Goal: Task Accomplishment & Management: Manage account settings

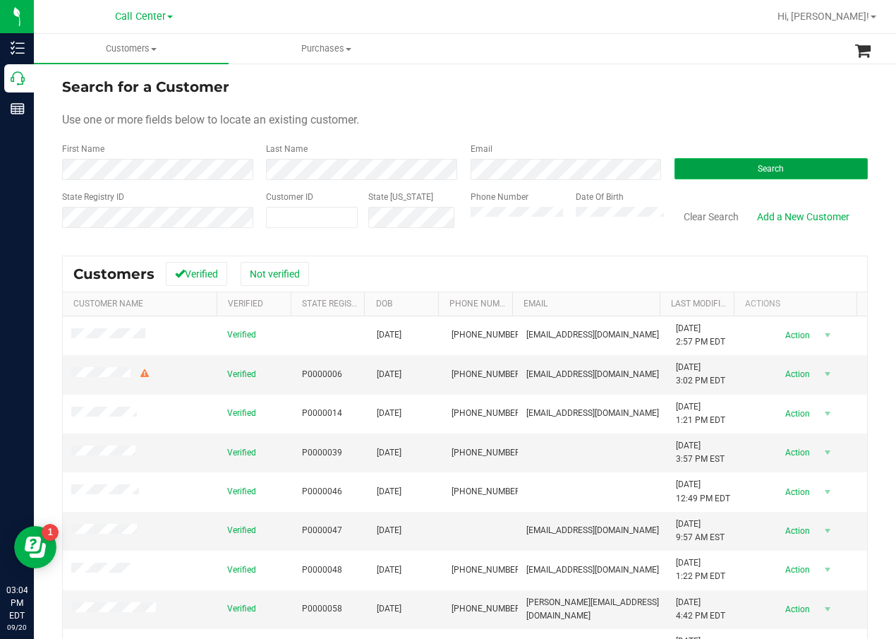
click at [758, 165] on span "Search" at bounding box center [771, 169] width 26 height 10
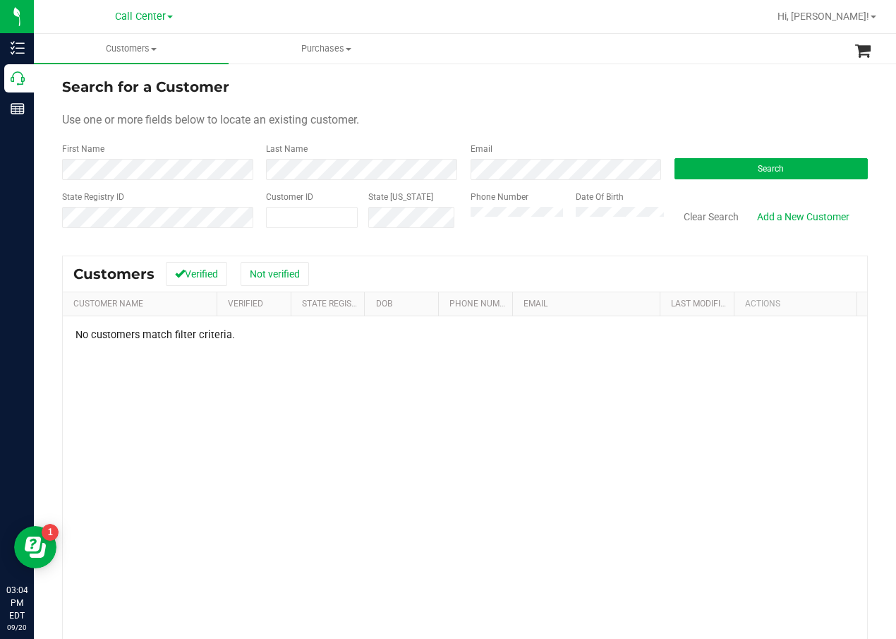
click at [300, 359] on div "No customers match filter criteria." at bounding box center [465, 523] width 804 height 415
drag, startPoint x: 449, startPoint y: 419, endPoint x: 452, endPoint y: 391, distance: 28.4
click at [449, 418] on div "No customers match filter criteria." at bounding box center [465, 523] width 804 height 415
click at [727, 180] on form "Search for a Customer Use one or more fields below to locate an existing custom…" at bounding box center [465, 158] width 806 height 164
click at [735, 170] on button "Search" at bounding box center [771, 168] width 193 height 21
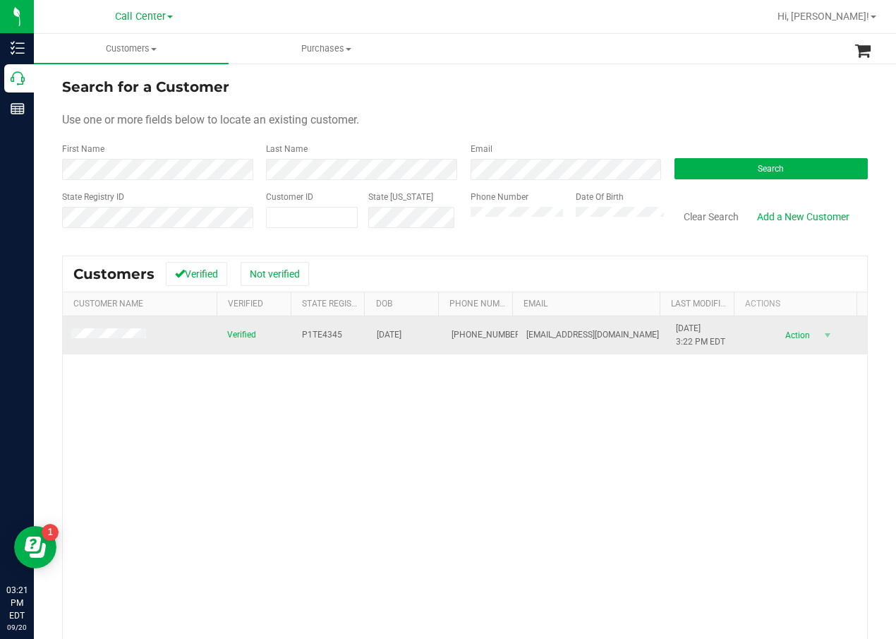
click at [315, 336] on span "P1TE4345" at bounding box center [322, 334] width 40 height 13
copy span "P1TE4345"
click at [401, 333] on span "[DATE]" at bounding box center [389, 334] width 25 height 13
click at [401, 333] on span "10/02/2001" at bounding box center [389, 334] width 25 height 13
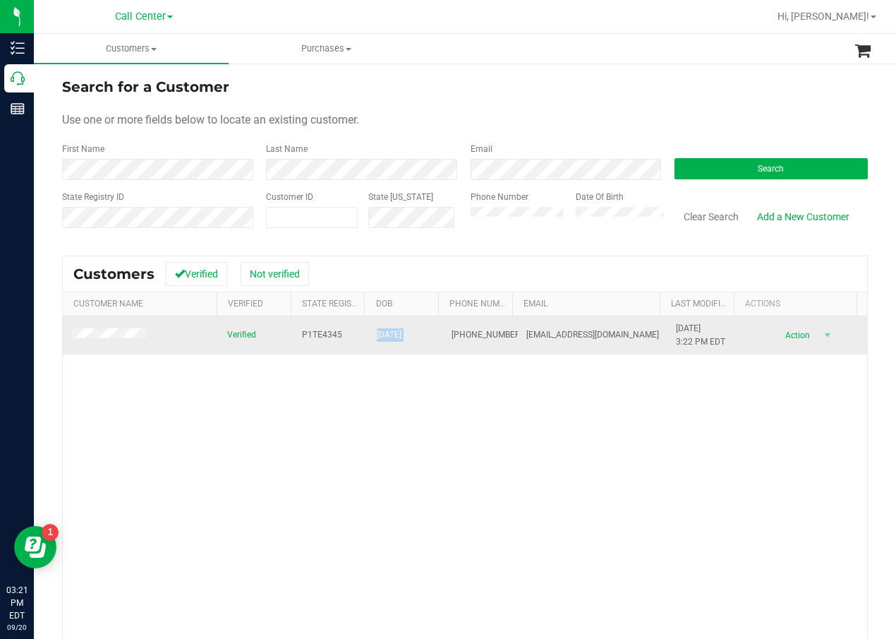
click at [401, 333] on span "10/02/2001" at bounding box center [389, 334] width 25 height 13
copy span "10/02/2001"
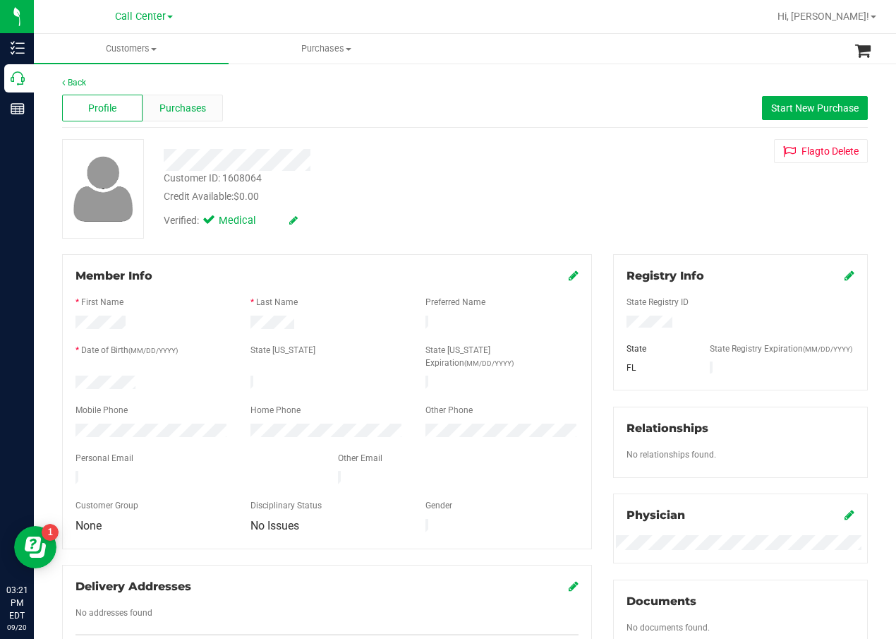
click at [184, 109] on span "Purchases" at bounding box center [182, 108] width 47 height 15
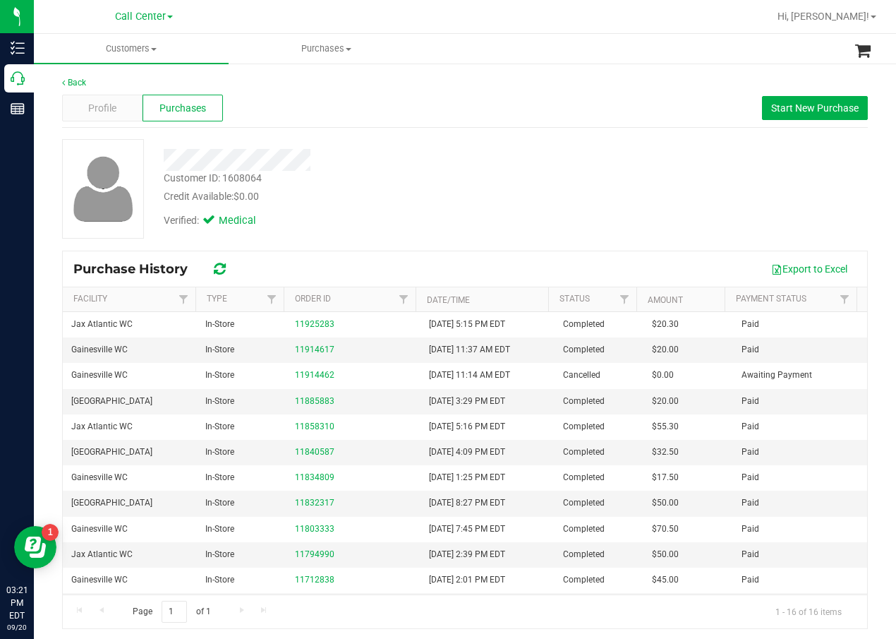
click at [408, 158] on div at bounding box center [359, 160] width 413 height 22
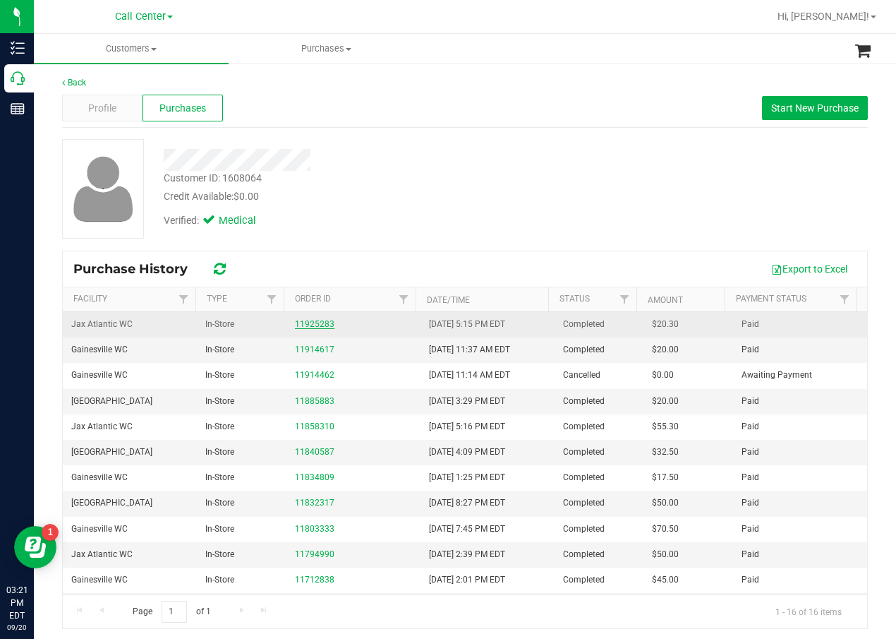
click at [323, 324] on link "11925283" at bounding box center [315, 324] width 40 height 10
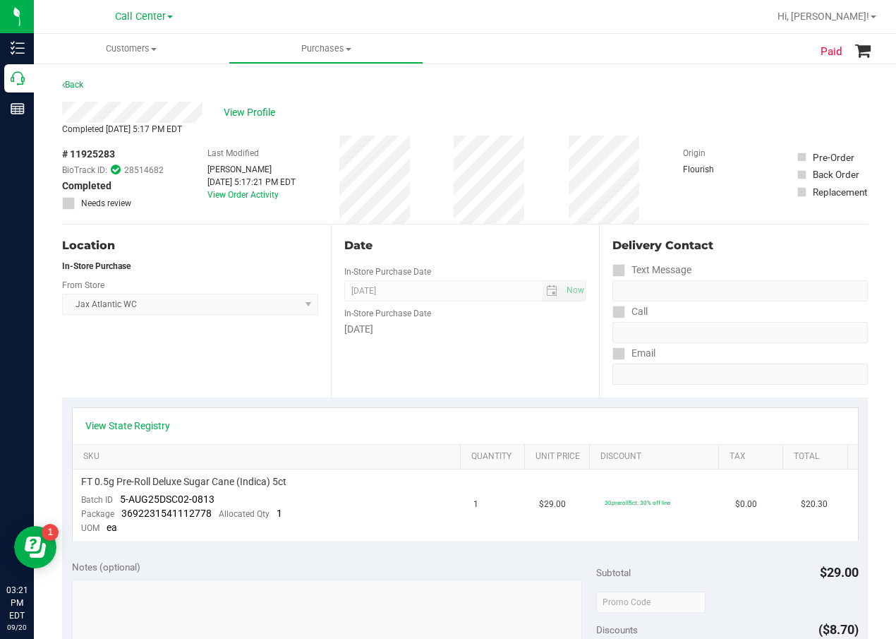
click at [174, 425] on div "View State Registry" at bounding box center [465, 425] width 760 height 14
click at [152, 425] on link "View State Registry" at bounding box center [127, 425] width 85 height 14
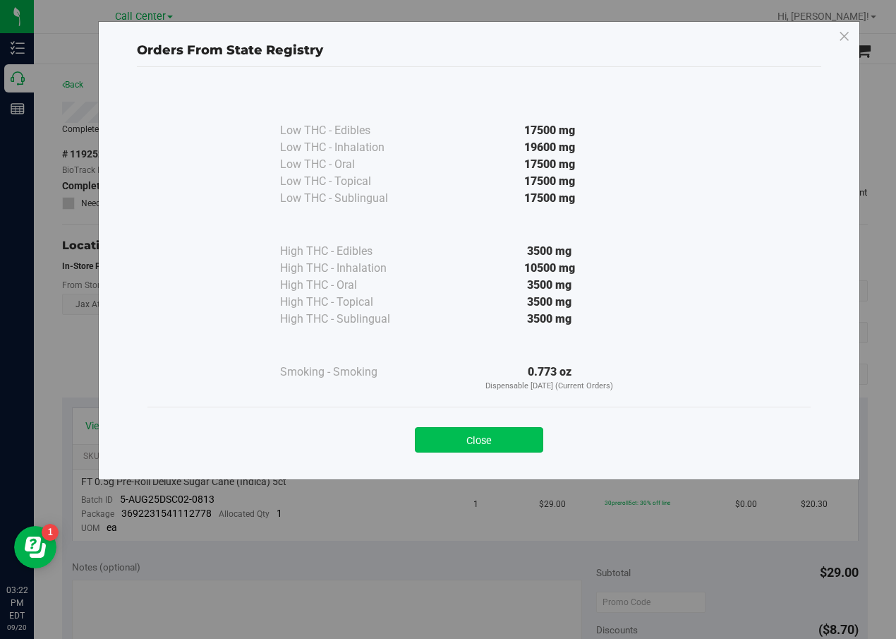
click at [488, 433] on button "Close" at bounding box center [479, 439] width 128 height 25
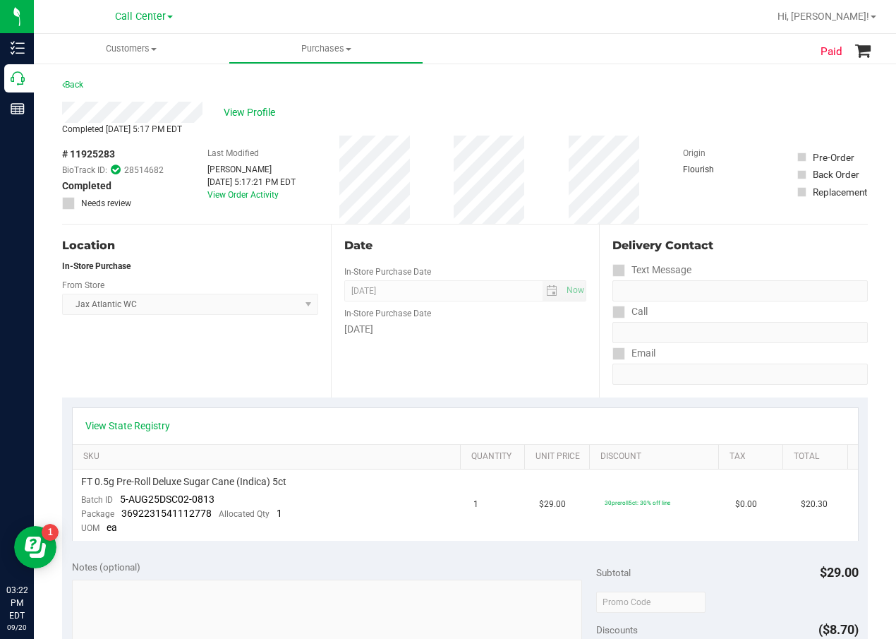
click at [259, 275] on div "Jax Atlantic WC Select Store Bonita Springs WC Boynton Beach WC Bradenton WC Br…" at bounding box center [190, 294] width 256 height 42
click at [599, 288] on div "Delivery Contact Text Message Call Email" at bounding box center [733, 310] width 269 height 173
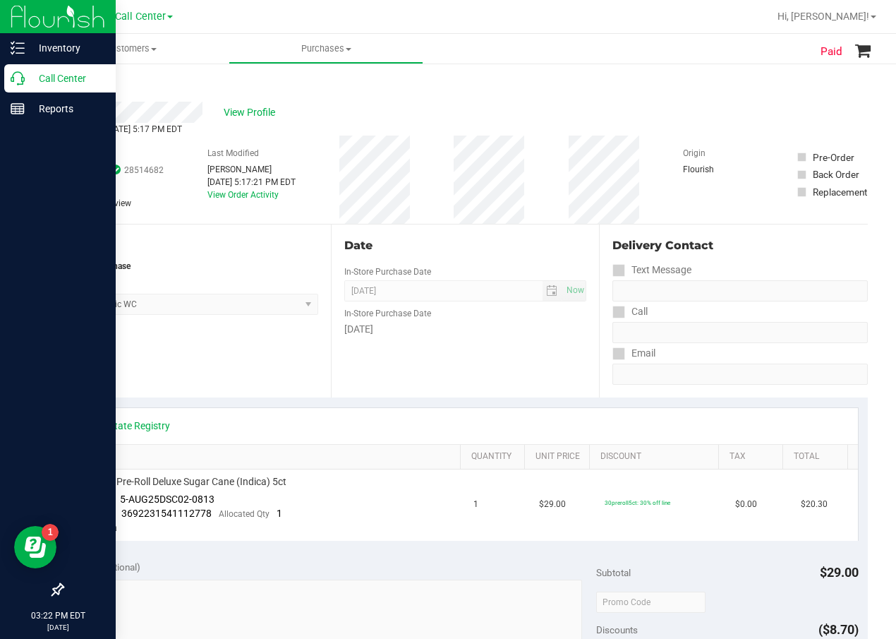
click at [39, 93] on link "Call Center" at bounding box center [58, 79] width 116 height 30
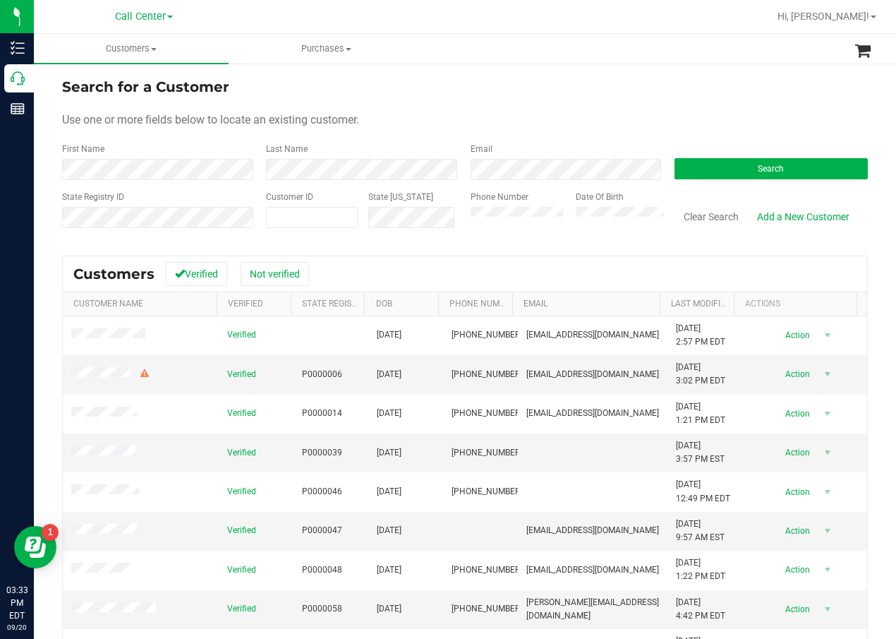
drag, startPoint x: 721, startPoint y: 27, endPoint x: 678, endPoint y: 70, distance: 60.9
click at [721, 27] on div at bounding box center [511, 17] width 516 height 28
paste input "1566142"
type input "1566142"
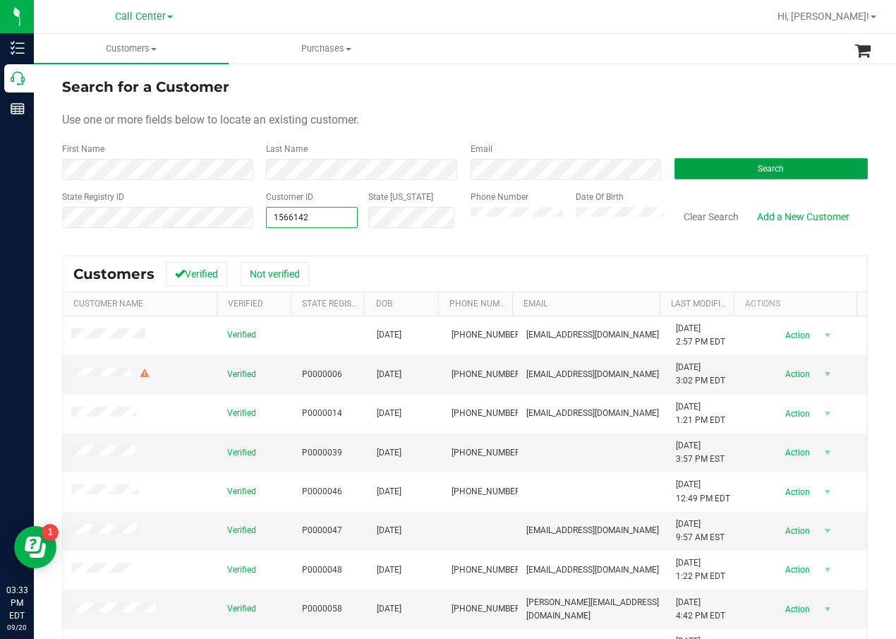
click at [762, 169] on span "Search" at bounding box center [771, 169] width 26 height 10
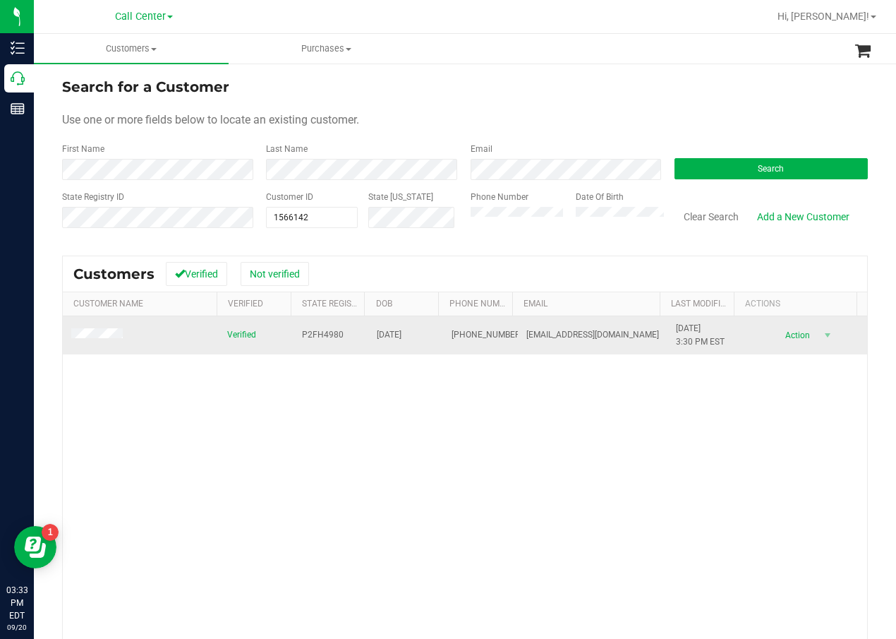
click at [318, 329] on span "P2FH4980" at bounding box center [323, 334] width 42 height 13
click at [318, 330] on span "P2FH4980" at bounding box center [323, 334] width 42 height 13
copy span "P2FH4980"
click at [401, 332] on span "06/08/1987" at bounding box center [389, 334] width 25 height 13
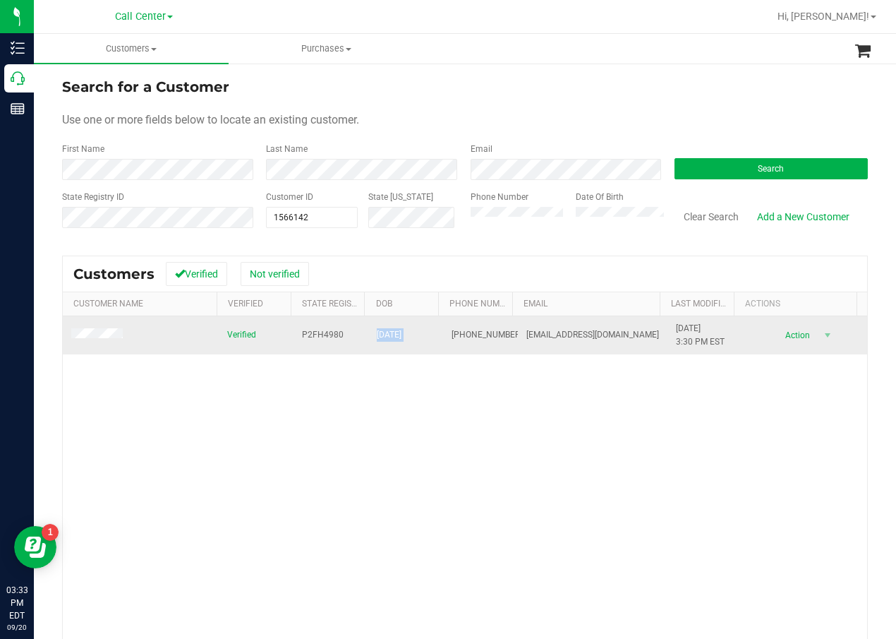
click at [401, 332] on span "06/08/1987" at bounding box center [389, 334] width 25 height 13
copy span "06/08/1987"
click at [457, 328] on span "(205) 873-6744" at bounding box center [487, 334] width 71 height 13
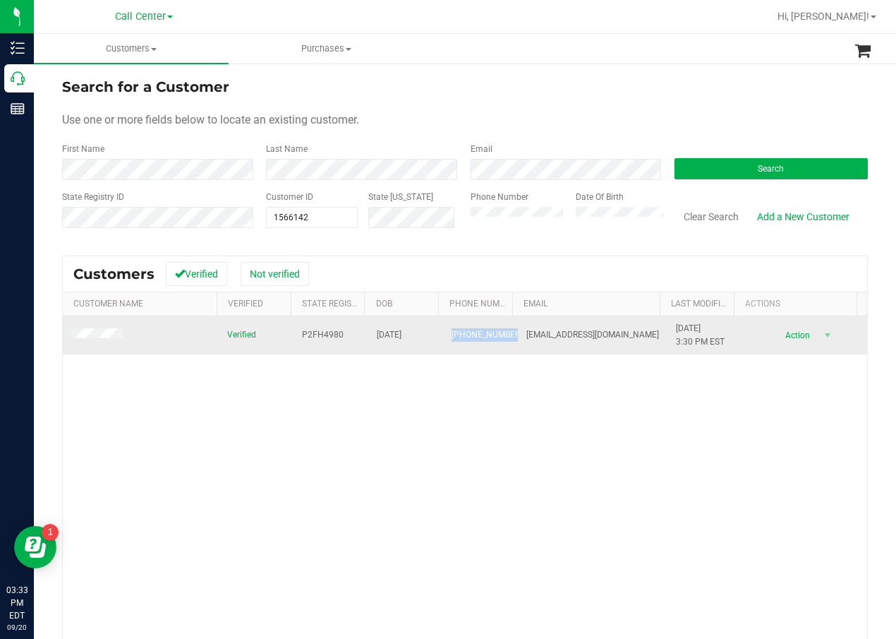
copy span "(205) 873-6744"
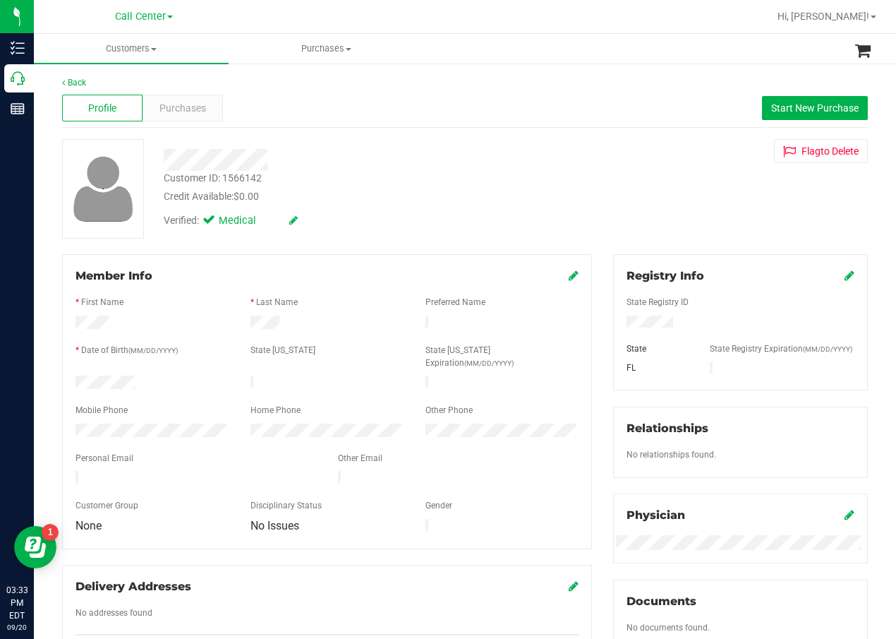
click at [624, 207] on div "Customer ID: 1566142 Credit Available: $0.00 Verified: Medical Flag to Delete" at bounding box center [465, 188] width 827 height 99
click at [235, 105] on div "Profile Purchases Start New Purchase" at bounding box center [465, 108] width 806 height 39
click at [215, 105] on div "Purchases" at bounding box center [183, 108] width 80 height 27
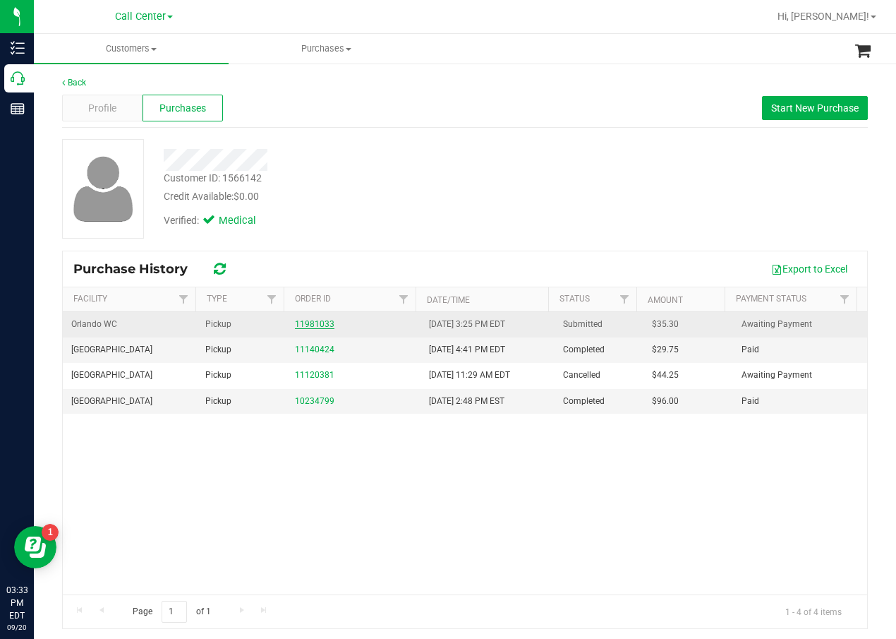
click at [322, 322] on link "11981033" at bounding box center [315, 324] width 40 height 10
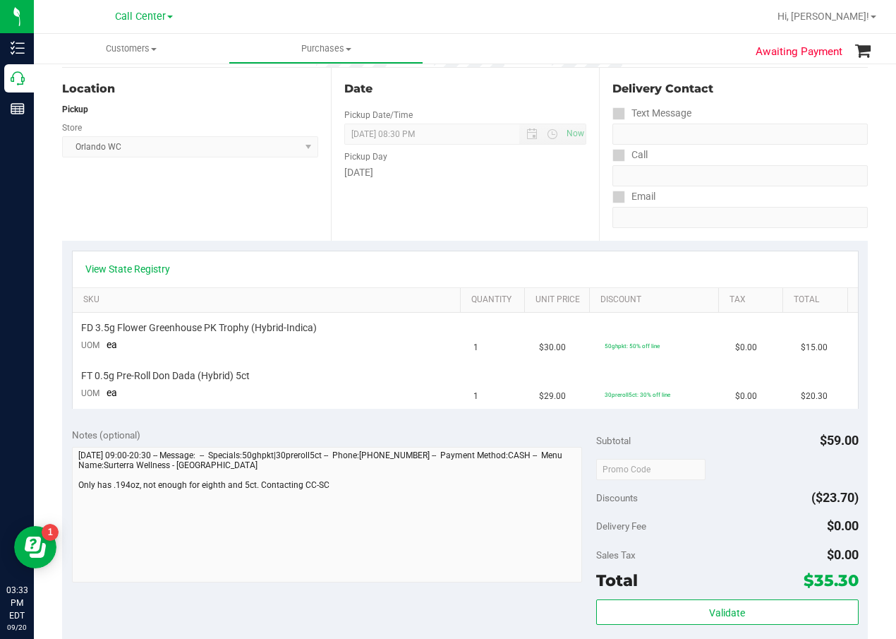
scroll to position [141, 0]
click at [135, 260] on link "View State Registry" at bounding box center [127, 267] width 85 height 14
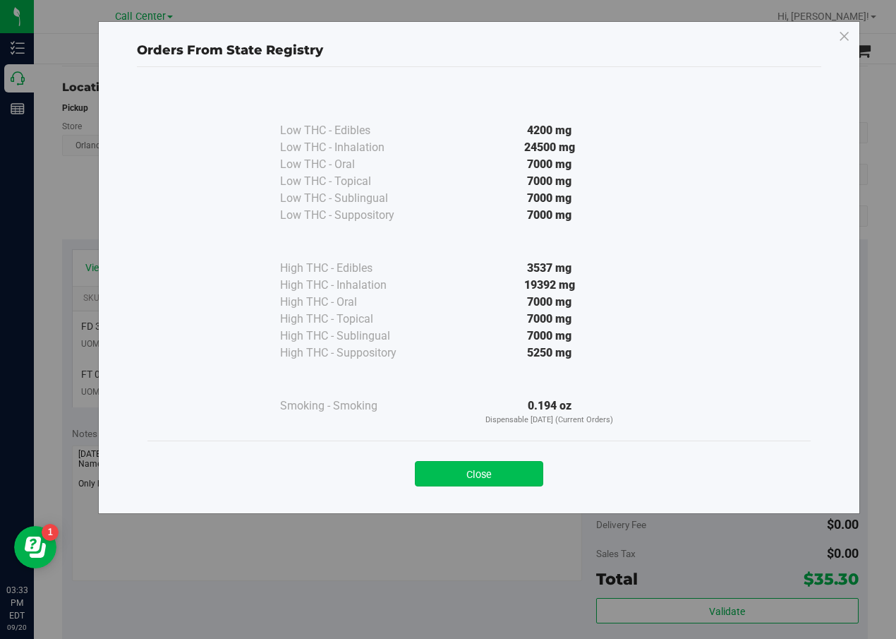
click at [464, 471] on button "Close" at bounding box center [479, 473] width 128 height 25
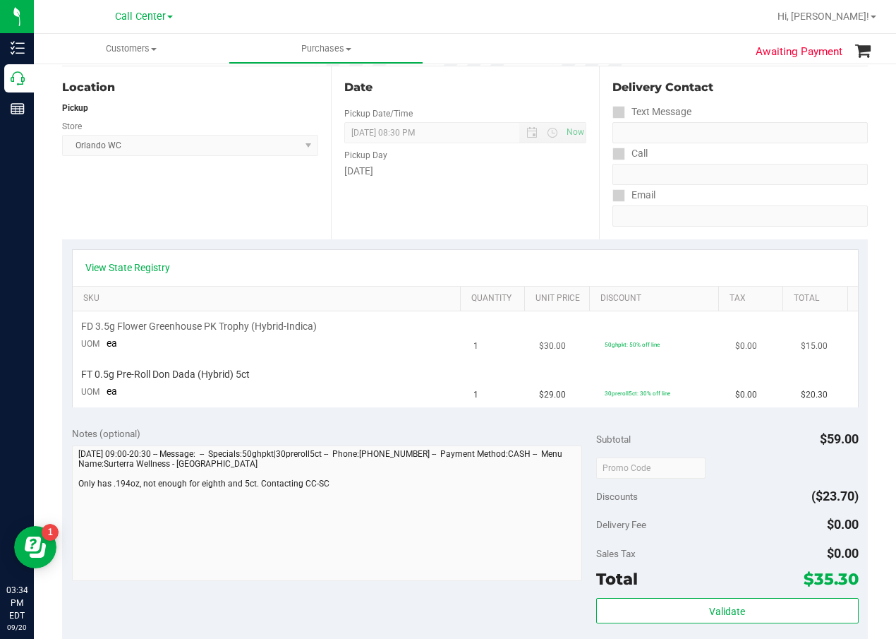
click at [542, 349] on span "$30.00" at bounding box center [552, 345] width 27 height 13
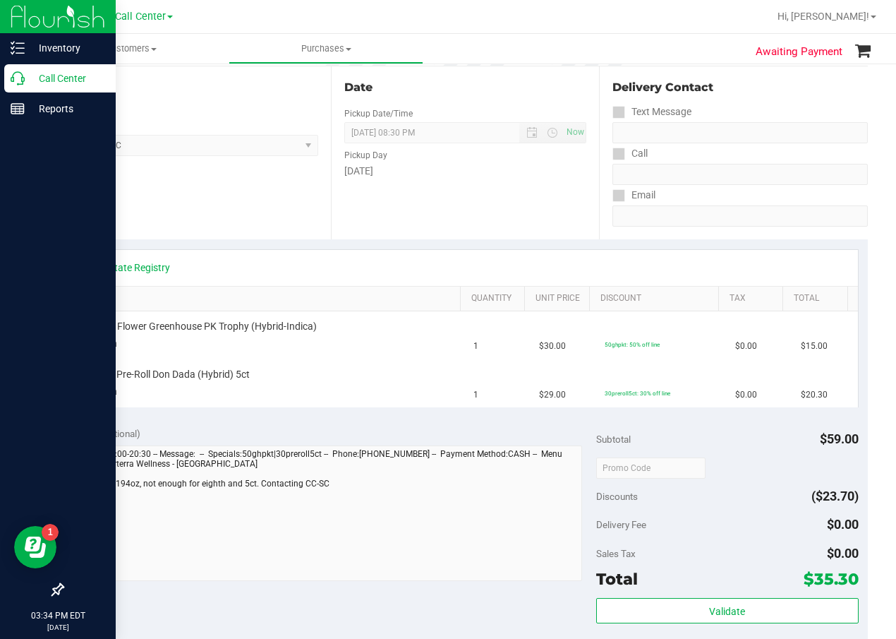
click at [33, 87] on div "Call Center" at bounding box center [59, 78] width 111 height 28
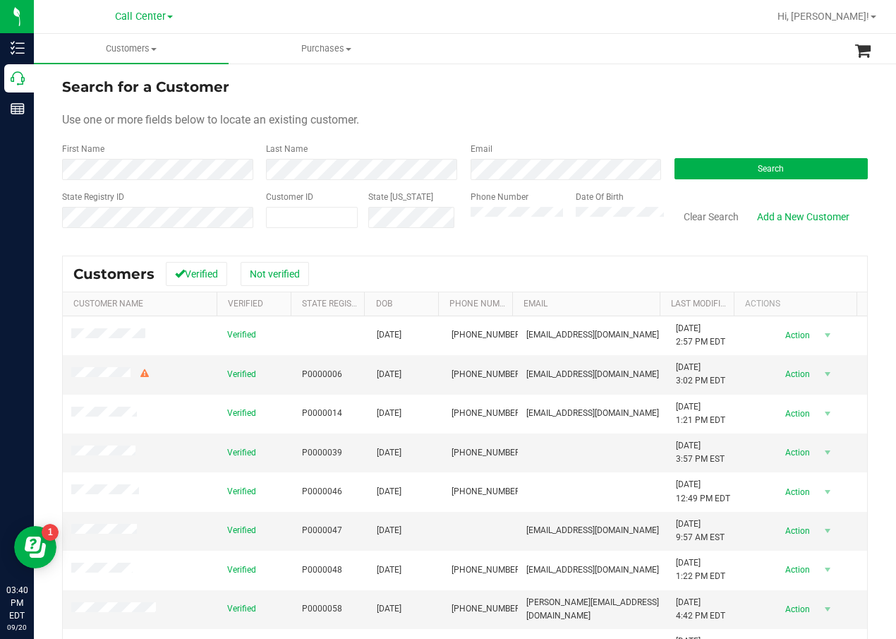
click at [731, 187] on form "Search for a Customer Use one or more fields below to locate an existing custom…" at bounding box center [465, 158] width 806 height 164
click at [748, 170] on button "Search" at bounding box center [771, 168] width 193 height 21
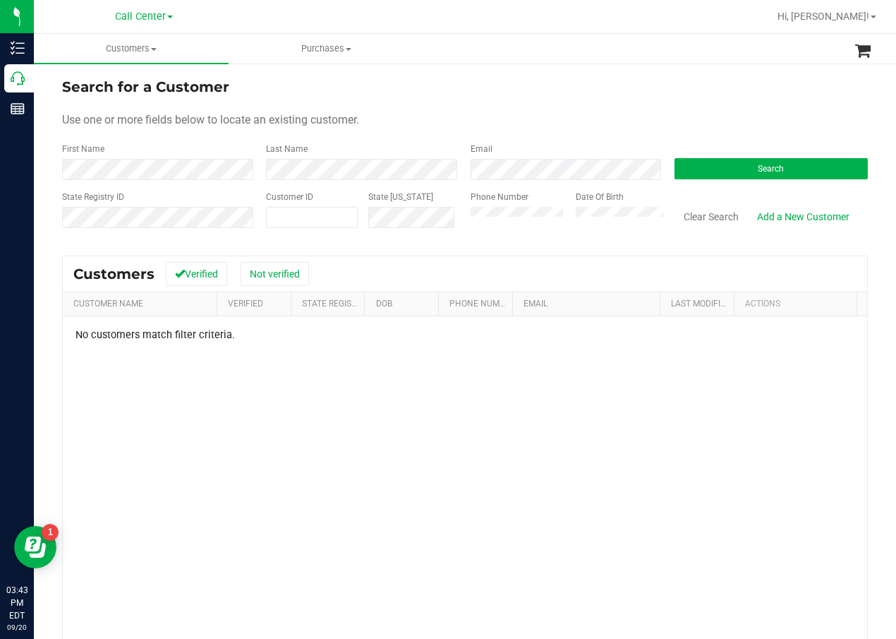
click at [739, 145] on div "Search" at bounding box center [766, 161] width 204 height 37
click at [749, 164] on button "Search" at bounding box center [771, 168] width 193 height 21
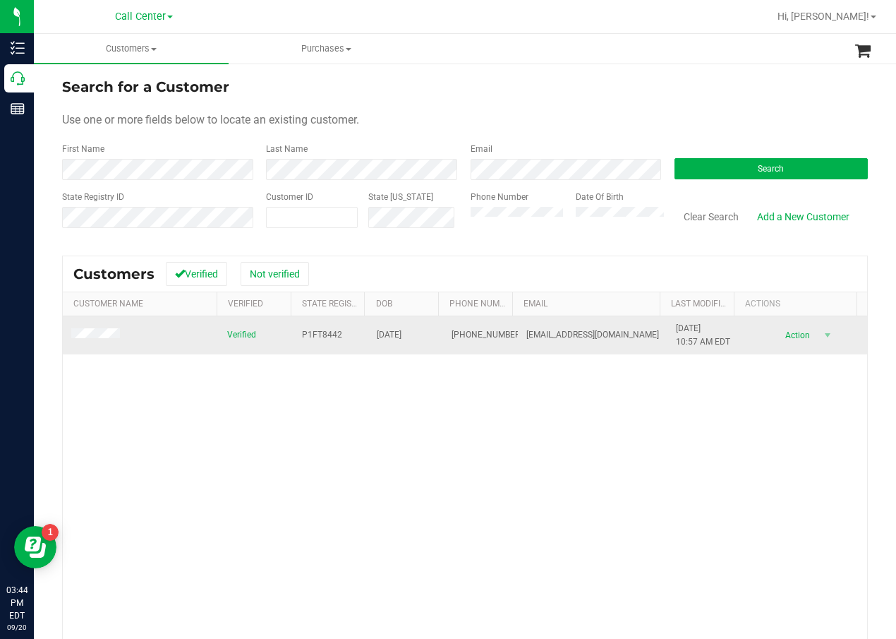
click at [325, 333] on span "P1FT8442" at bounding box center [322, 334] width 40 height 13
copy span "P1FT8442"
click at [401, 331] on span "[DATE]" at bounding box center [389, 334] width 25 height 13
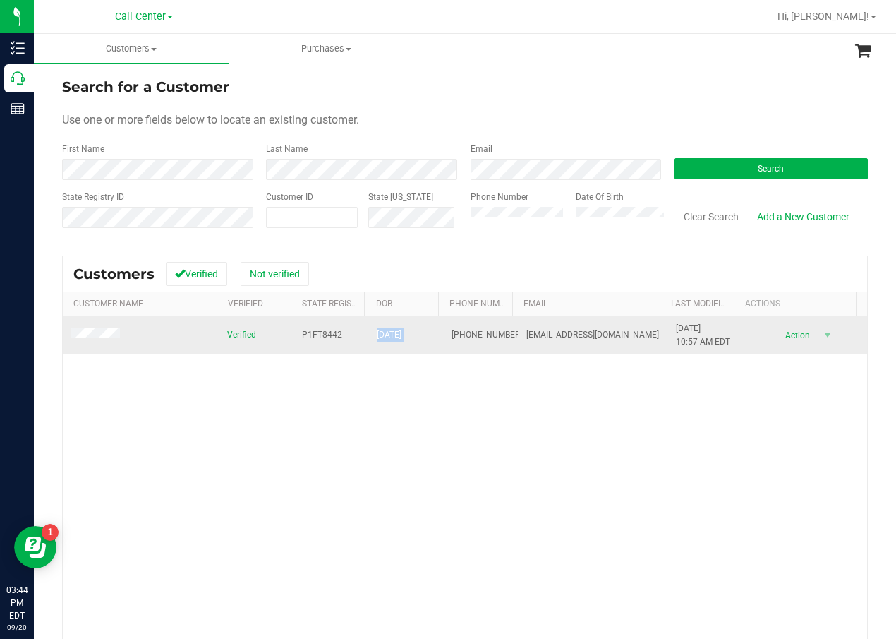
click at [401, 331] on span "[DATE]" at bounding box center [389, 334] width 25 height 13
copy span "[DATE]"
click at [114, 341] on span at bounding box center [97, 335] width 53 height 14
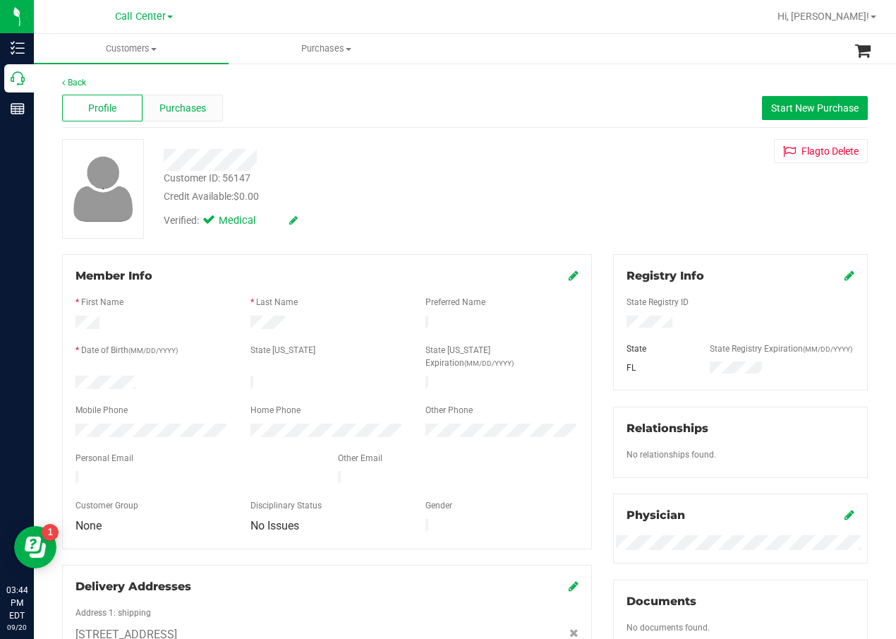
click at [185, 105] on span "Purchases" at bounding box center [182, 108] width 47 height 15
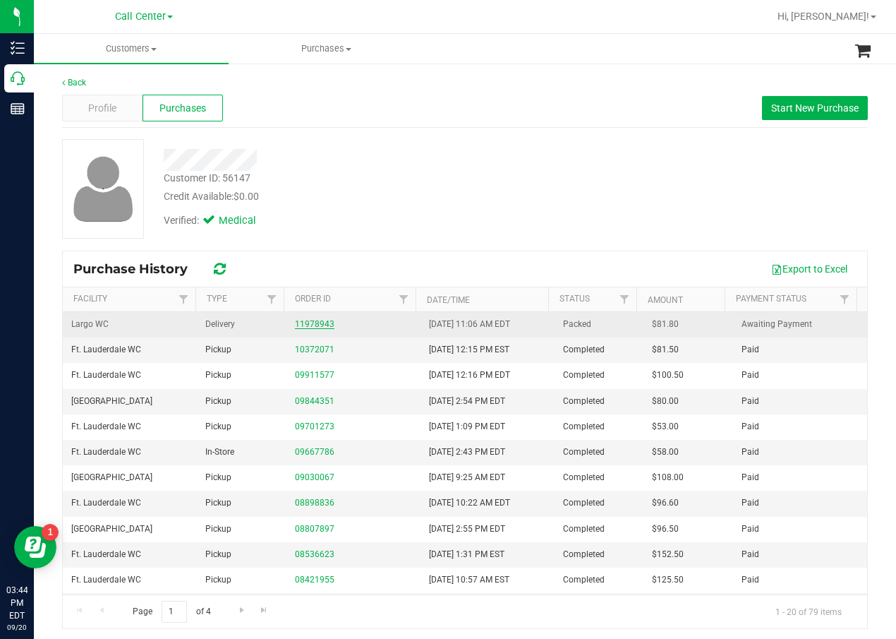
click at [318, 325] on link "11978943" at bounding box center [315, 324] width 40 height 10
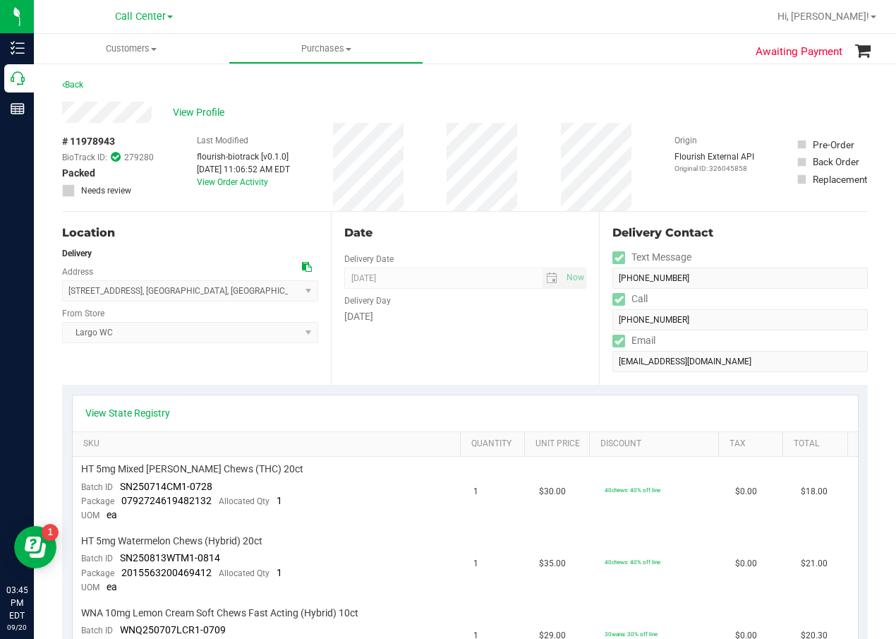
click at [274, 182] on div "Last Modified flourish-biotrack [v0.1.0] Sep 20, 2025 11:06:52 AM EDT View Orde…" at bounding box center [243, 167] width 93 height 88
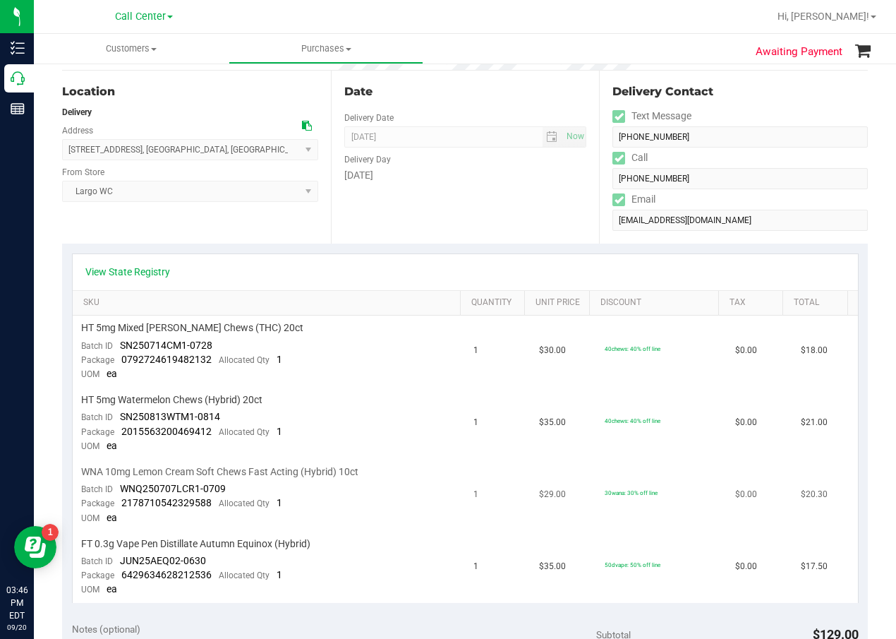
click at [485, 466] on td "1" at bounding box center [498, 495] width 66 height 72
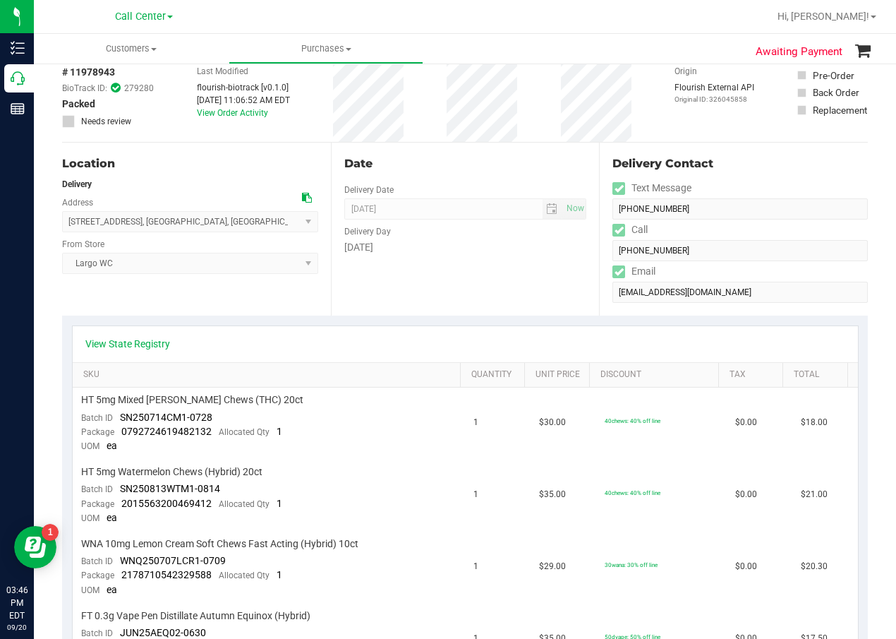
scroll to position [0, 0]
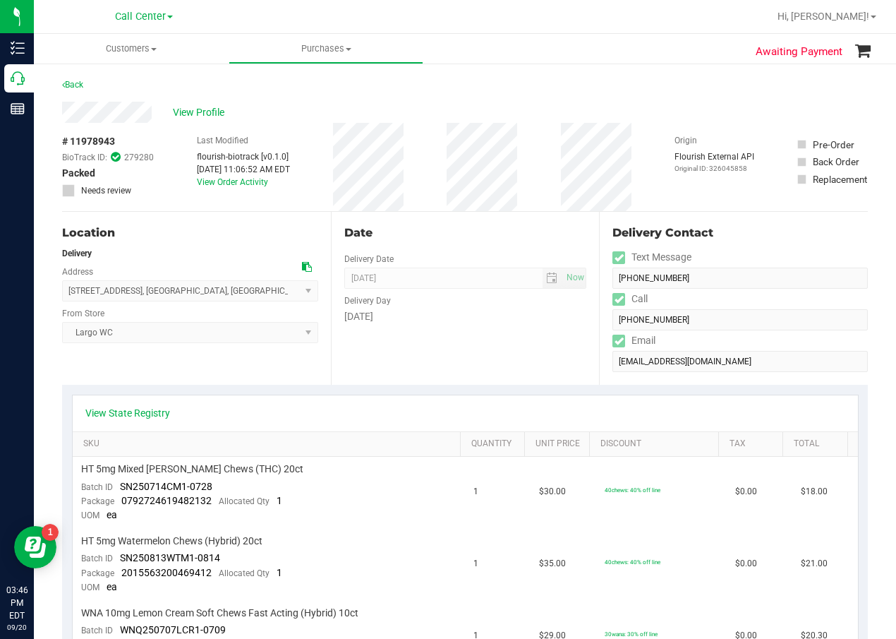
click at [103, 142] on span "# 11978943" at bounding box center [88, 141] width 53 height 15
copy div "# 11978943"
click at [203, 116] on span "View Profile" at bounding box center [201, 112] width 56 height 15
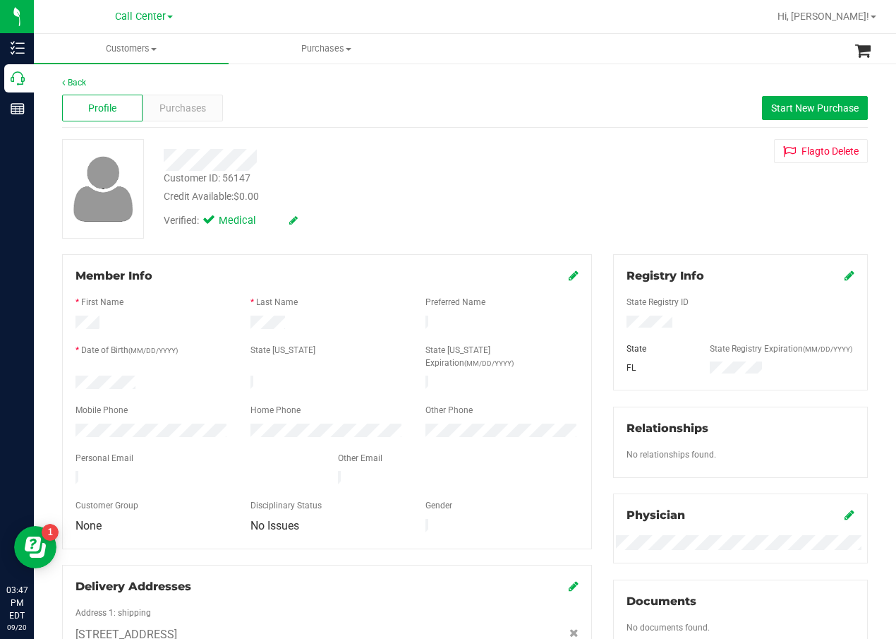
click at [186, 185] on div "Customer ID: 56147" at bounding box center [207, 178] width 87 height 15
click at [189, 181] on div "Customer ID: 56147" at bounding box center [207, 178] width 87 height 15
copy div "Customer ID: 56147"
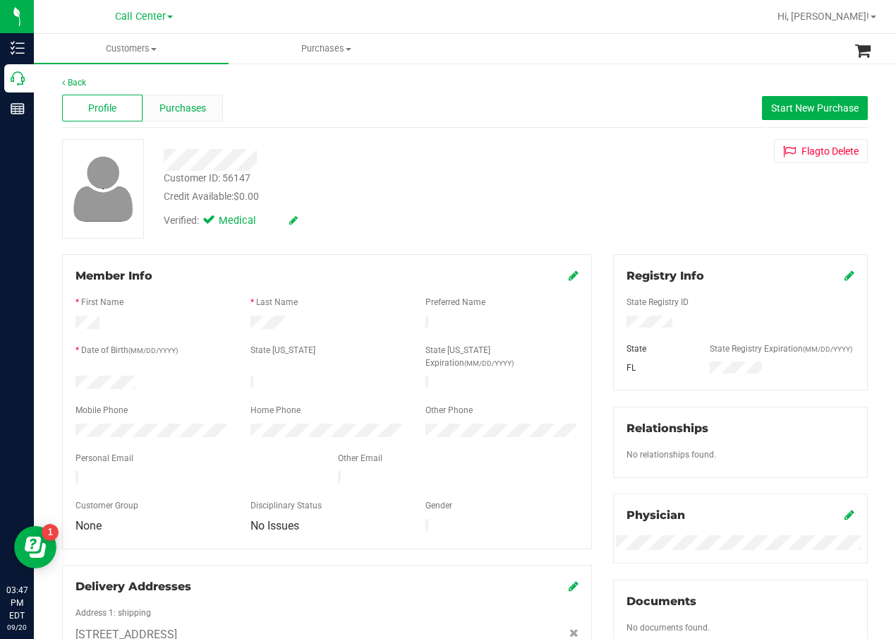
click at [153, 114] on div "Purchases" at bounding box center [183, 108] width 80 height 27
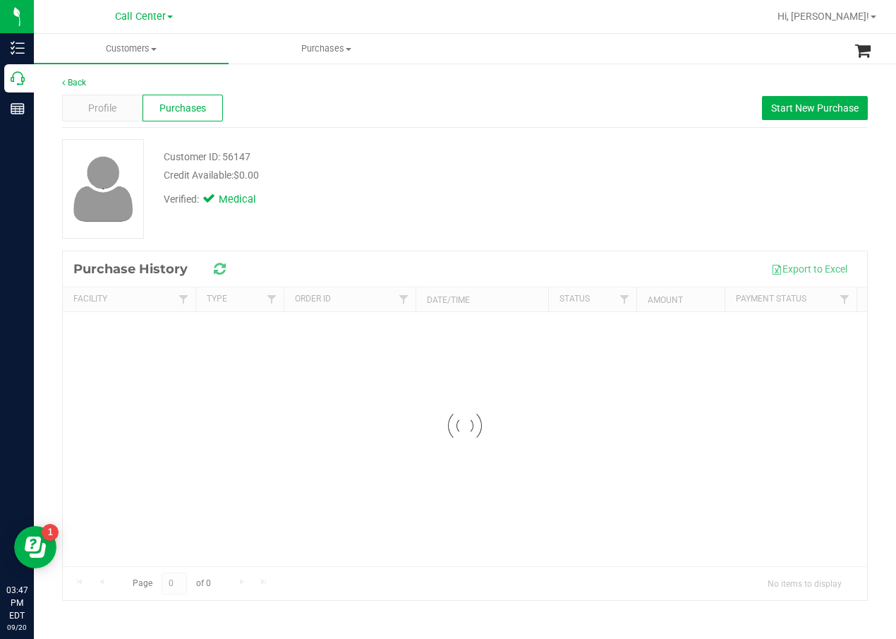
click at [389, 176] on div "Customer ID: 56147 Credit Available: $0.00" at bounding box center [359, 166] width 413 height 33
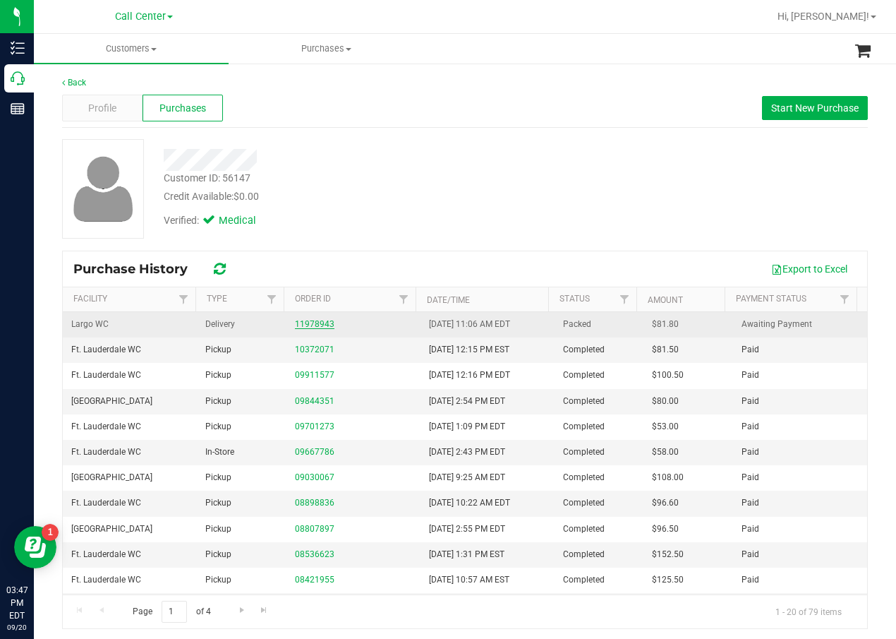
click at [303, 328] on link "11978943" at bounding box center [315, 324] width 40 height 10
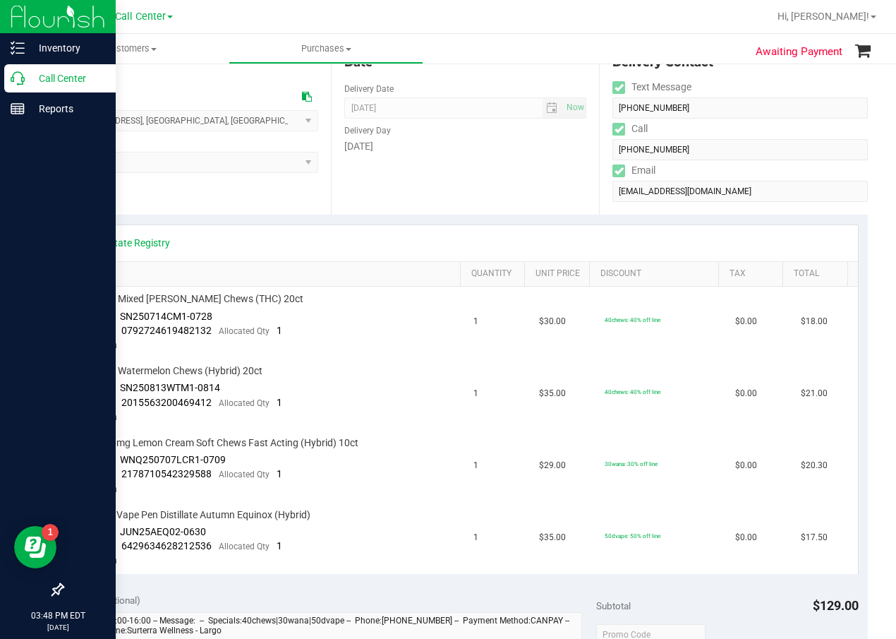
scroll to position [212, 0]
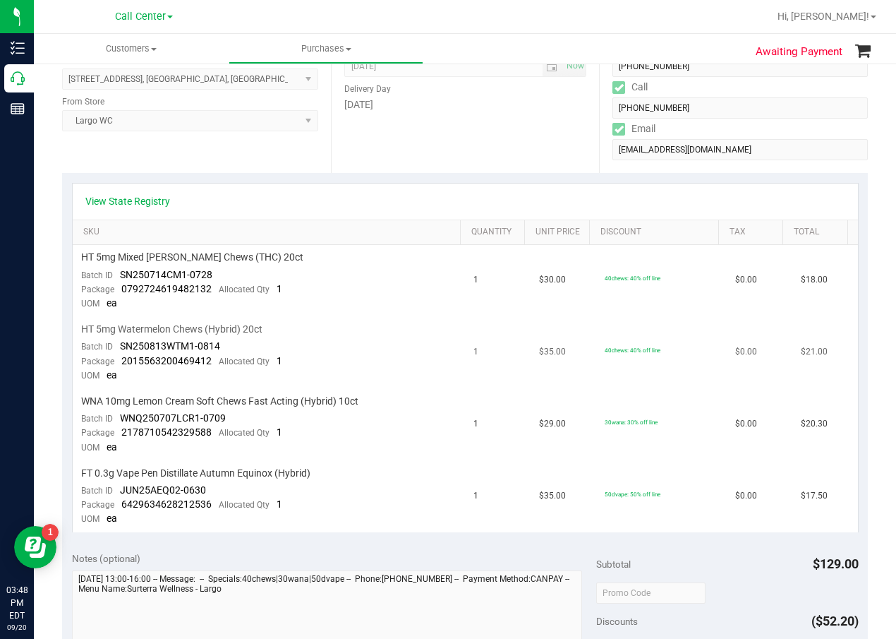
click at [380, 358] on td "HT 5mg Watermelon Chews (Hybrid) 20ct Batch ID SN250813WTM1-0814 Package 201556…" at bounding box center [269, 353] width 393 height 72
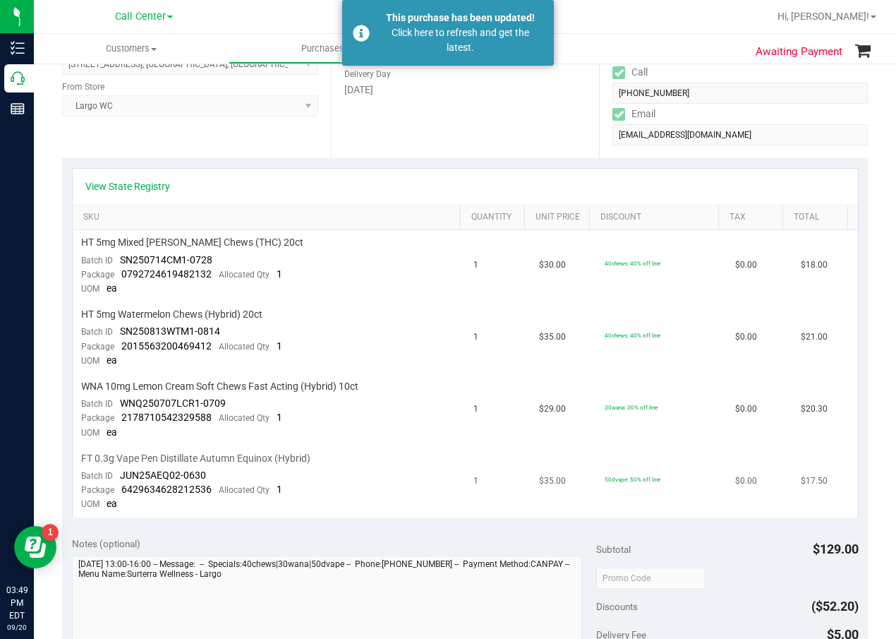
scroll to position [71, 0]
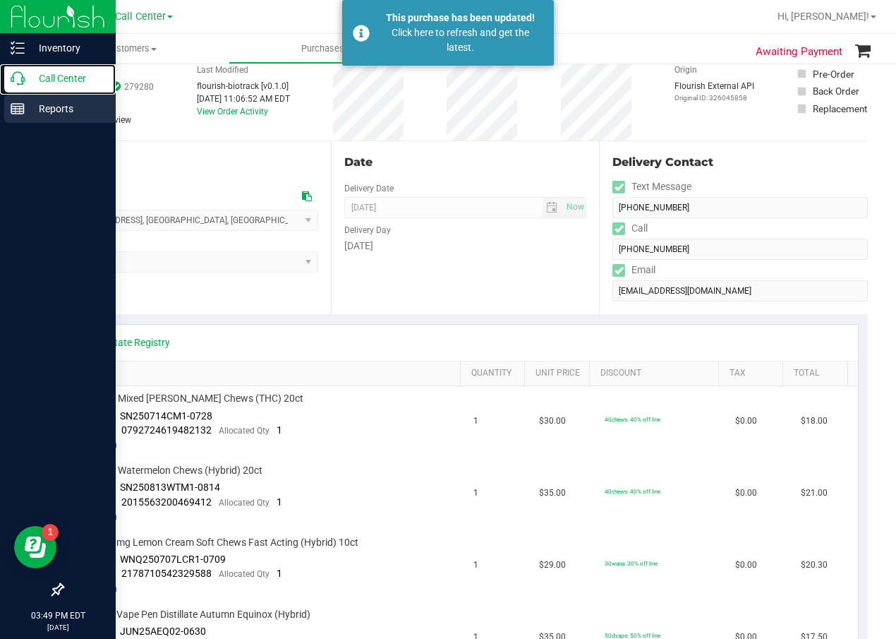
drag, startPoint x: 32, startPoint y: 85, endPoint x: 22, endPoint y: 111, distance: 27.3
click at [32, 85] on p "Call Center" at bounding box center [67, 78] width 85 height 17
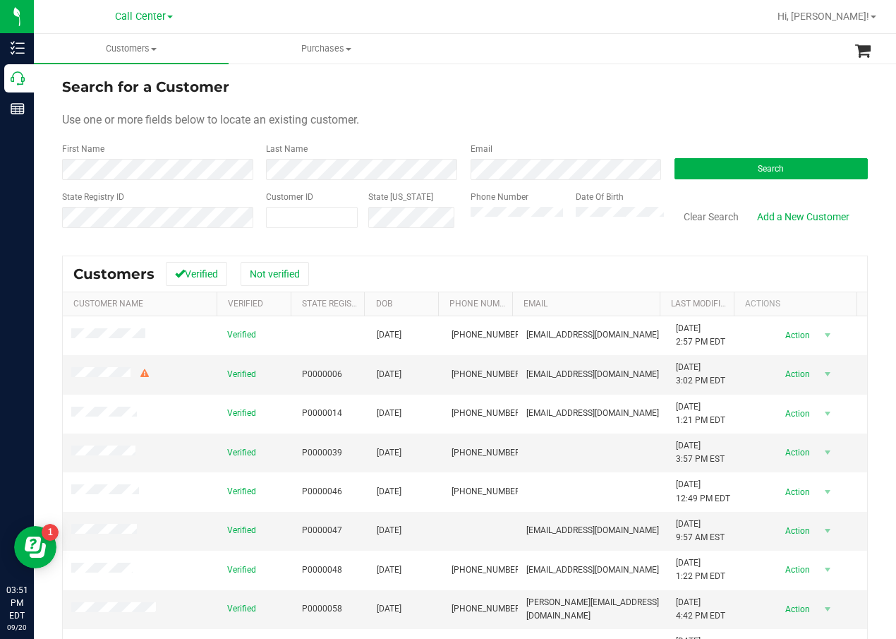
click at [719, 179] on div "Search" at bounding box center [766, 161] width 204 height 37
click at [725, 173] on button "Search" at bounding box center [771, 168] width 193 height 21
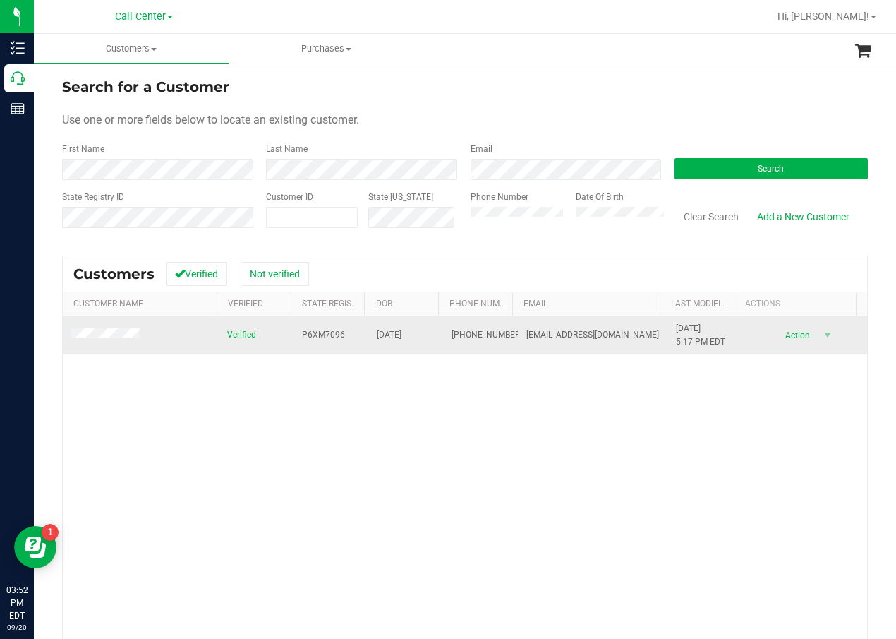
click at [332, 337] on span "P6XM7096" at bounding box center [323, 334] width 43 height 13
copy span "P6XM7096"
click at [380, 334] on span "03/16/1980" at bounding box center [389, 334] width 25 height 13
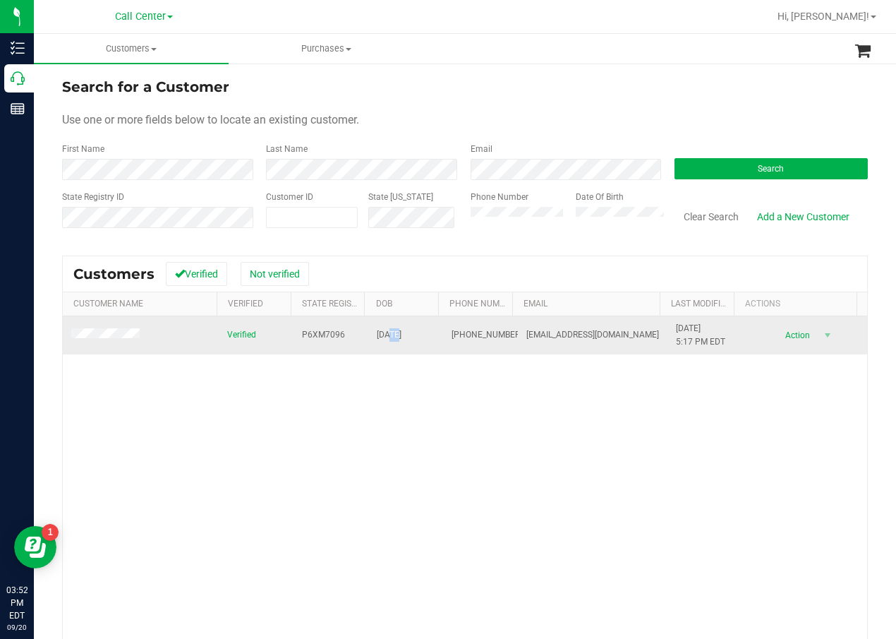
click at [380, 334] on span "03/16/1980" at bounding box center [389, 334] width 25 height 13
click at [92, 329] on span at bounding box center [107, 335] width 73 height 14
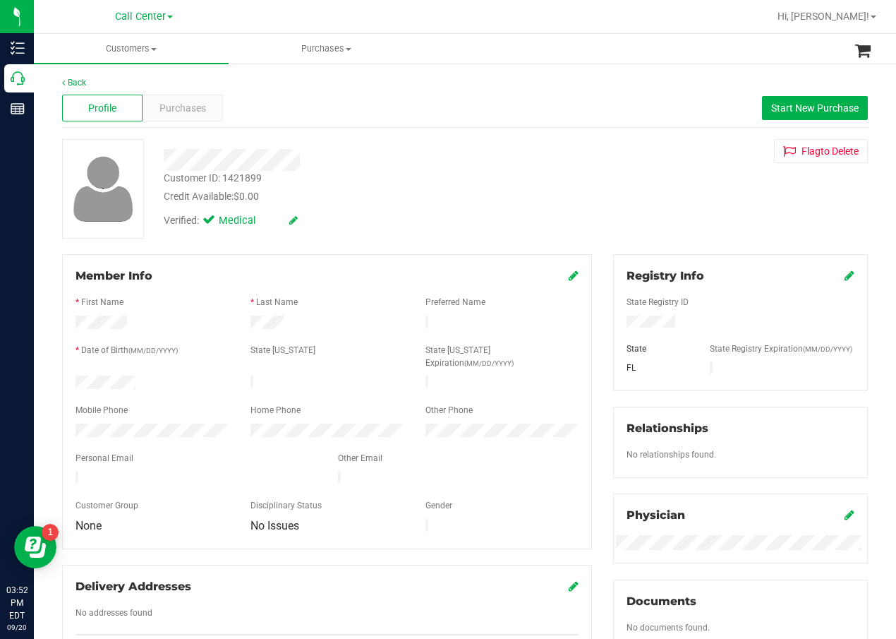
drag, startPoint x: 528, startPoint y: 168, endPoint x: 510, endPoint y: 167, distance: 17.7
click at [528, 168] on div at bounding box center [359, 160] width 413 height 22
click at [200, 108] on span "Purchases" at bounding box center [182, 108] width 47 height 15
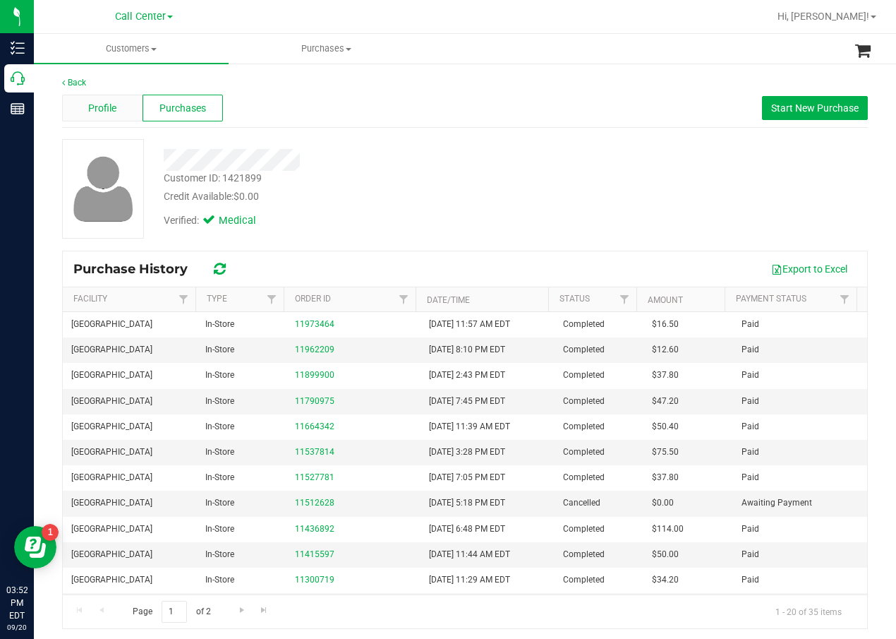
click at [111, 107] on span "Profile" at bounding box center [102, 108] width 28 height 15
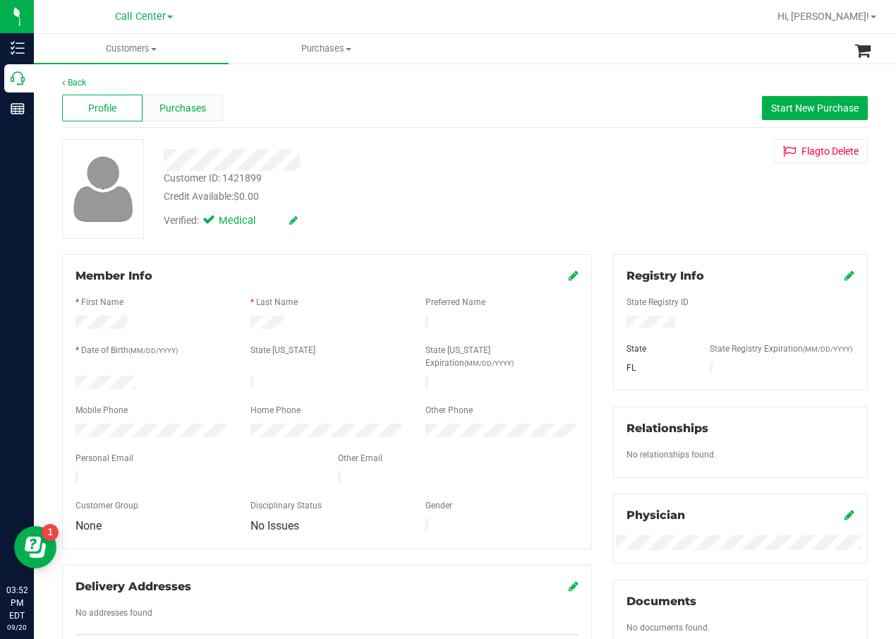
click at [210, 109] on div "Purchases" at bounding box center [183, 108] width 80 height 27
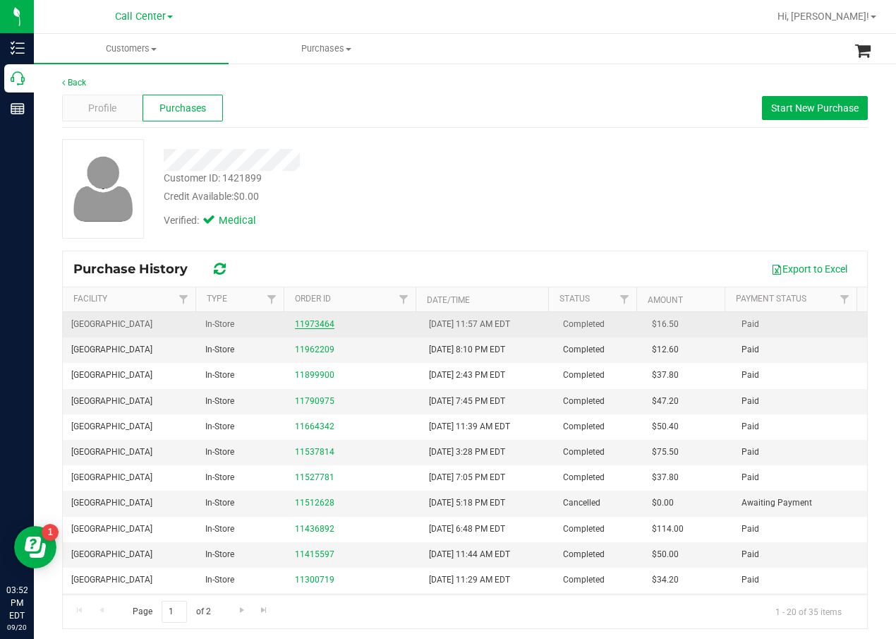
click at [320, 322] on link "11973464" at bounding box center [315, 324] width 40 height 10
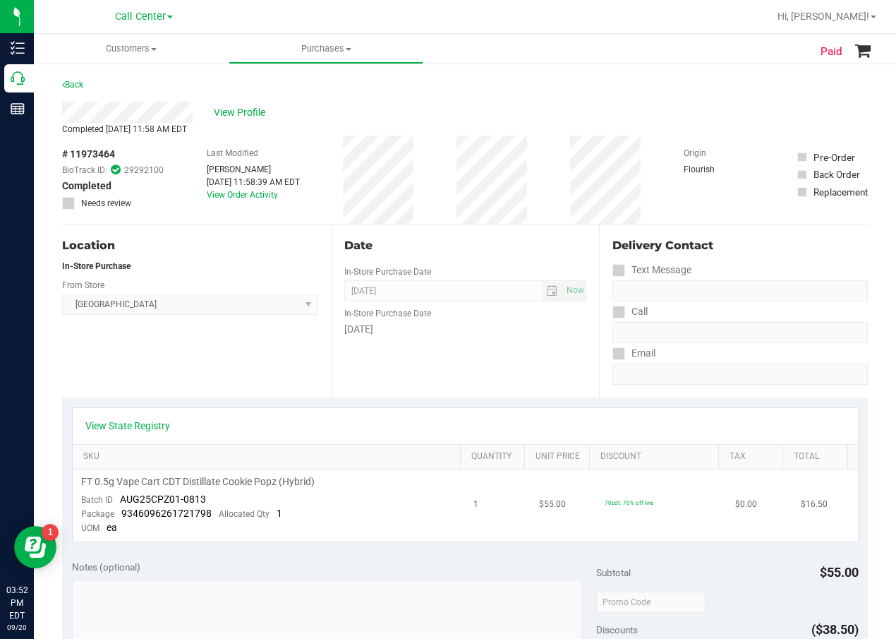
click at [253, 483] on span "FT 0.5g Vape Cart CDT Distillate Cookie Popz (Hybrid)" at bounding box center [198, 481] width 234 height 13
click at [155, 423] on link "View State Registry" at bounding box center [127, 425] width 85 height 14
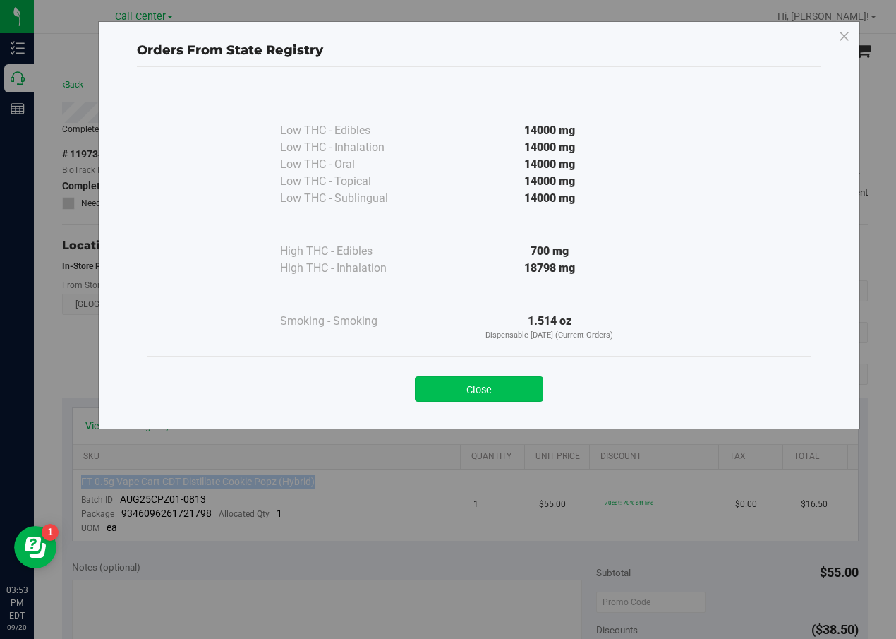
click at [540, 385] on button "Close" at bounding box center [479, 388] width 128 height 25
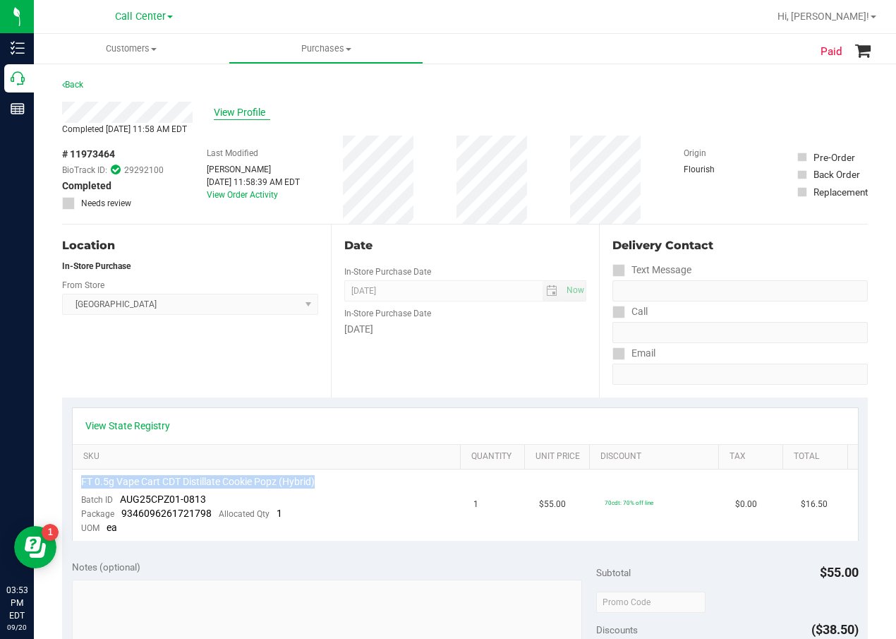
click at [241, 107] on span "View Profile" at bounding box center [242, 112] width 56 height 15
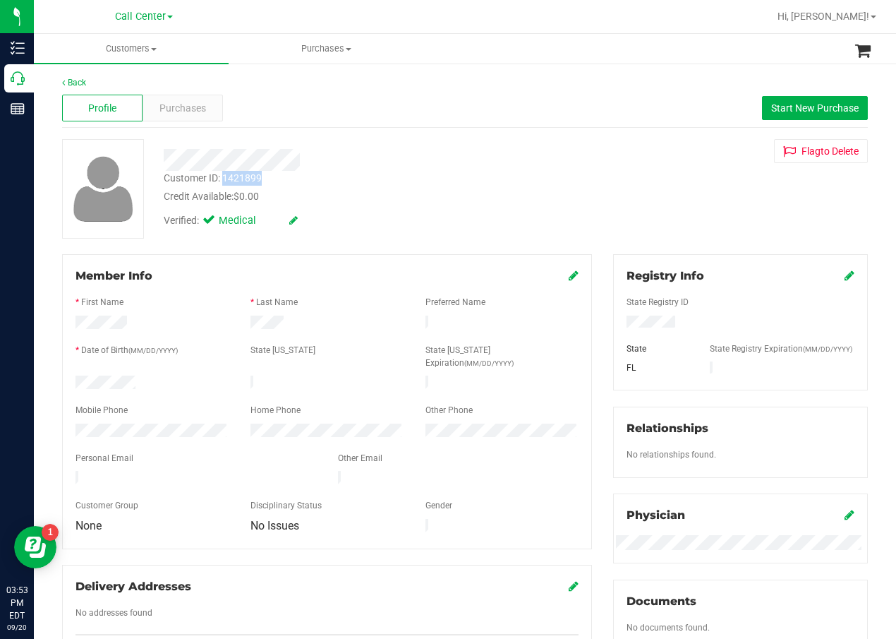
drag, startPoint x: 272, startPoint y: 176, endPoint x: 224, endPoint y: 177, distance: 47.3
click at [224, 177] on div "Customer ID: 1421899 Credit Available: $0.00" at bounding box center [359, 187] width 413 height 33
click at [495, 250] on div "Back Profile Purchases Start New Purchase Customer ID: 1421899 Credit Available…" at bounding box center [465, 526] width 806 height 900
click at [567, 212] on div "Customer ID: 1421899 Credit Available: $0.00 Verified: Medical Flag to Delete" at bounding box center [465, 188] width 827 height 99
click at [217, 109] on div "Purchases" at bounding box center [183, 108] width 80 height 27
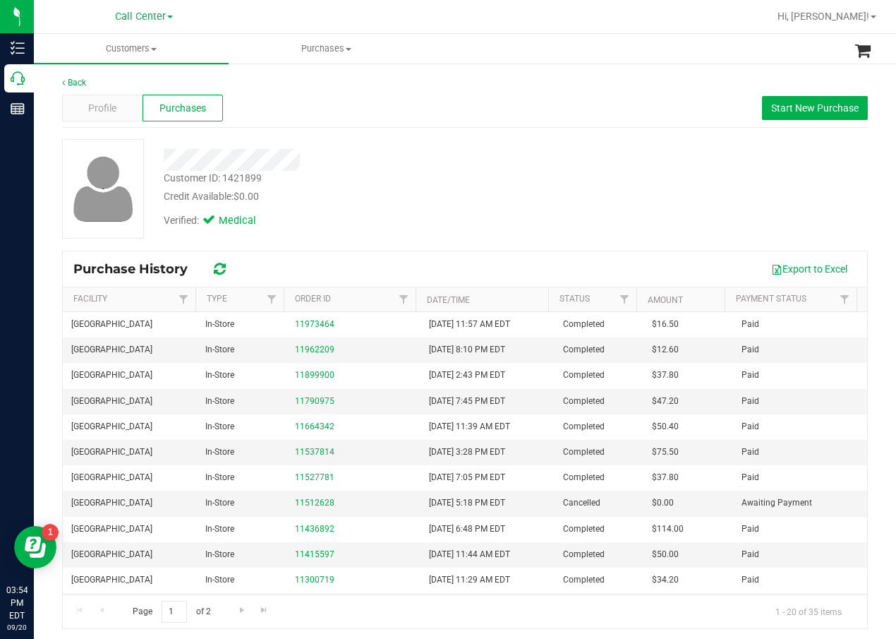
click at [420, 149] on div at bounding box center [359, 160] width 413 height 22
click at [92, 103] on span "Profile" at bounding box center [102, 108] width 28 height 15
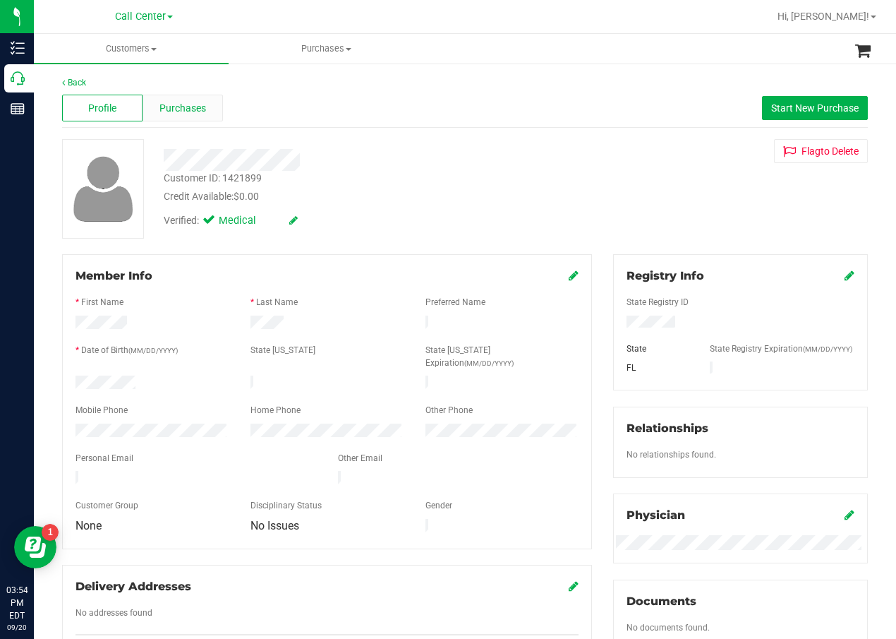
click at [183, 118] on div "Purchases" at bounding box center [183, 108] width 80 height 27
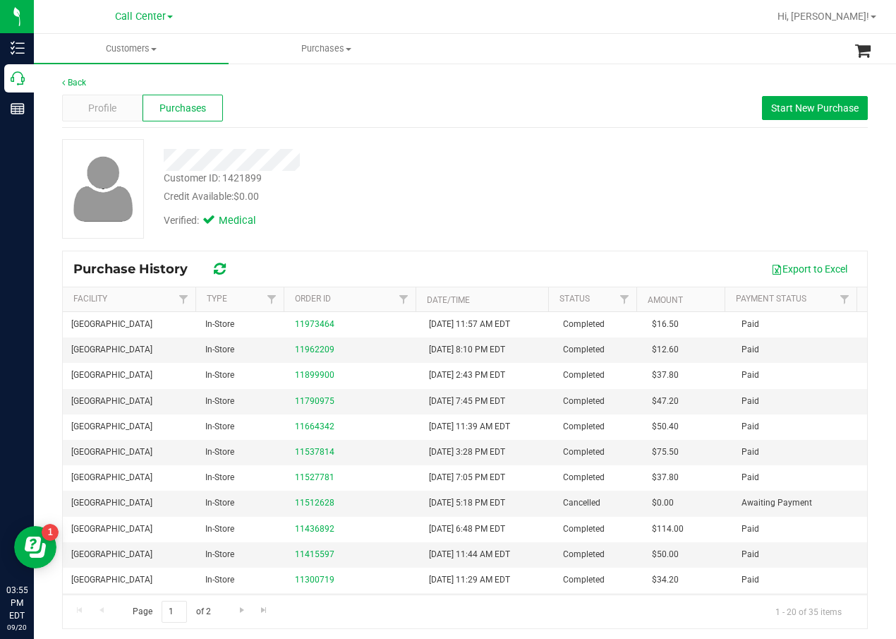
click at [443, 206] on div "Verified: Medical" at bounding box center [359, 219] width 413 height 31
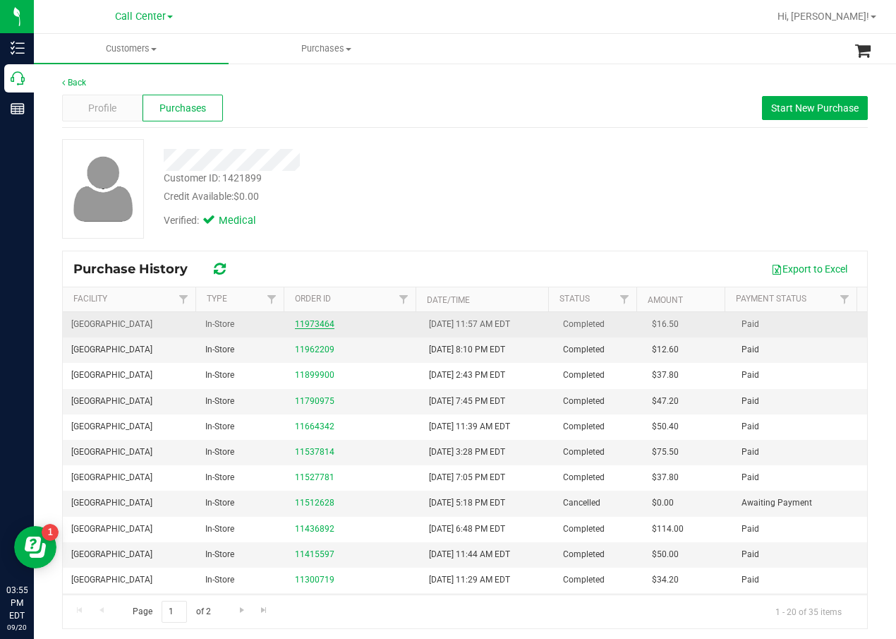
click at [312, 325] on link "11973464" at bounding box center [315, 324] width 40 height 10
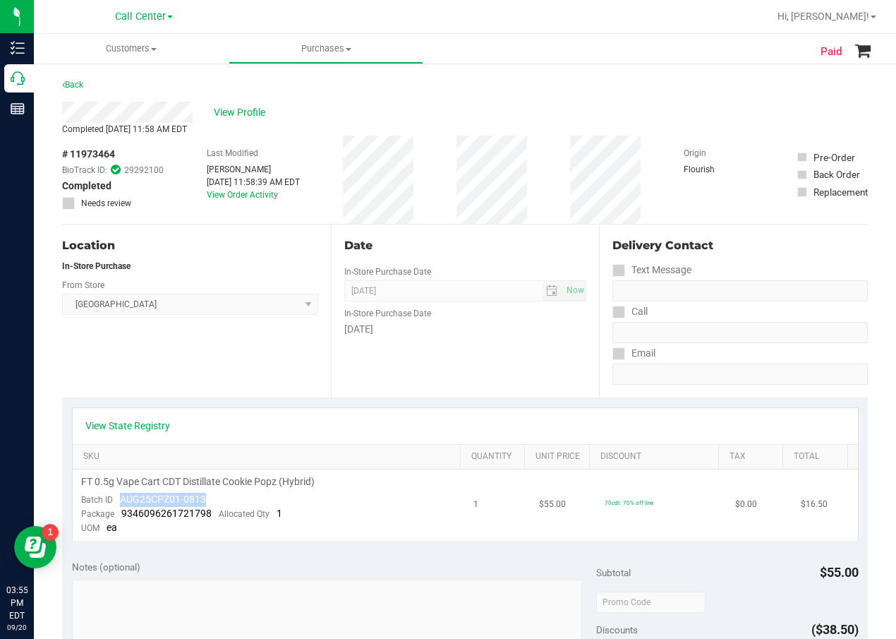
drag, startPoint x: 217, startPoint y: 501, endPoint x: 119, endPoint y: 501, distance: 97.4
click at [119, 501] on td "FT 0.5g Vape Cart CDT Distillate Cookie Popz (Hybrid) Batch ID AUG25CPZ01-0813 …" at bounding box center [269, 504] width 393 height 71
click at [103, 155] on span "# 11973464" at bounding box center [88, 154] width 53 height 15
click at [320, 384] on div "Location In-Store Purchase From Store Port St. Lucie WC Select Store Bonita Spr…" at bounding box center [196, 310] width 269 height 173
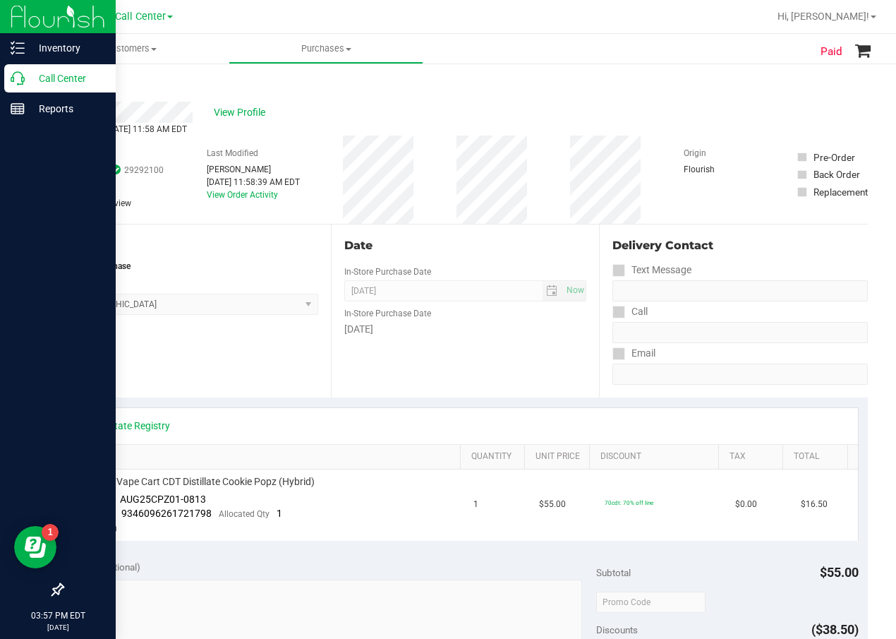
click at [11, 383] on div at bounding box center [58, 350] width 116 height 451
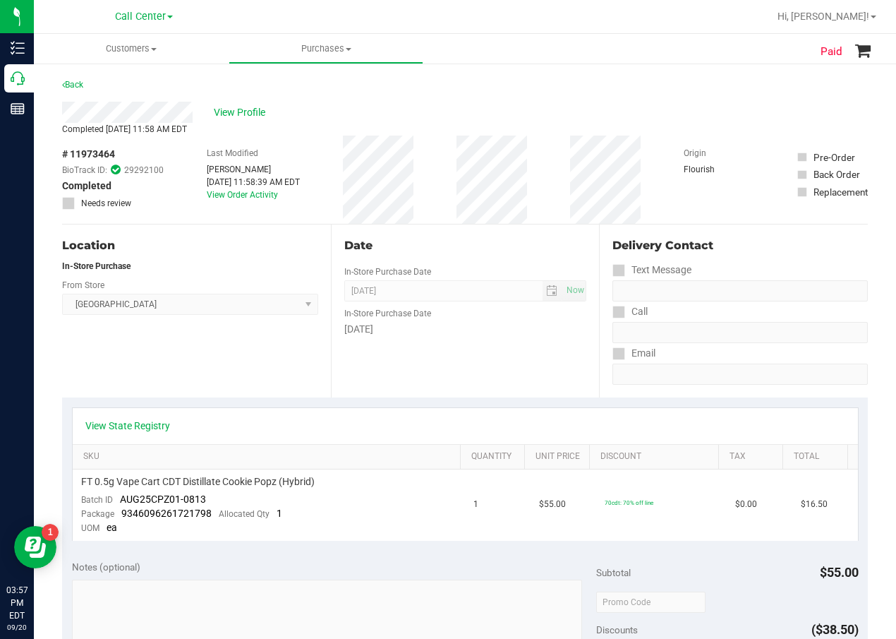
click at [177, 386] on div "Location In-Store Purchase From Store Port St. Lucie WC Select Store Bonita Spr…" at bounding box center [196, 310] width 269 height 173
click at [222, 423] on div "View State Registry" at bounding box center [465, 425] width 760 height 14
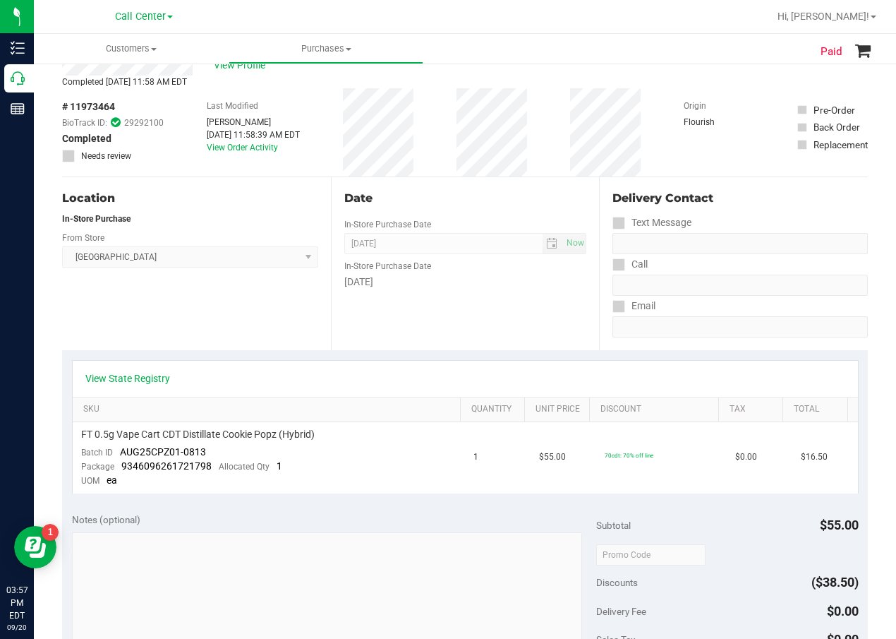
scroll to position [71, 0]
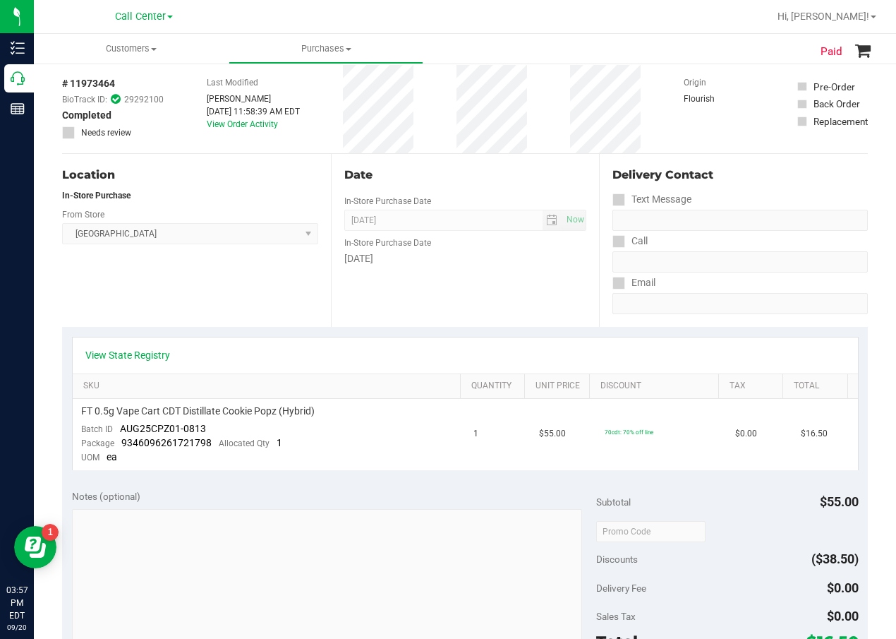
click at [86, 77] on span "# 11973464" at bounding box center [88, 83] width 53 height 15
click at [89, 83] on span "# 11973464" at bounding box center [88, 83] width 53 height 15
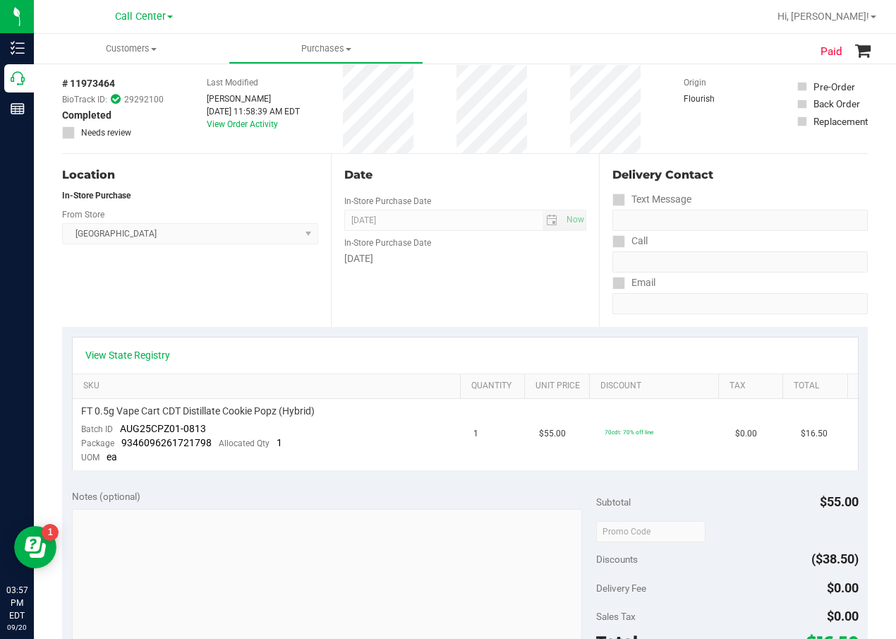
click at [89, 83] on span "# 11973464" at bounding box center [88, 83] width 53 height 15
click at [258, 411] on span "FT 0.5g Vape Cart CDT Distillate Cookie Popz (Hybrid)" at bounding box center [198, 410] width 234 height 13
drag, startPoint x: 178, startPoint y: 427, endPoint x: 110, endPoint y: 428, distance: 67.8
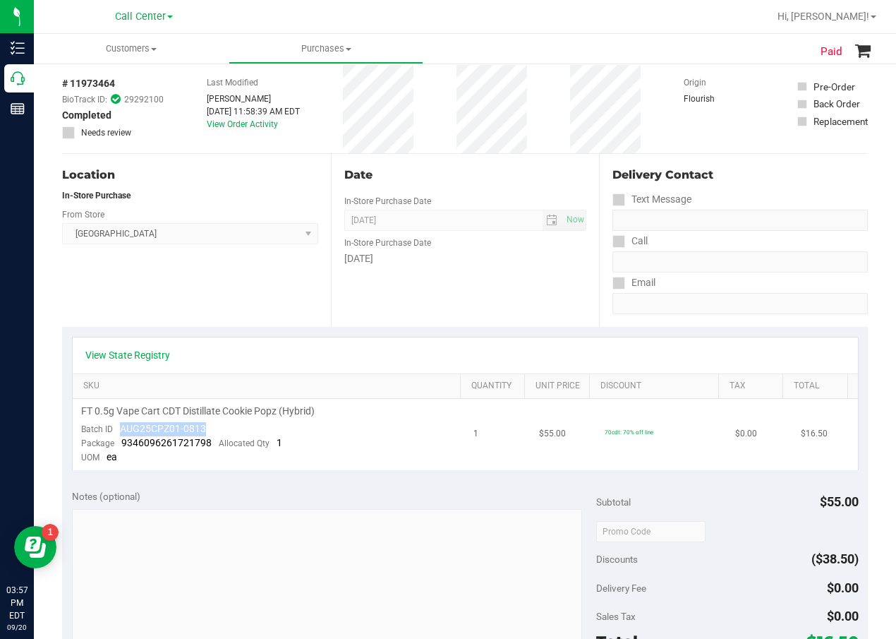
click at [110, 428] on td "FT 0.5g Vape Cart CDT Distillate Cookie Popz (Hybrid) Batch ID AUG25CPZ01-0813 …" at bounding box center [269, 434] width 393 height 71
click at [255, 412] on span "FT 0.5g Vape Cart CDT Distillate Cookie Popz (Hybrid)" at bounding box center [198, 410] width 234 height 13
drag, startPoint x: 214, startPoint y: 439, endPoint x: 116, endPoint y: 448, distance: 97.8
click at [116, 448] on div "Package 9346096261721798 Allocated Qty 1" at bounding box center [181, 443] width 201 height 14
click at [434, 152] on div "# 11973464 BioTrack ID: 29292100 Completed Needs review Last Modified Alexandri…" at bounding box center [465, 109] width 806 height 88
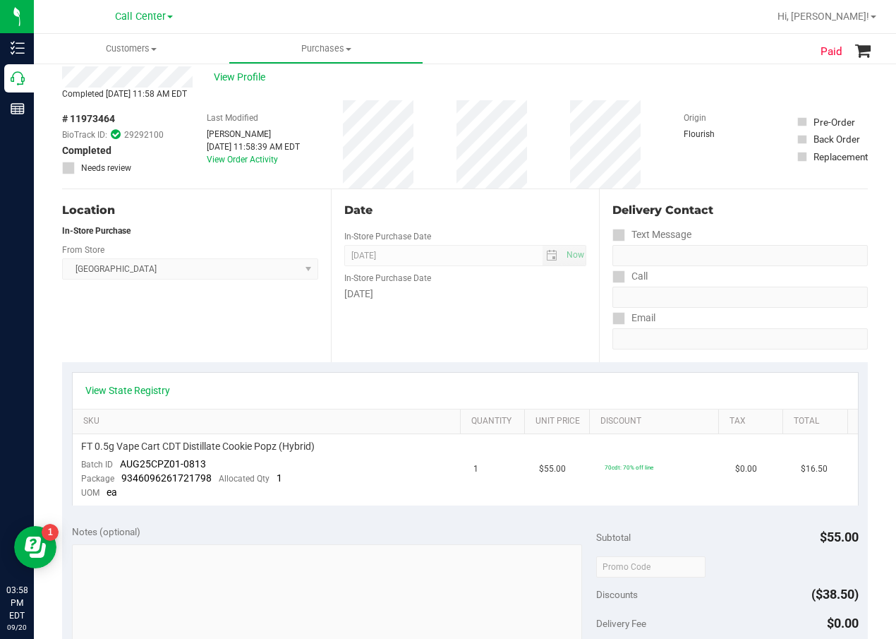
scroll to position [0, 0]
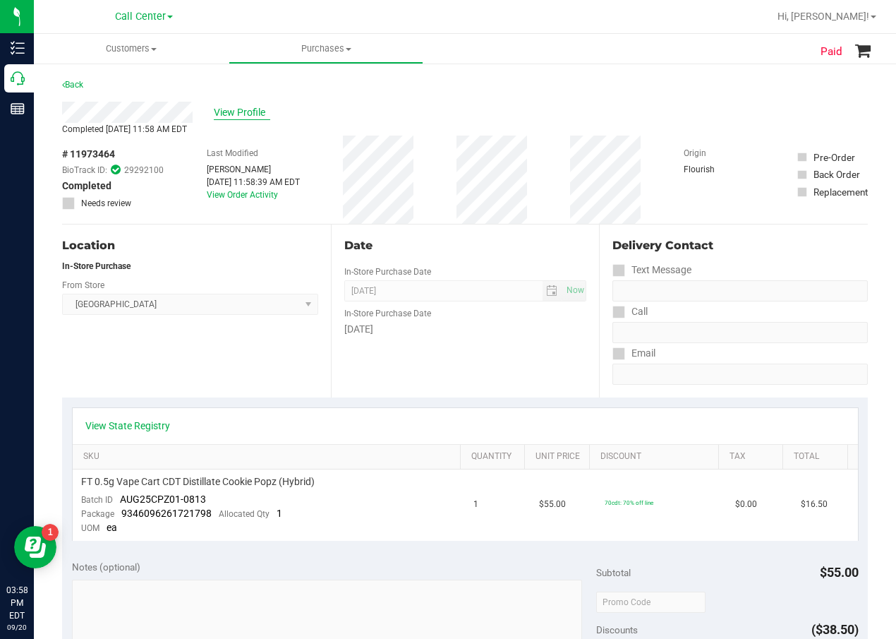
click at [255, 116] on span "View Profile" at bounding box center [242, 112] width 56 height 15
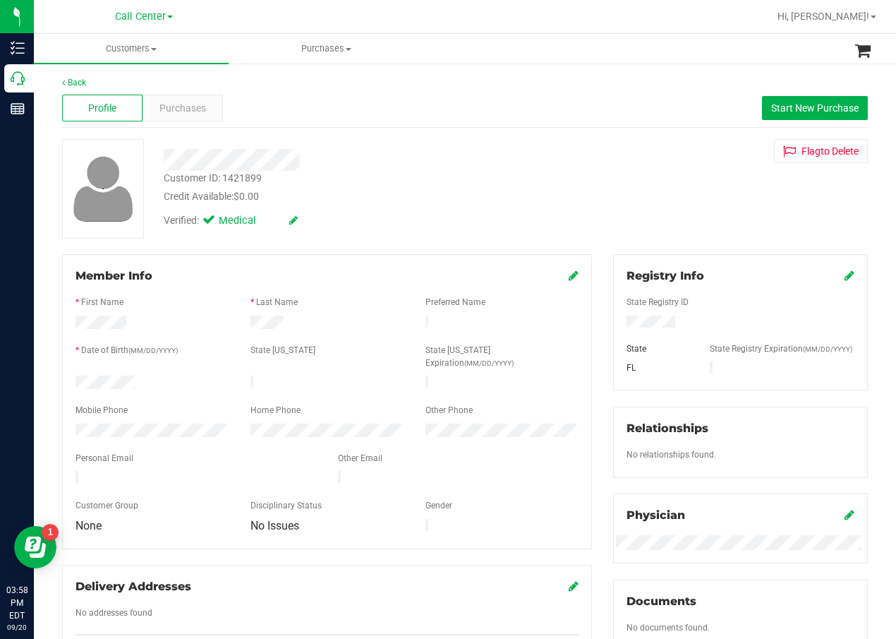
click at [449, 200] on div "Credit Available: $0.00" at bounding box center [360, 196] width 392 height 15
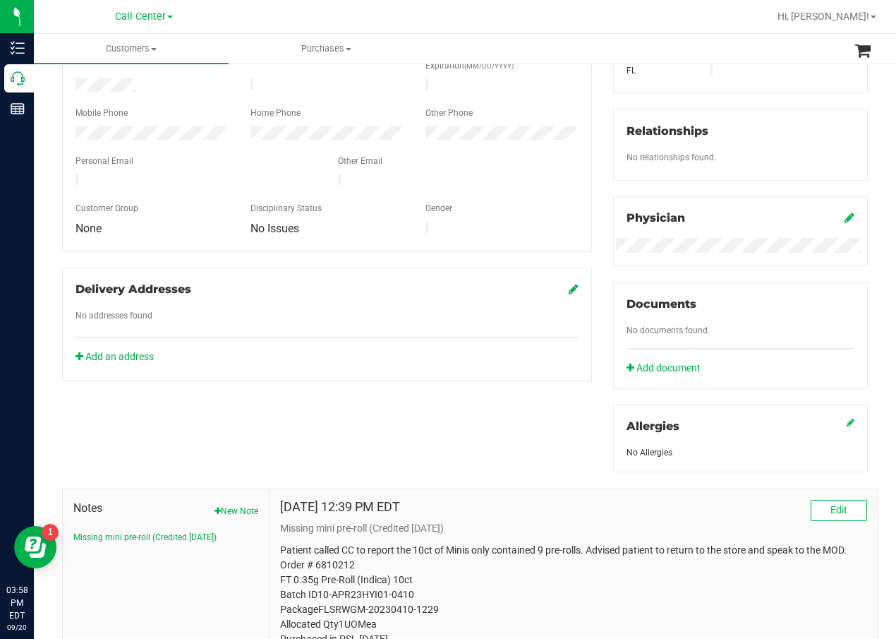
scroll to position [394, 0]
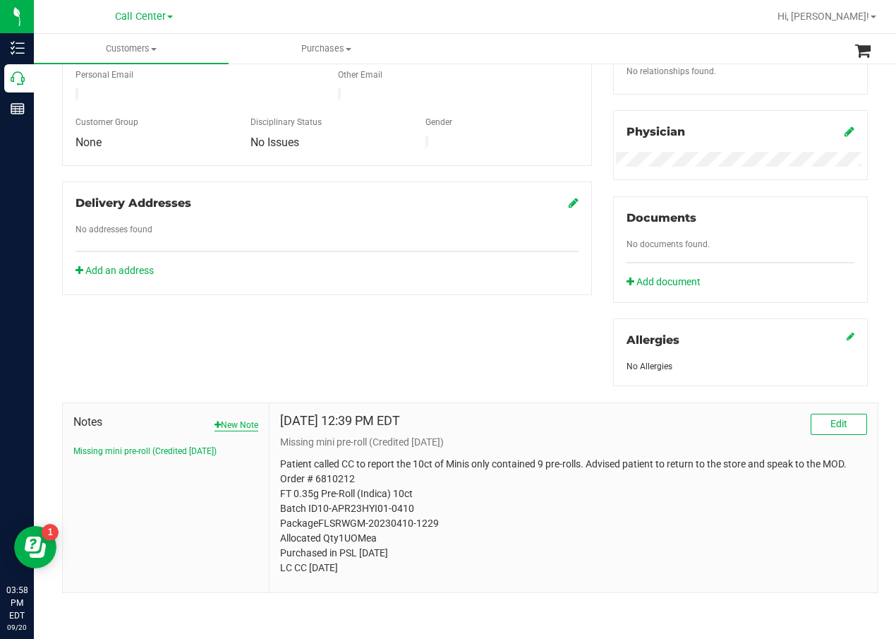
click at [254, 425] on button "New Note" at bounding box center [237, 424] width 44 height 13
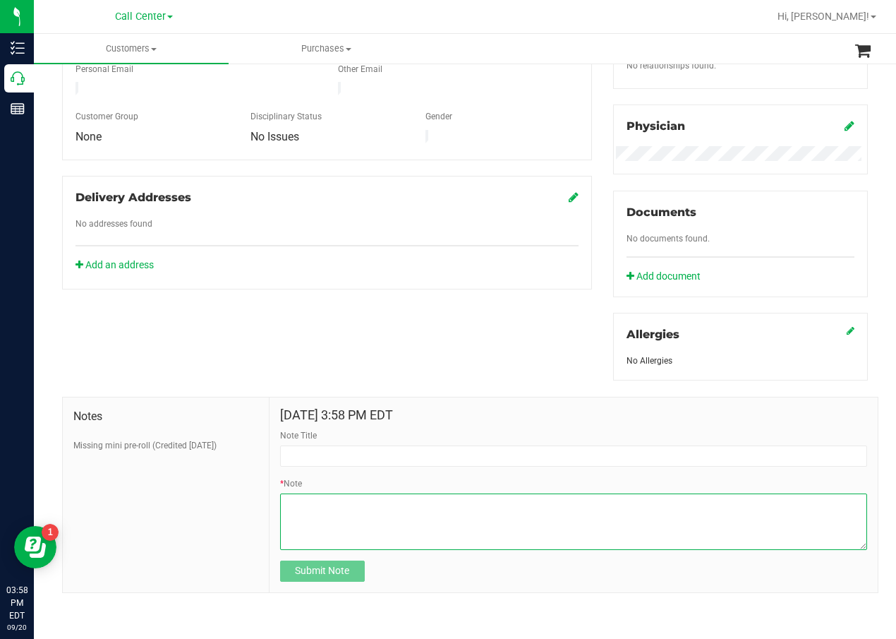
click at [327, 523] on textarea "* Note" at bounding box center [573, 521] width 587 height 56
paste textarea "Completed By: Daniela Ramos Montoya Contact Reasons: feedback.complaint.product…"
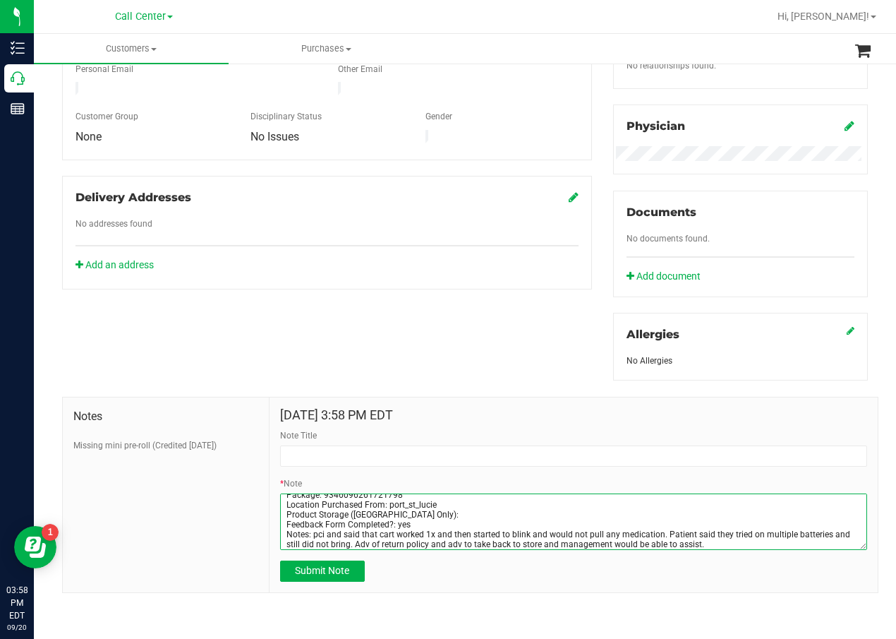
scroll to position [0, 0]
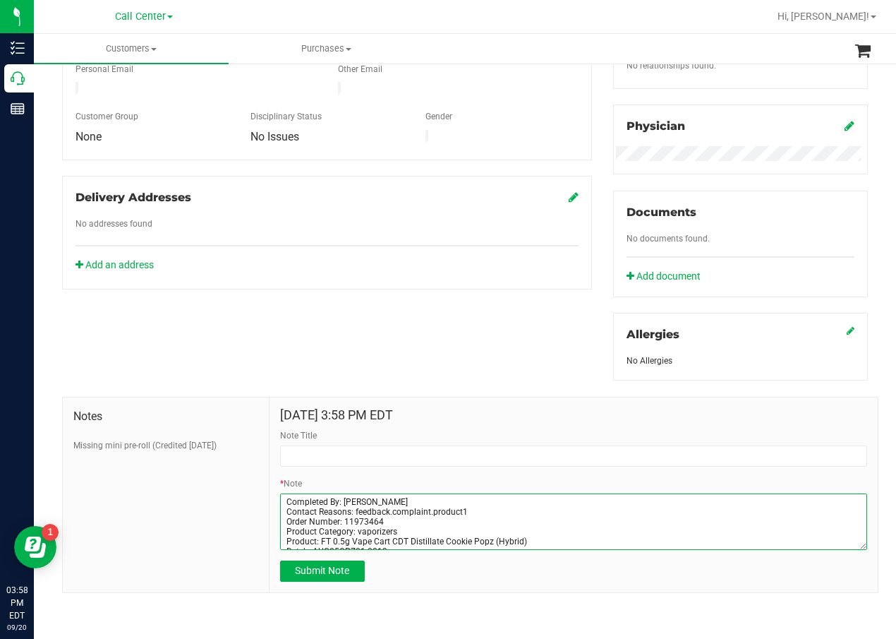
click at [339, 528] on textarea "* Note" at bounding box center [573, 521] width 587 height 56
type textarea "Completed By: Daniela Ramos Montoya Contact Reasons: feedback.complaint.product…"
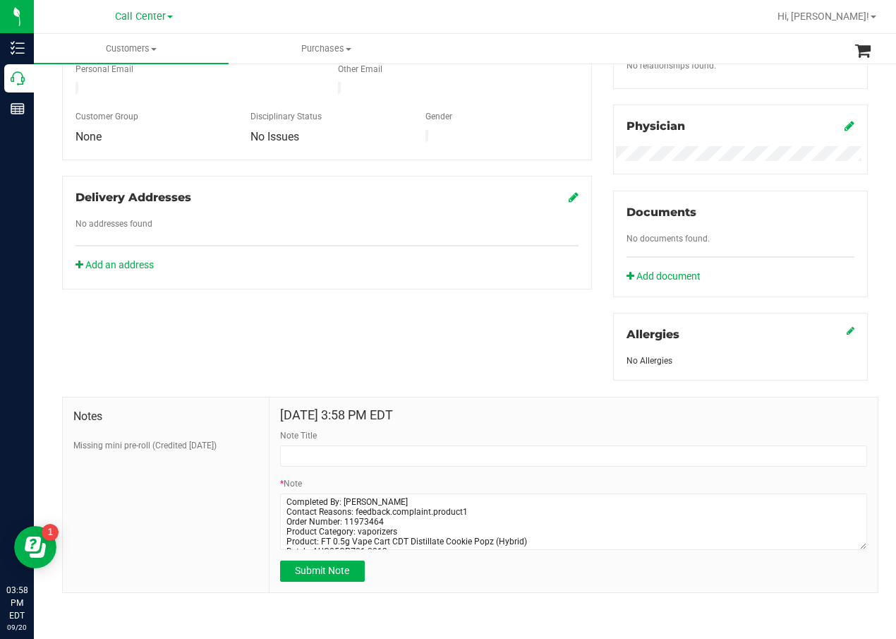
click at [348, 472] on form "Sep 20, 2025 3:58 PM EDT Note Title * Note Submit Note" at bounding box center [573, 495] width 587 height 174
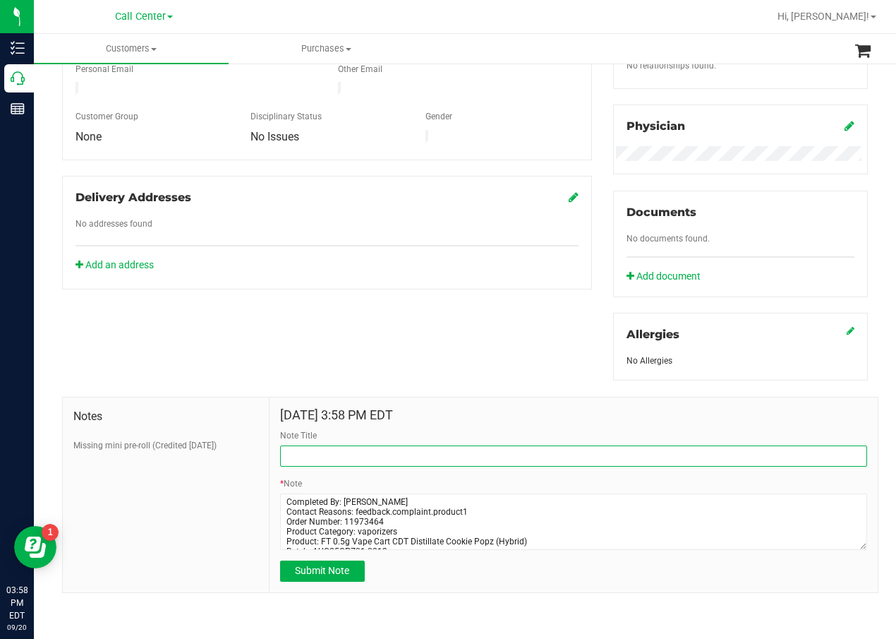
click at [351, 466] on input "Note Title" at bounding box center [573, 455] width 587 height 21
paste input "Order Number: 11973464"
type input "Order Number: 11973464"
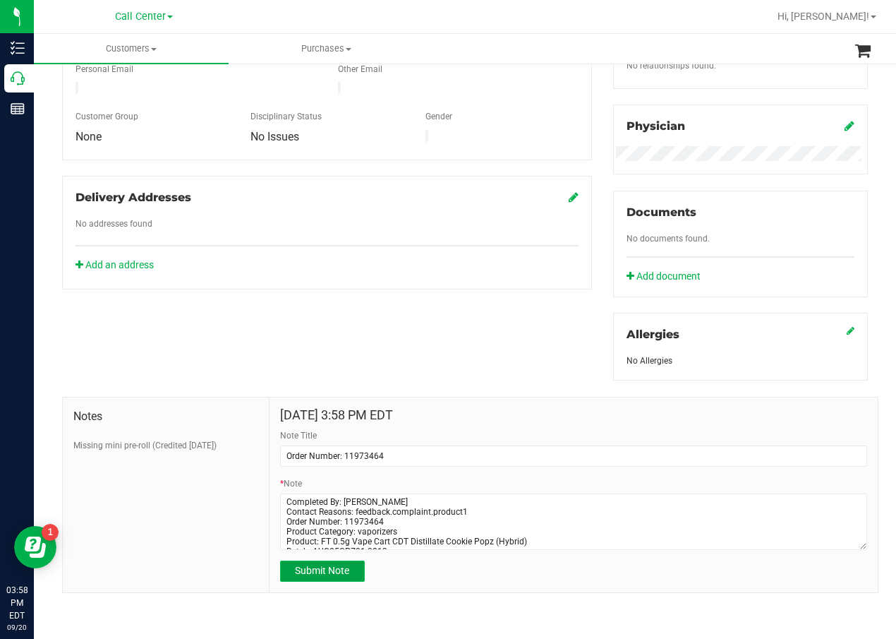
click at [341, 581] on button "Submit Note" at bounding box center [322, 570] width 85 height 21
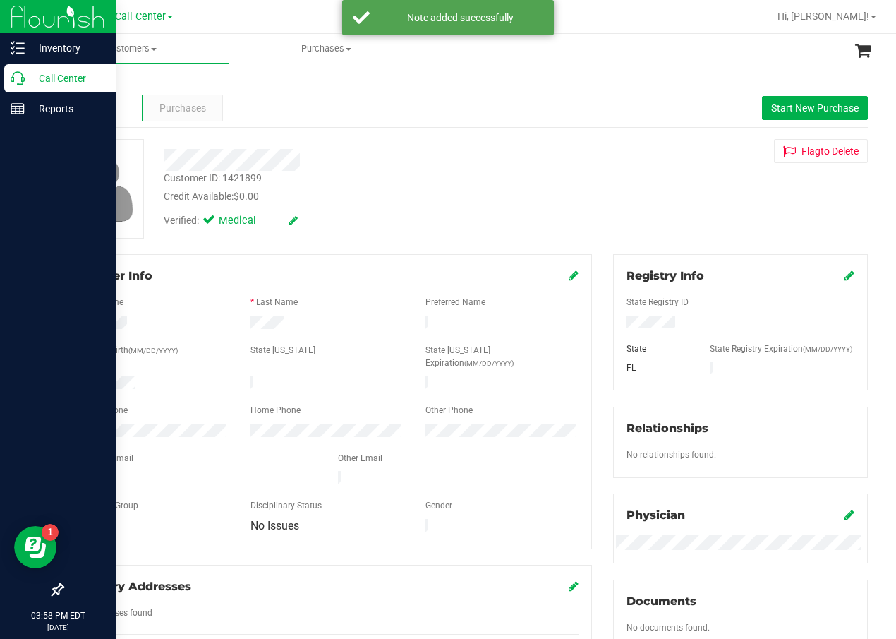
click at [37, 85] on p "Call Center" at bounding box center [67, 78] width 85 height 17
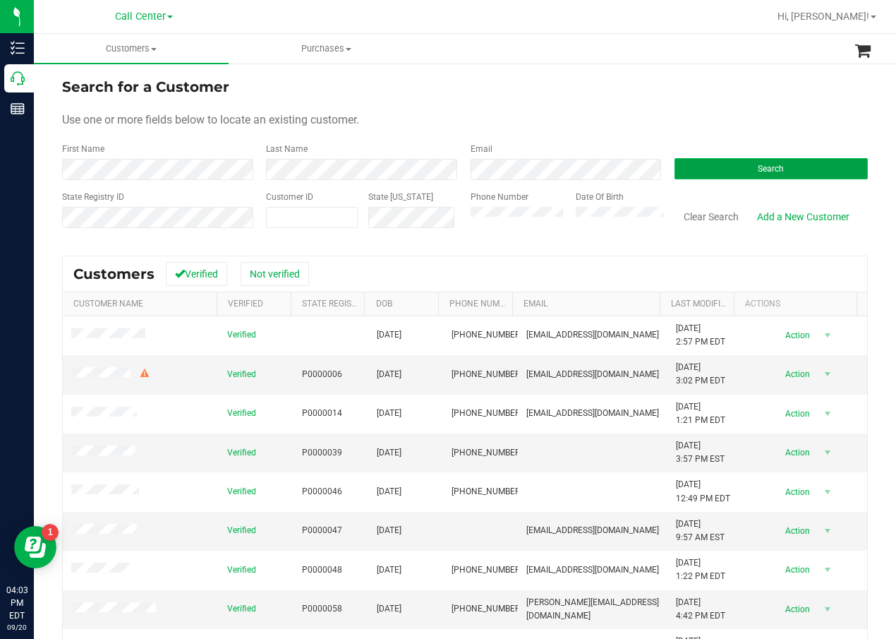
click at [793, 166] on button "Search" at bounding box center [771, 168] width 193 height 21
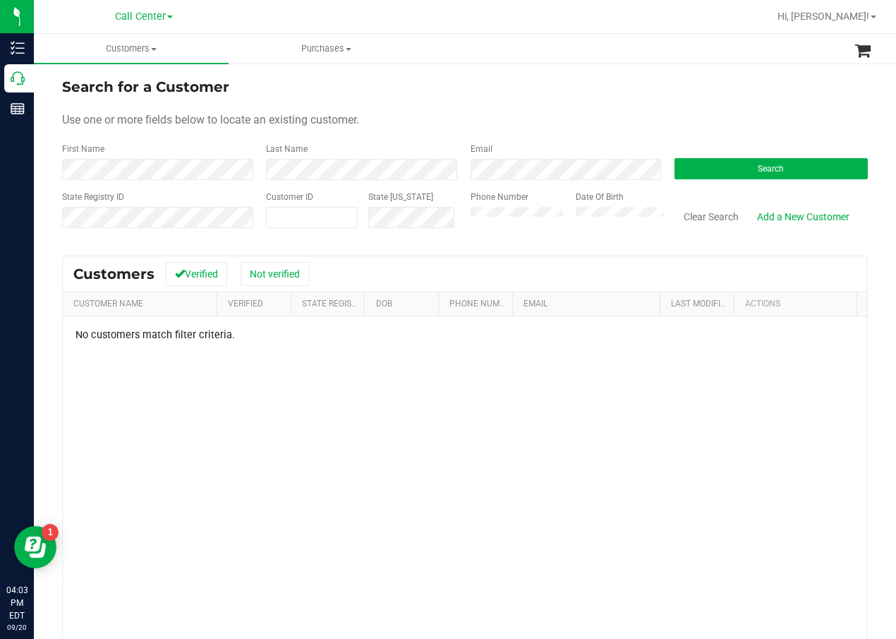
click at [525, 248] on div "Search for a Customer Use one or more fields below to locate an existing custom…" at bounding box center [465, 414] width 806 height 677
click at [147, 498] on div "No customers match filter criteria." at bounding box center [465, 523] width 804 height 415
click at [704, 177] on button "Search" at bounding box center [771, 168] width 193 height 21
drag, startPoint x: 256, startPoint y: 436, endPoint x: 277, endPoint y: 408, distance: 35.3
click at [256, 436] on div "Verified P0RM6713 11/29/1958 (772) 204-3268 wgbp109@gmail.com 2/27/2025 4:40 PM…" at bounding box center [465, 517] width 804 height 402
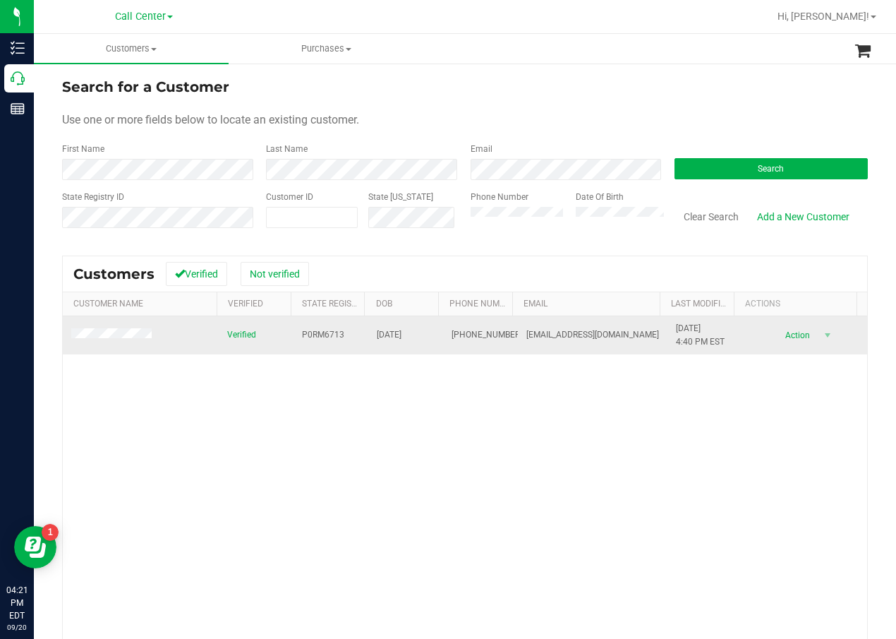
click at [319, 335] on span "P0RM6713" at bounding box center [323, 334] width 42 height 13
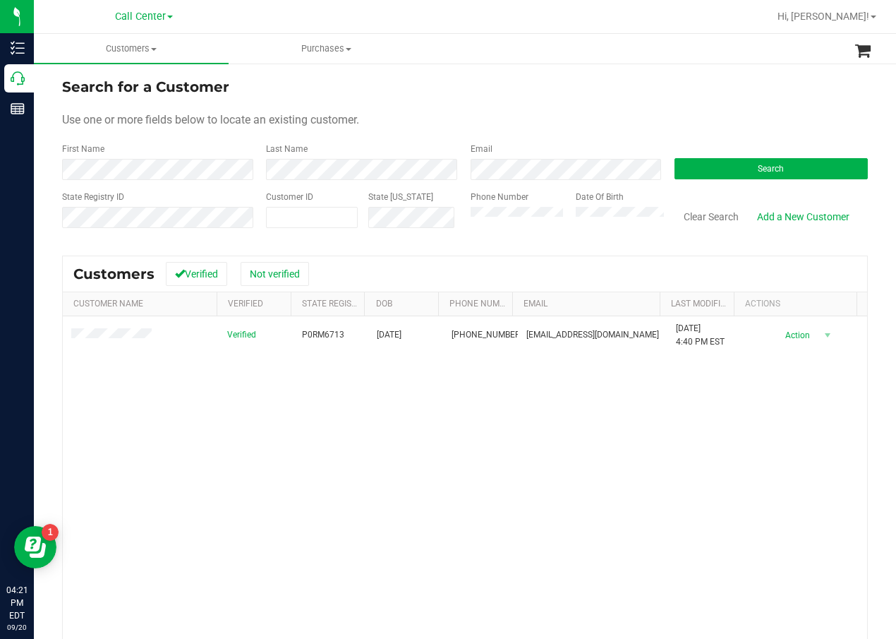
click at [169, 410] on div "Verified P0RM6713 11/29/1958 (772) 204-3268 wgbp109@gmail.com 2/27/2025 4:40 PM…" at bounding box center [465, 517] width 804 height 402
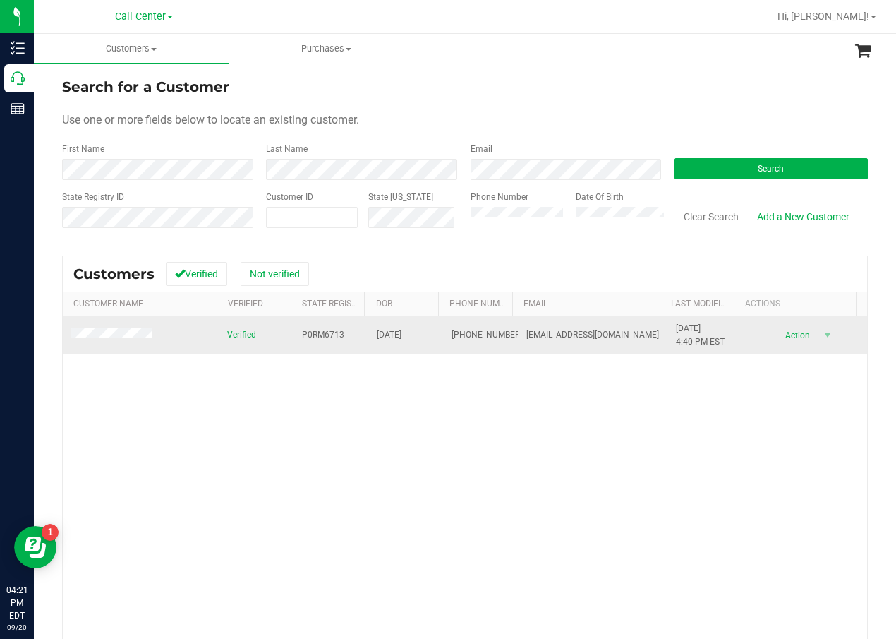
click at [390, 337] on span "11/29/1958" at bounding box center [389, 334] width 25 height 13
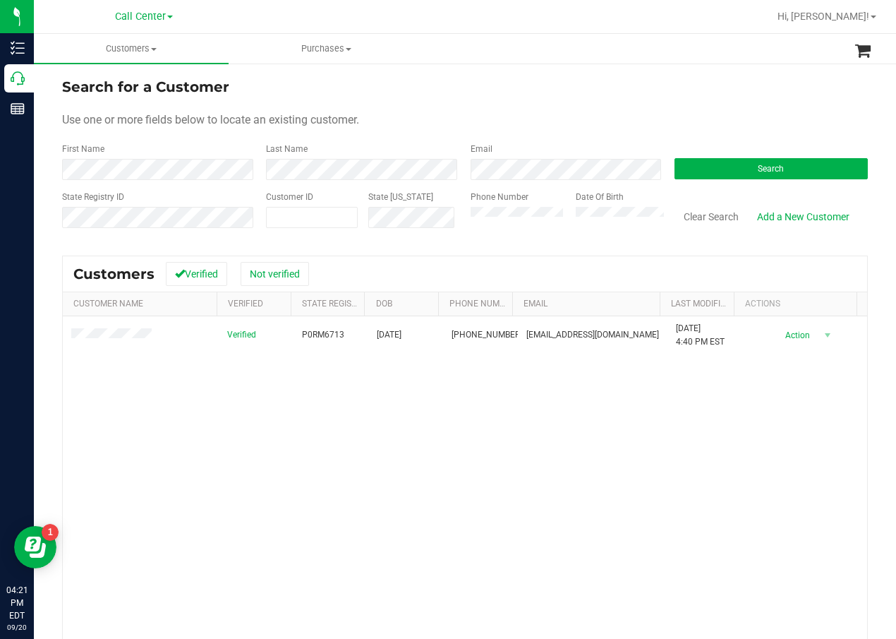
drag, startPoint x: 334, startPoint y: 505, endPoint x: 231, endPoint y: 409, distance: 140.3
click at [333, 505] on div "Verified P0RM6713 11/29/1958 (772) 204-3268 wgbp109@gmail.com 2/27/2025 4:40 PM…" at bounding box center [465, 517] width 804 height 402
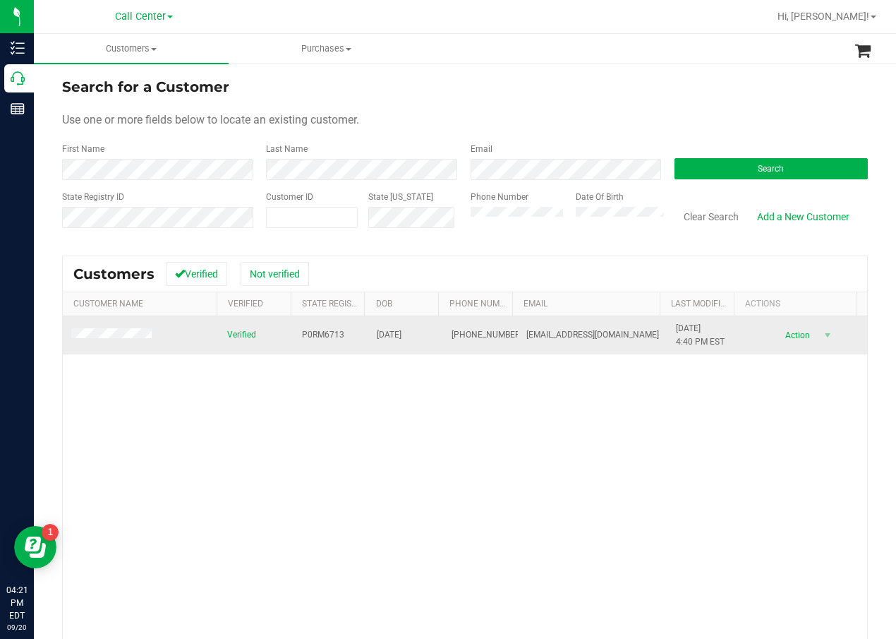
click at [101, 329] on span at bounding box center [113, 335] width 85 height 14
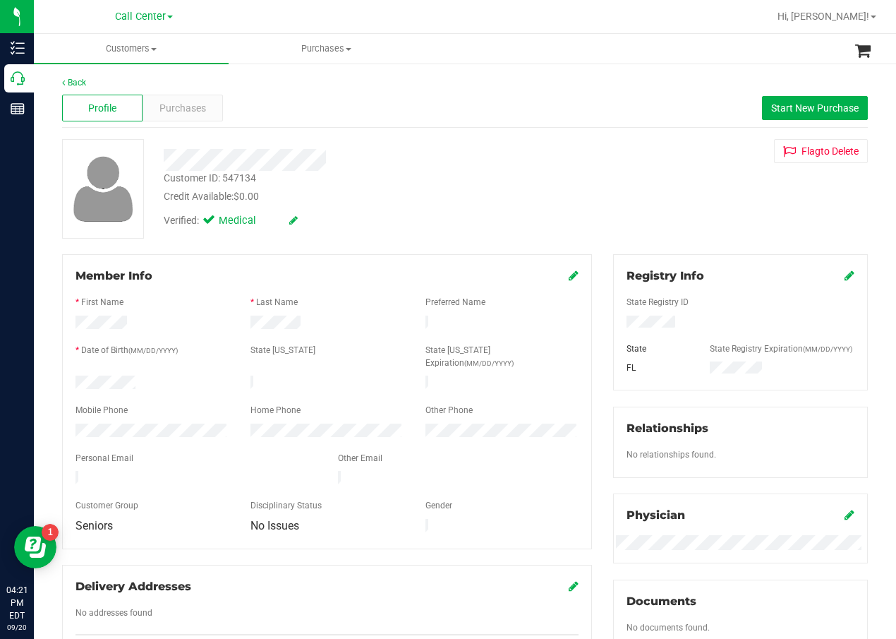
click at [634, 333] on div at bounding box center [741, 336] width 228 height 11
click at [189, 99] on div "Purchases" at bounding box center [183, 108] width 80 height 27
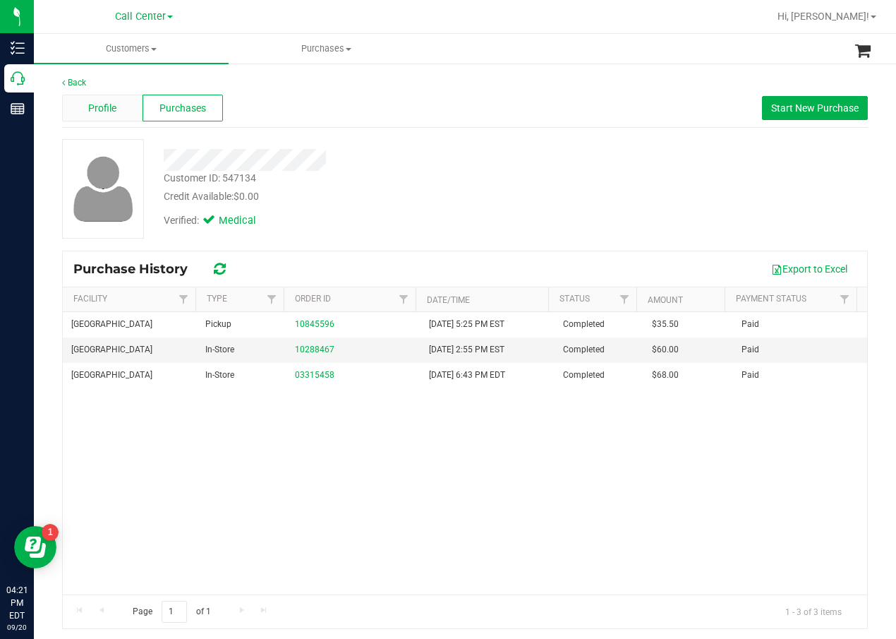
click at [114, 111] on span "Profile" at bounding box center [102, 108] width 28 height 15
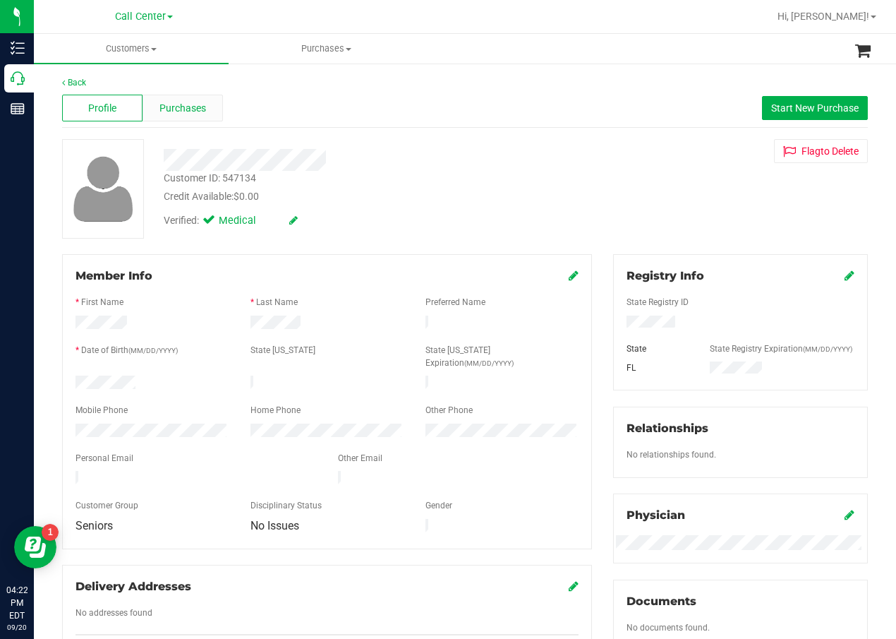
click at [171, 101] on div "Purchases" at bounding box center [183, 108] width 80 height 27
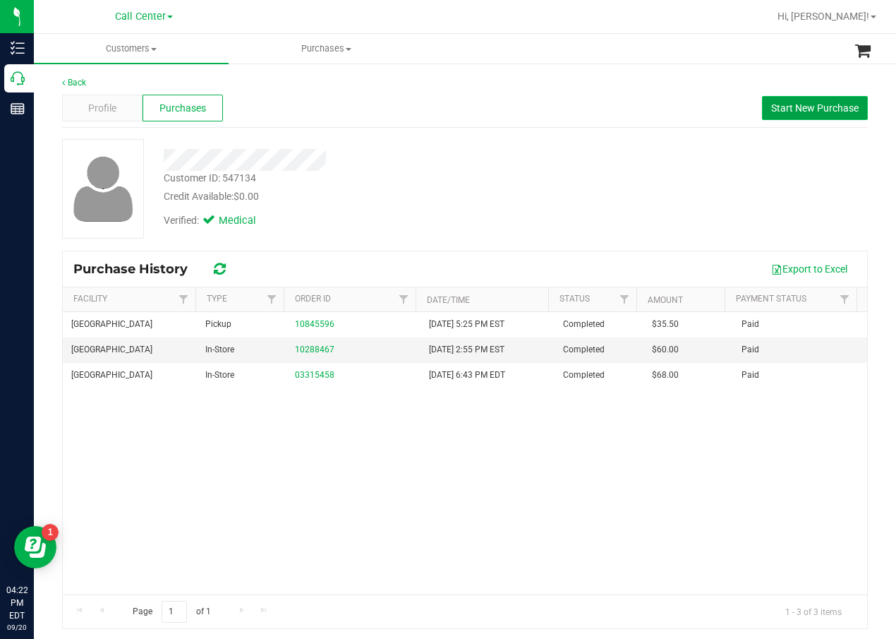
click at [784, 116] on button "Start New Purchase" at bounding box center [815, 108] width 106 height 24
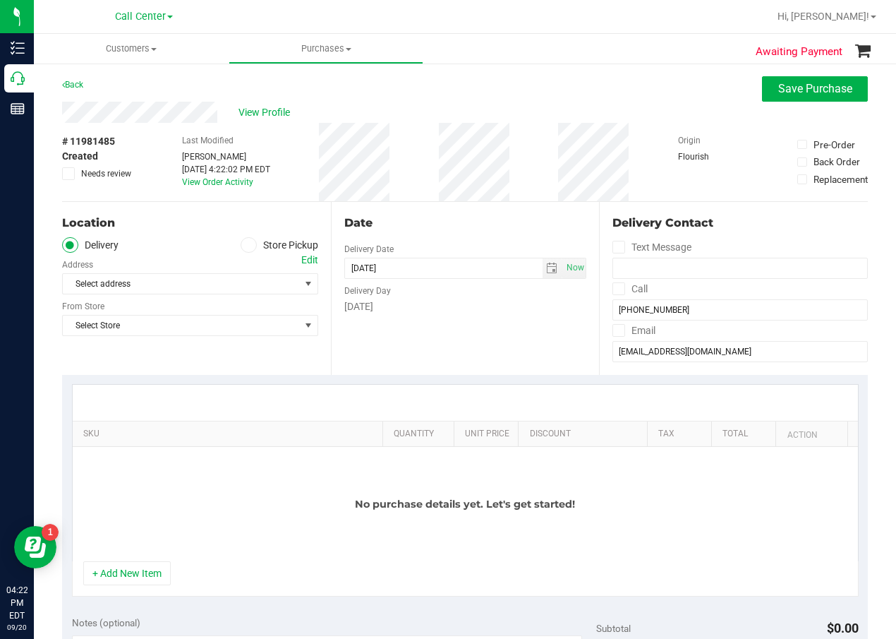
click at [255, 240] on label "Store Pickup" at bounding box center [280, 245] width 78 height 16
click at [0, 0] on input "Store Pickup" at bounding box center [0, 0] width 0 height 0
click at [246, 282] on span "Select Store" at bounding box center [181, 284] width 237 height 20
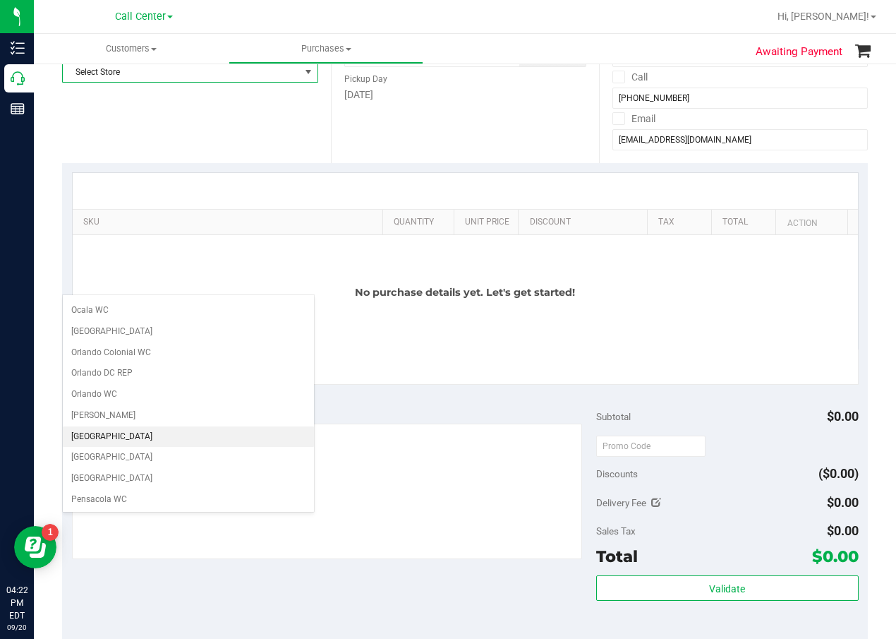
scroll to position [706, 0]
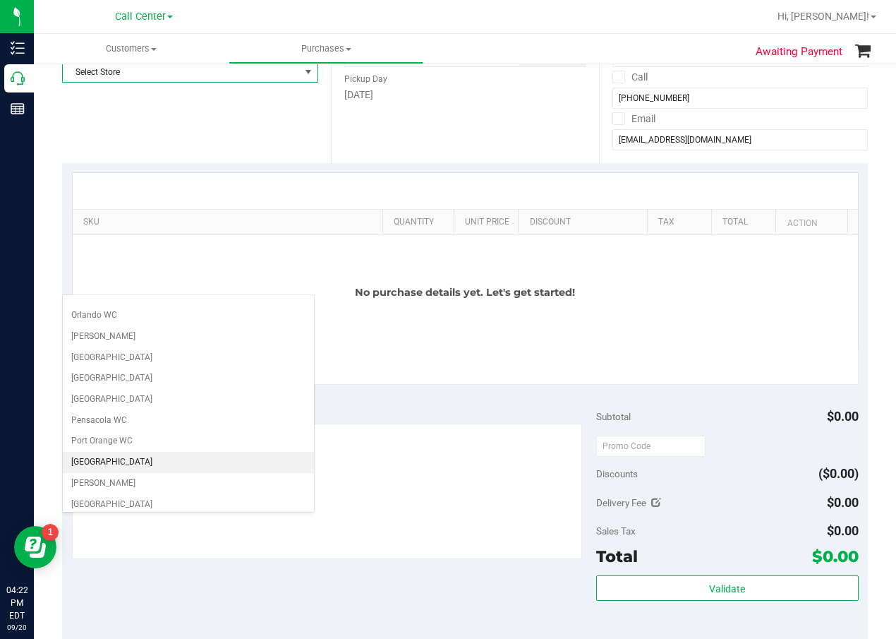
click at [176, 463] on li "[GEOGRAPHIC_DATA]" at bounding box center [188, 462] width 251 height 21
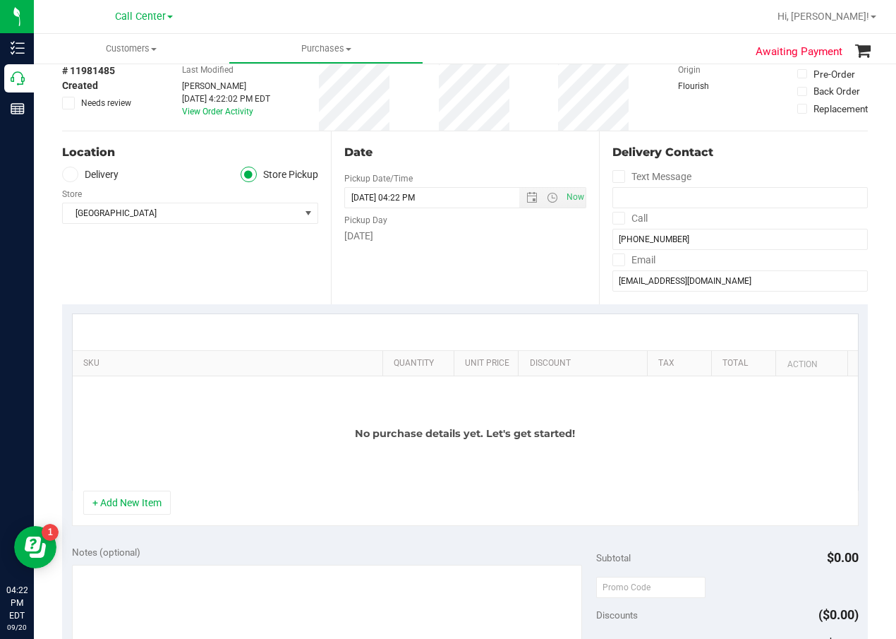
scroll to position [0, 0]
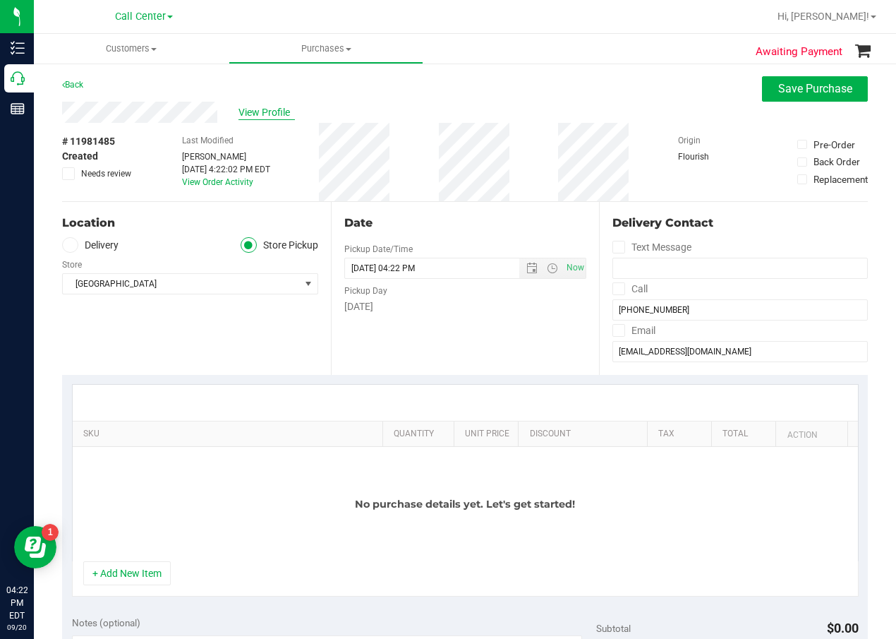
click at [269, 114] on span "View Profile" at bounding box center [266, 112] width 56 height 15
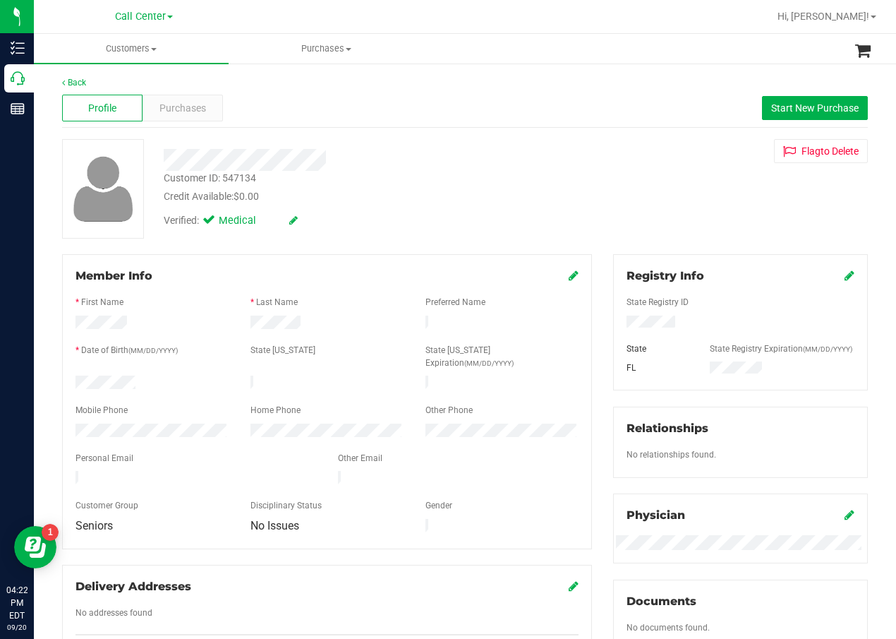
click at [493, 171] on div "Customer ID: 547134 Credit Available: $0.00" at bounding box center [359, 187] width 413 height 33
click at [207, 107] on div "Purchases" at bounding box center [183, 108] width 80 height 27
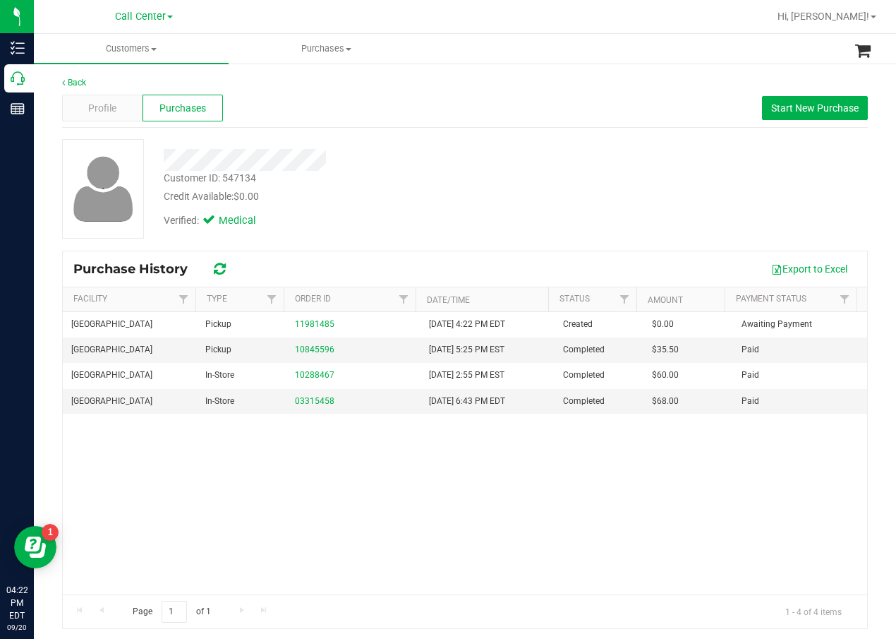
click at [635, 128] on div "Back Profile Purchases Start New Purchase Customer ID: 547134 Credit Available:…" at bounding box center [465, 352] width 806 height 552
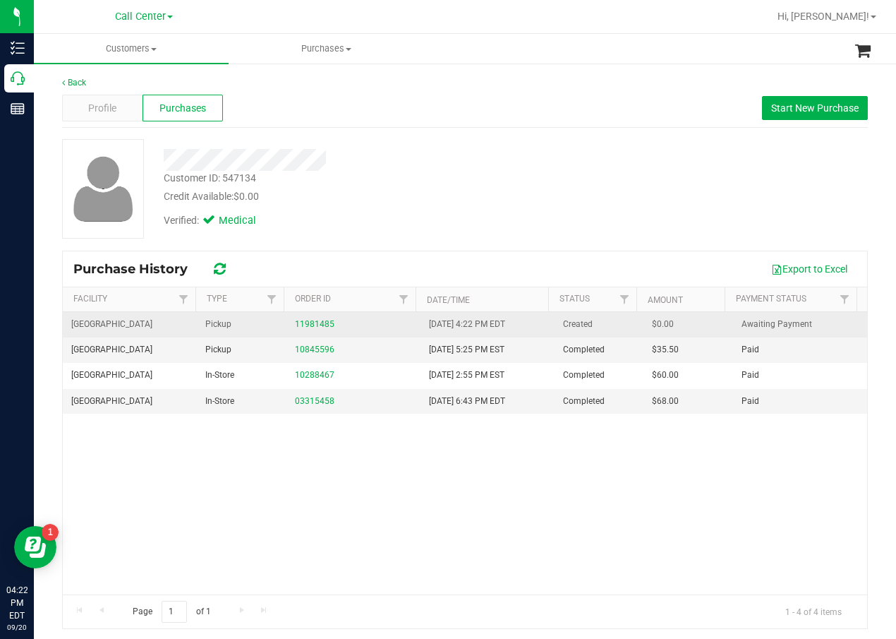
click at [318, 318] on div "11981485" at bounding box center [353, 324] width 117 height 13
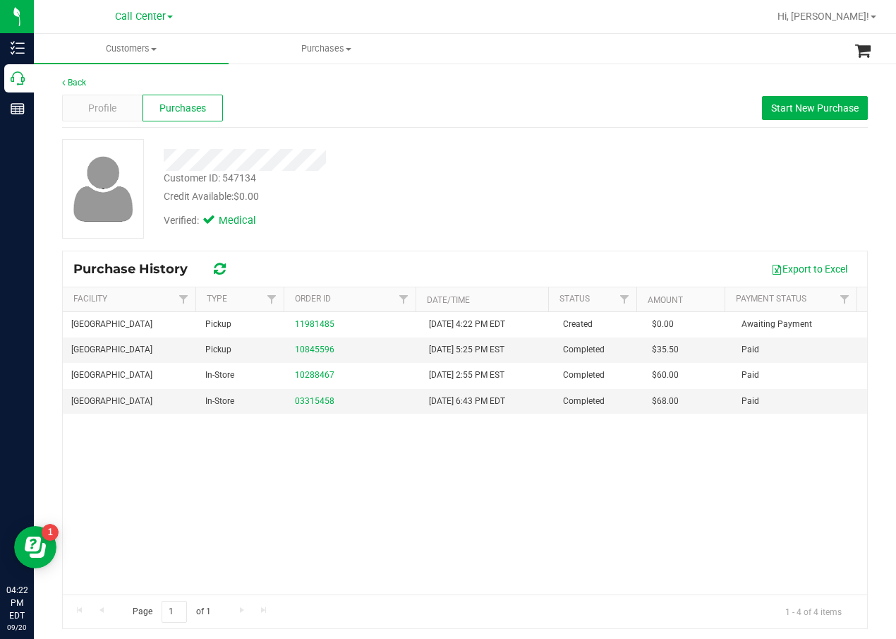
click at [418, 184] on div "Customer ID: 547134 Credit Available: $0.00" at bounding box center [359, 187] width 413 height 33
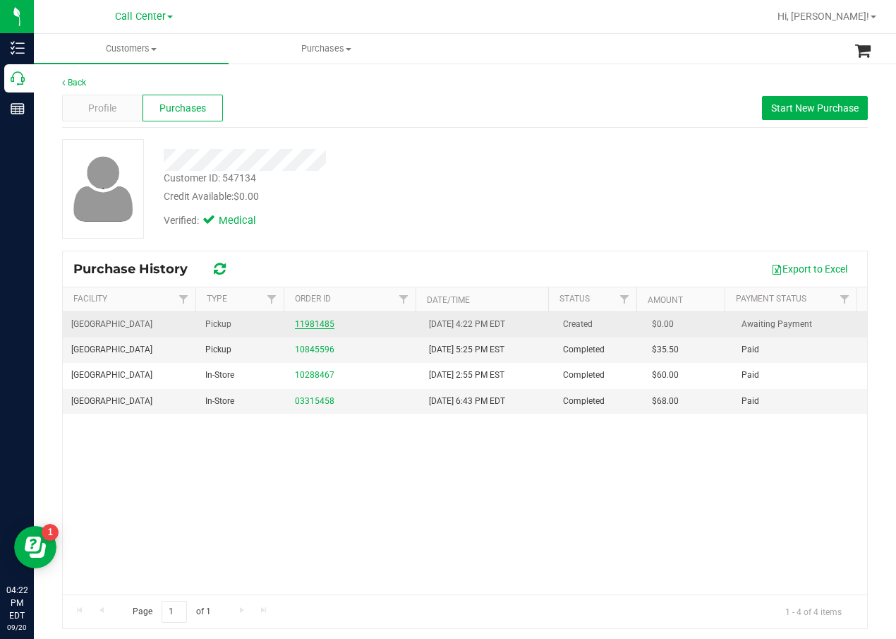
click at [315, 319] on link "11981485" at bounding box center [315, 324] width 40 height 10
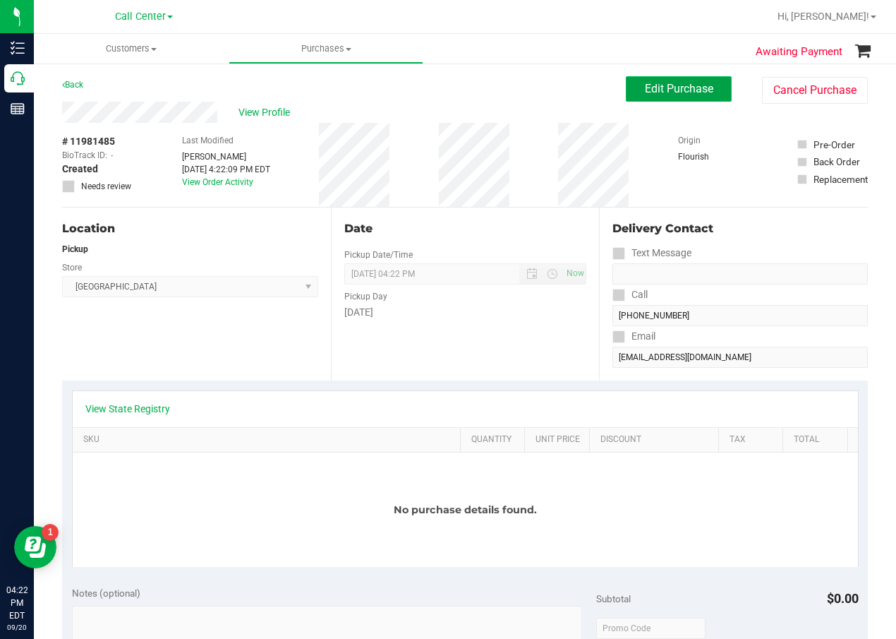
click at [629, 99] on button "Edit Purchase" at bounding box center [679, 88] width 106 height 25
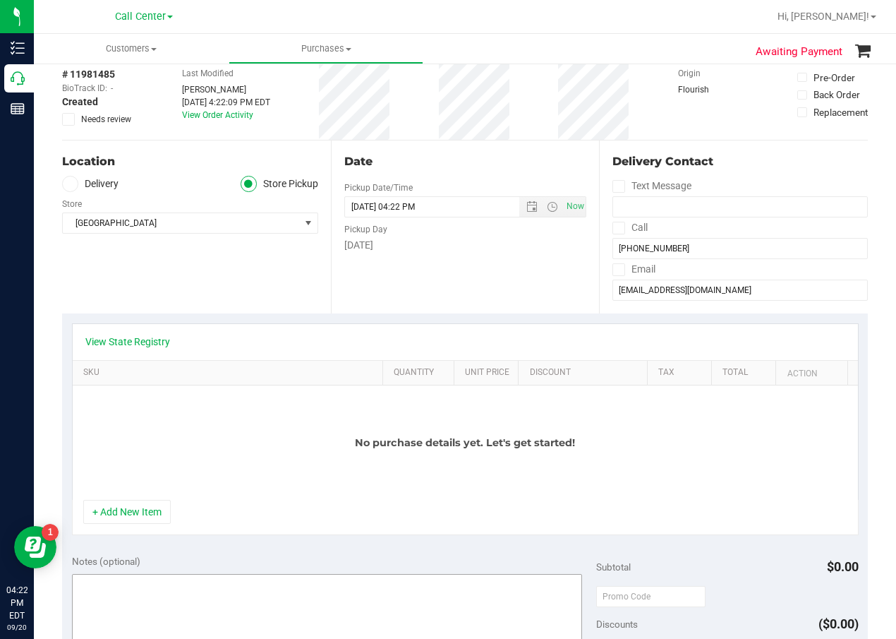
scroll to position [141, 0]
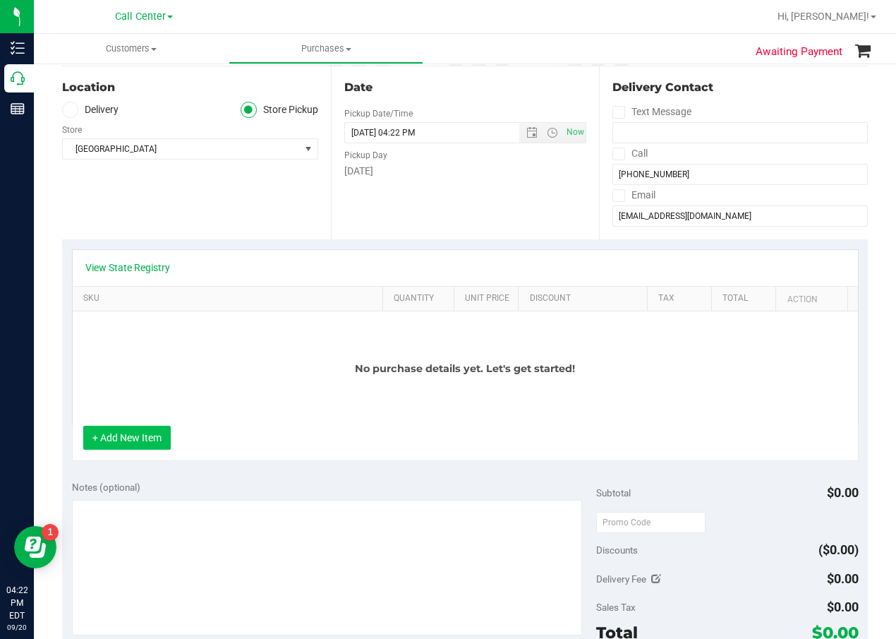
click at [131, 445] on button "+ Add New Item" at bounding box center [126, 437] width 87 height 24
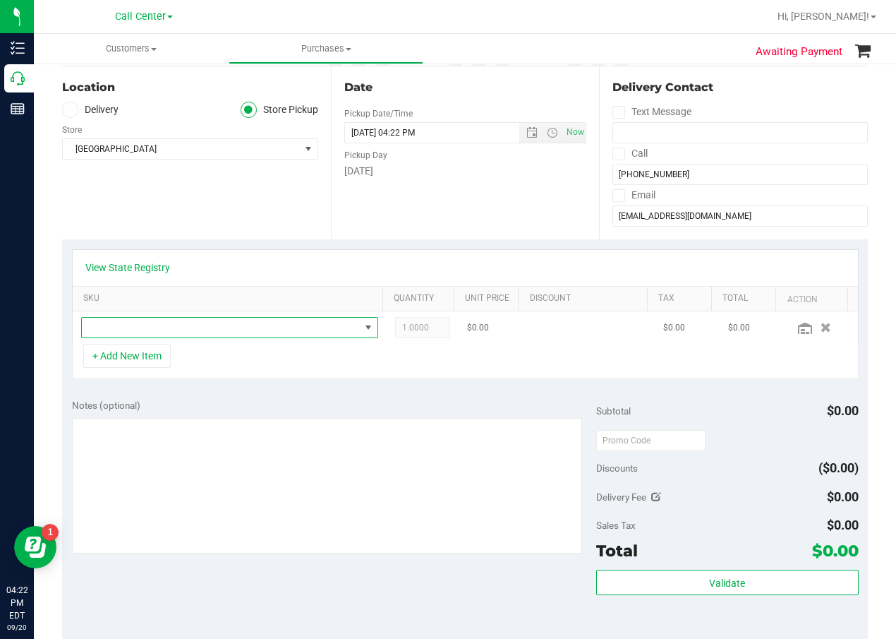
click at [205, 321] on span "NO DATA FOUND" at bounding box center [221, 328] width 278 height 20
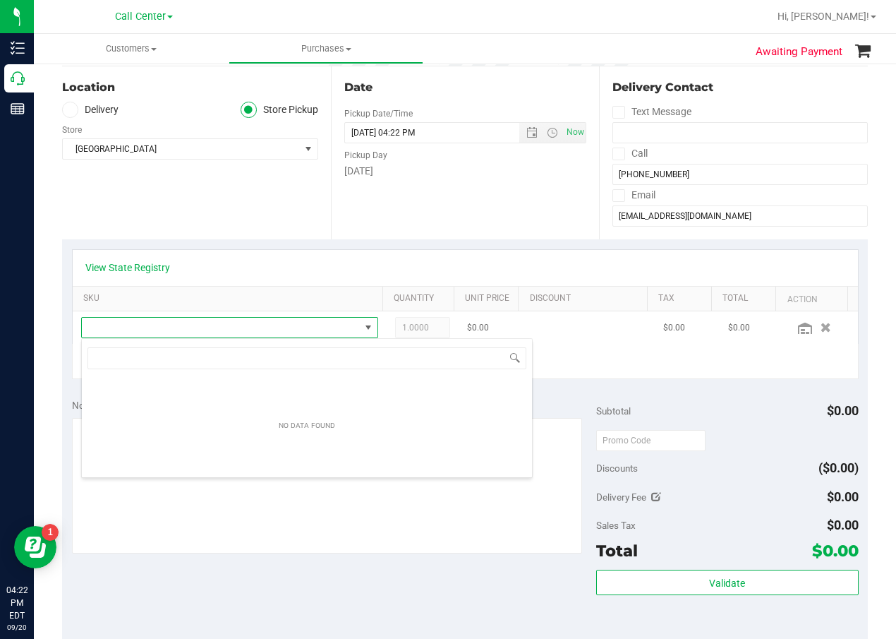
scroll to position [21, 289]
type input "j"
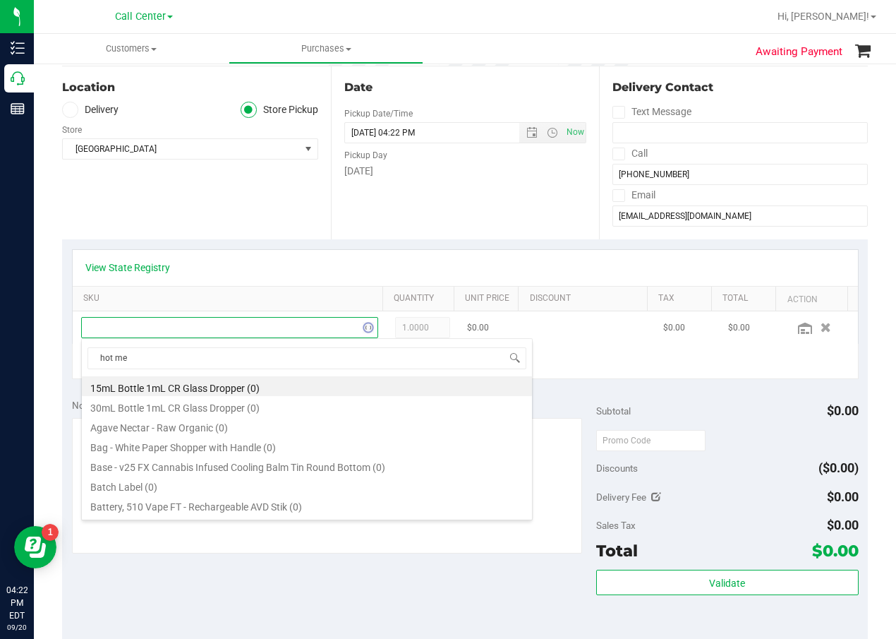
type input "hot mes"
click at [225, 389] on li "FD 3.5g Flower Greenhouse Hot Mess (Hybrid) (14)" at bounding box center [307, 386] width 450 height 20
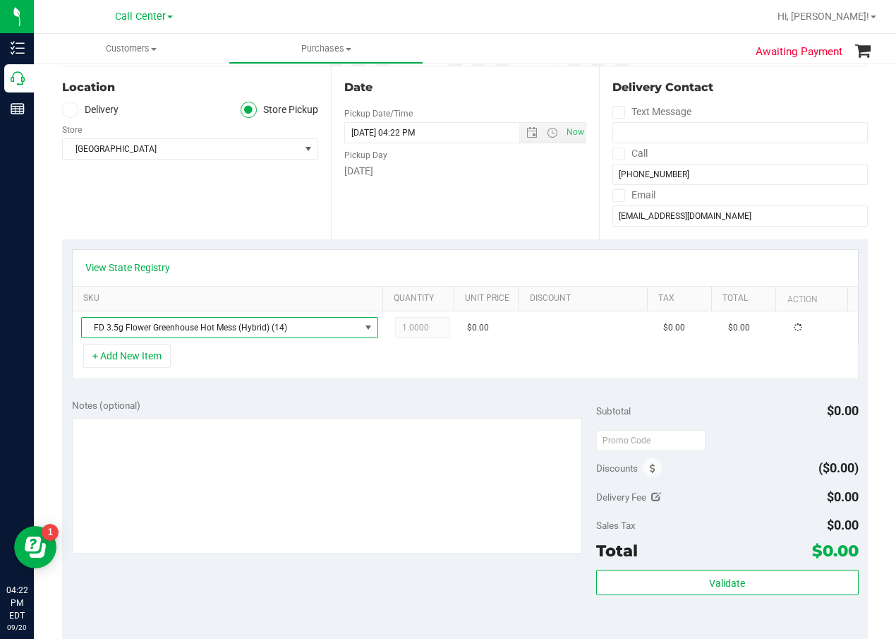
drag, startPoint x: 205, startPoint y: 392, endPoint x: 171, endPoint y: 370, distance: 39.9
click at [203, 392] on div "Notes (optional) Subtotal $0.00 Discounts ($0.00) Delivery Fee $0.00 Sales Tax …" at bounding box center [465, 516] width 806 height 254
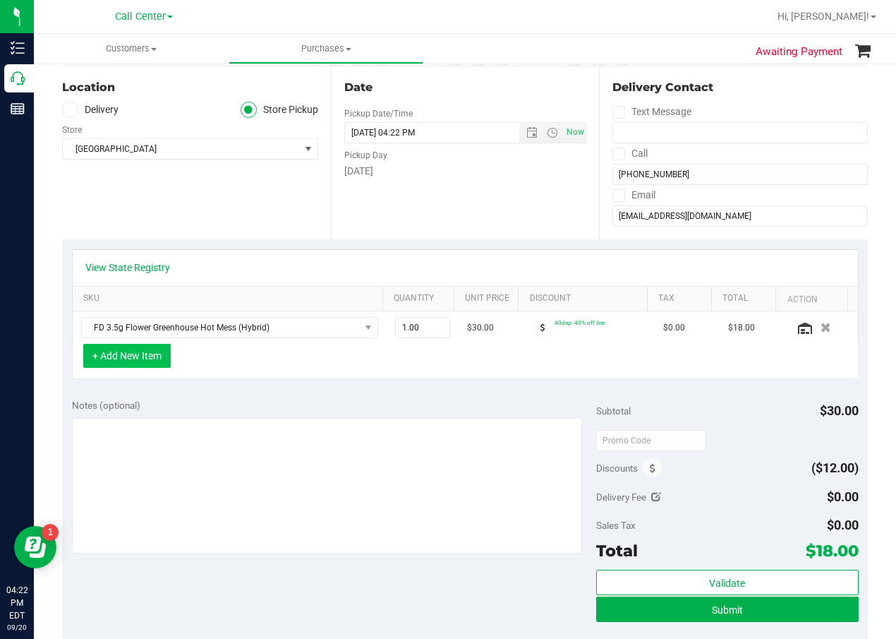
click at [163, 366] on button "+ Add New Item" at bounding box center [126, 356] width 87 height 24
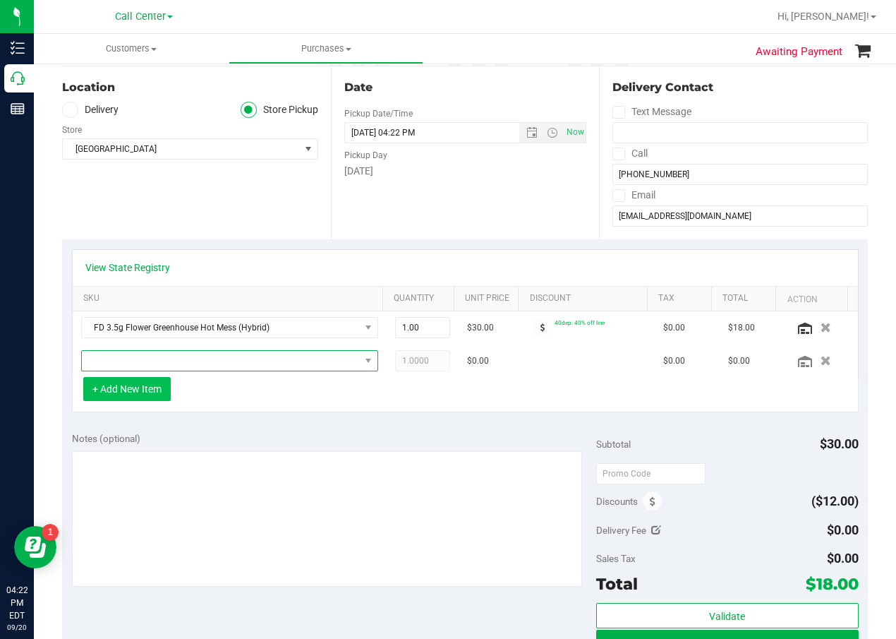
click at [163, 366] on span "NO DATA FOUND" at bounding box center [221, 361] width 278 height 20
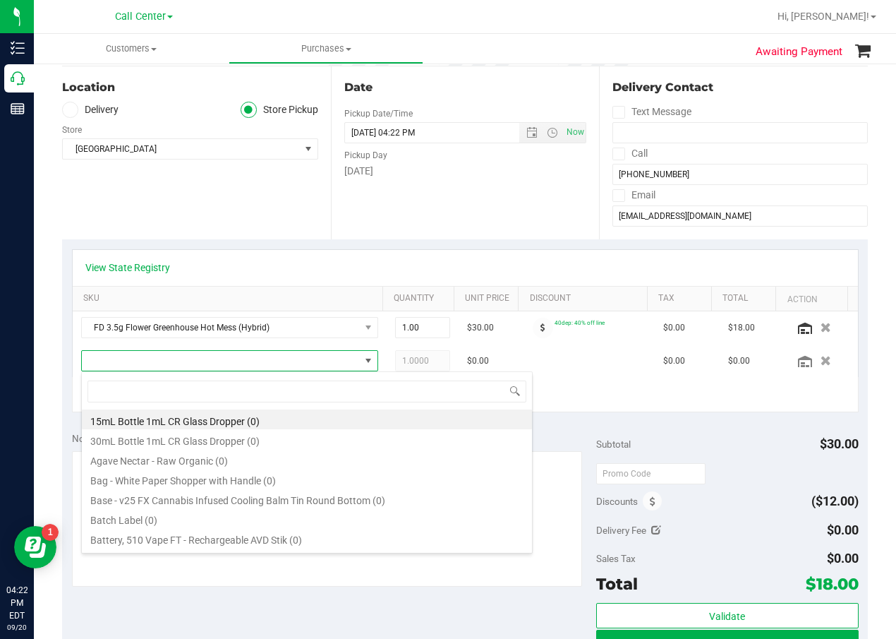
scroll to position [21, 278]
type input "ckz"
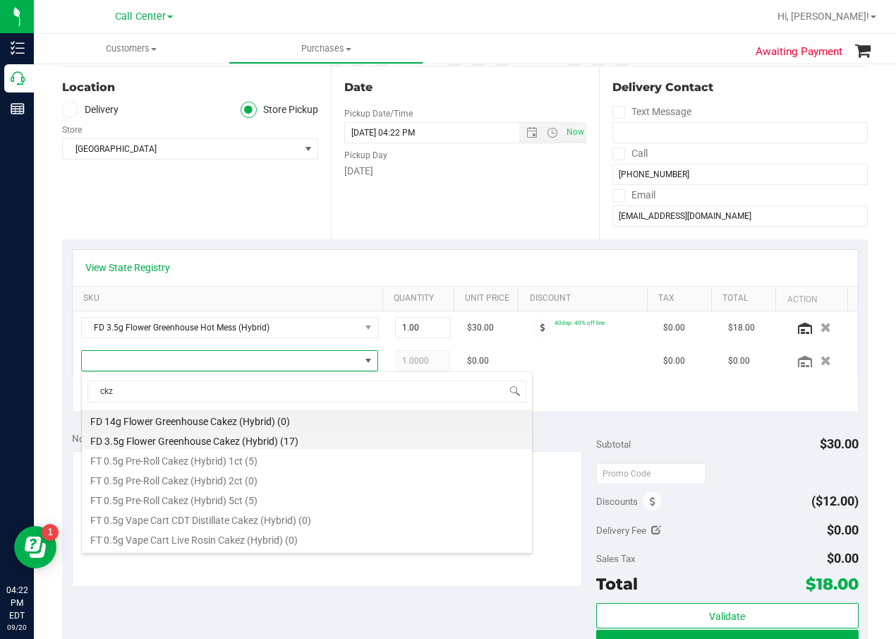
click at [211, 435] on li "FD 3.5g Flower Greenhouse Cakez (Hybrid) (17)" at bounding box center [307, 439] width 450 height 20
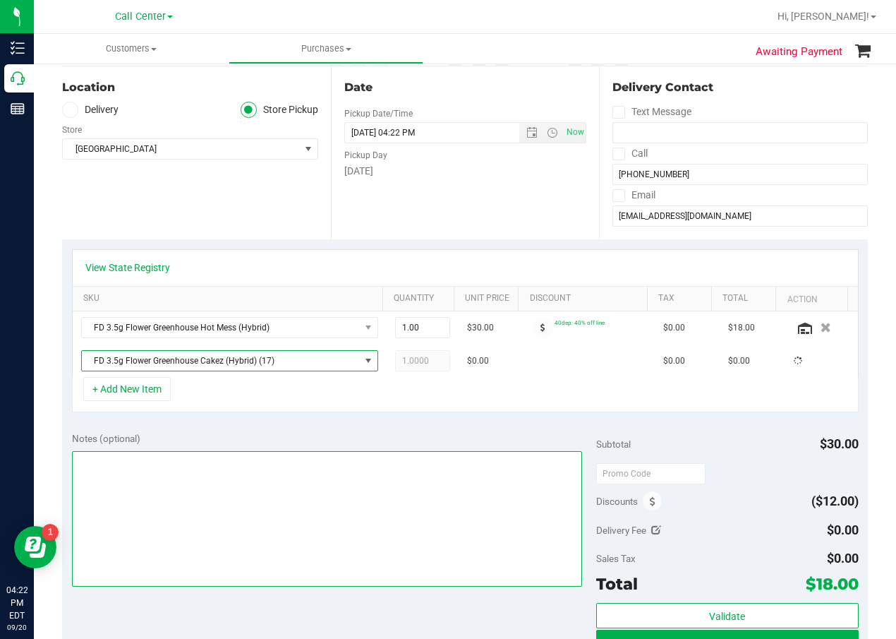
click at [268, 455] on textarea at bounding box center [327, 518] width 510 height 135
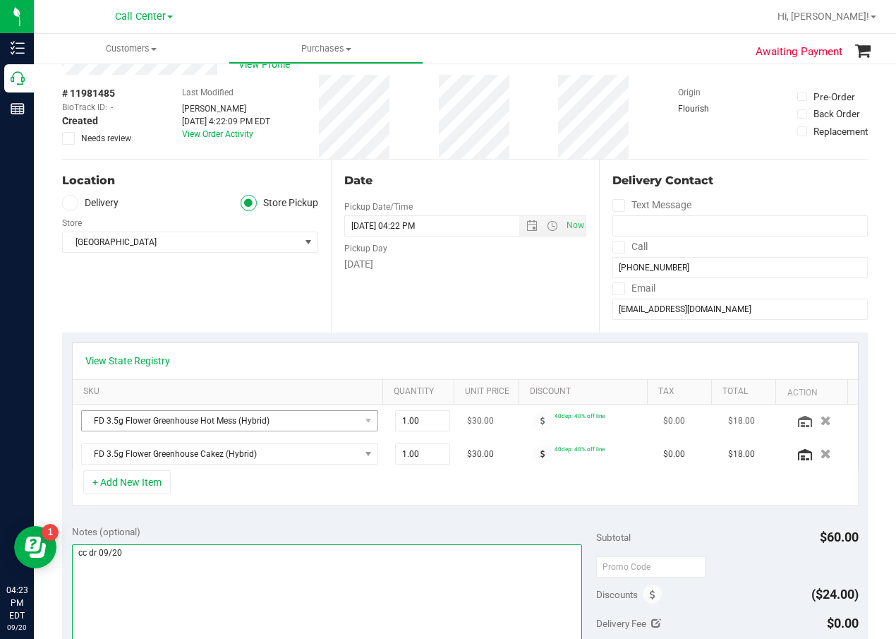
scroll to position [0, 0]
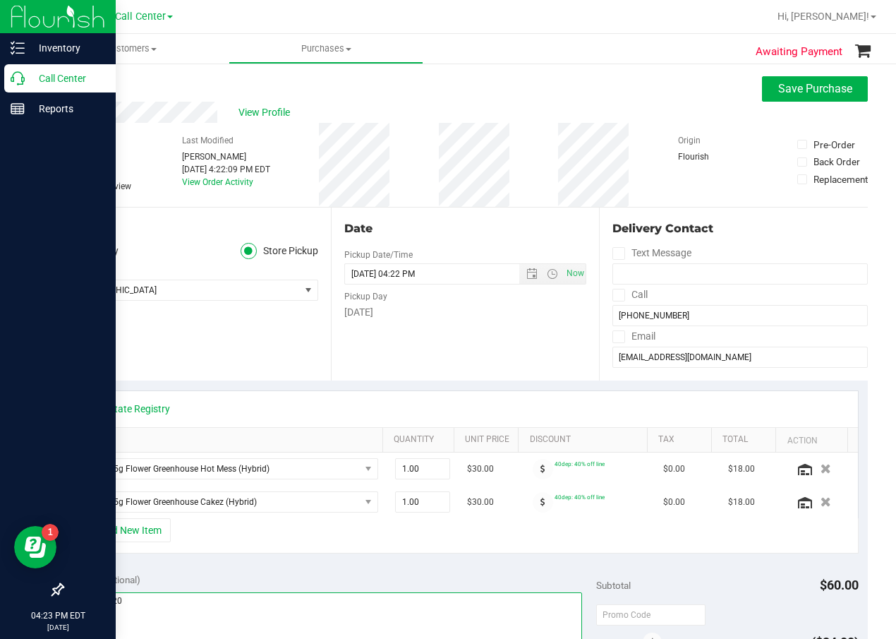
type textarea "cc dr 09/20"
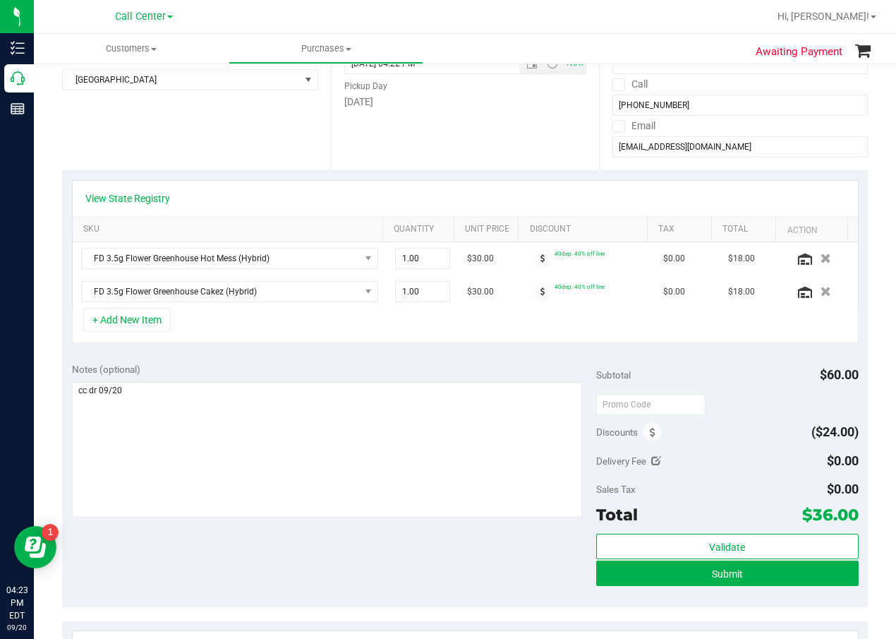
scroll to position [212, 0]
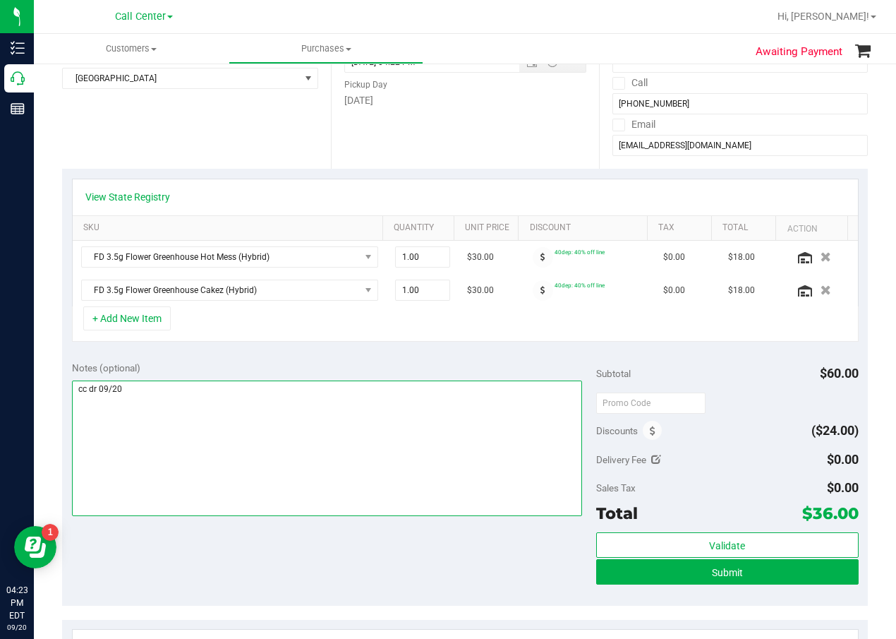
click at [243, 457] on textarea at bounding box center [327, 447] width 510 height 135
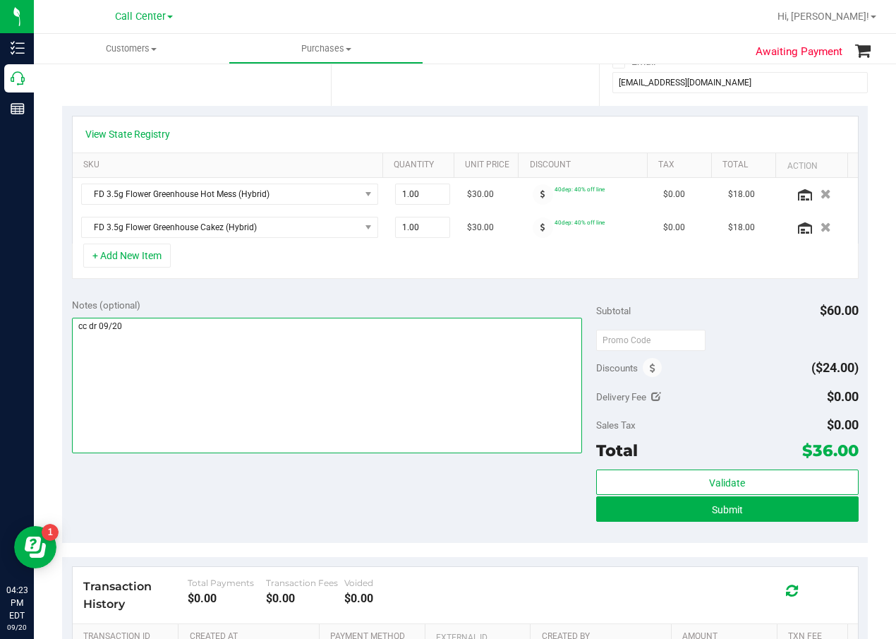
scroll to position [353, 0]
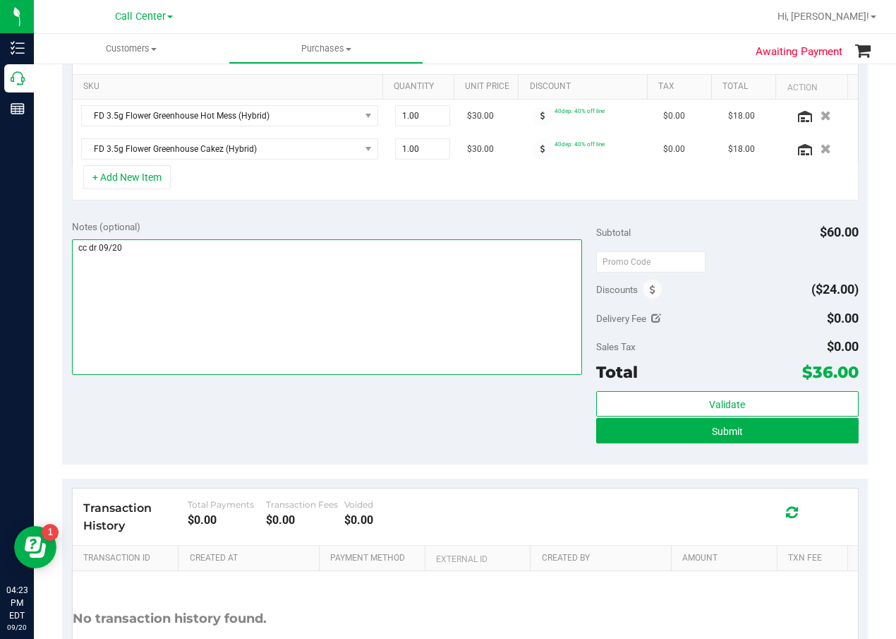
click at [279, 311] on textarea at bounding box center [327, 306] width 510 height 135
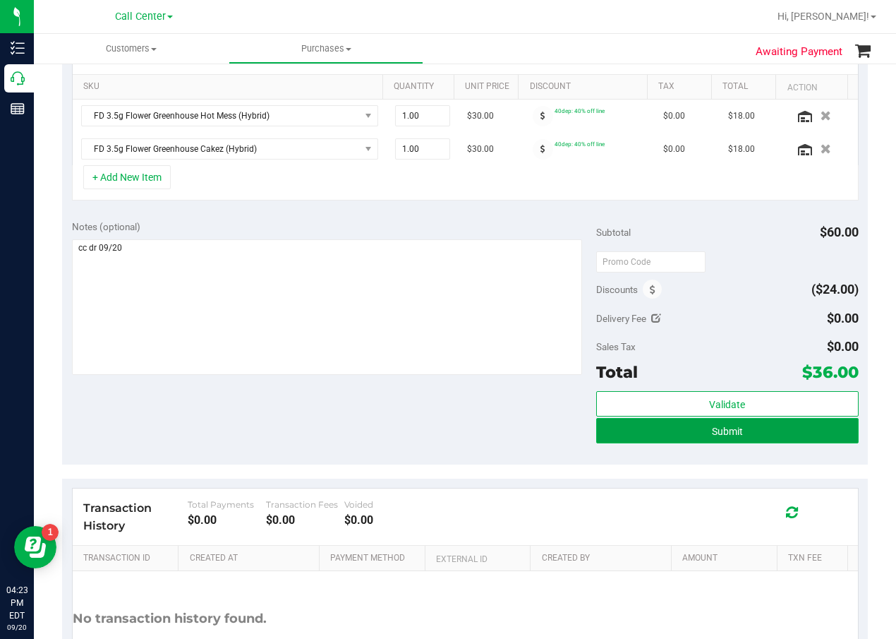
click at [700, 437] on button "Submit" at bounding box center [727, 430] width 262 height 25
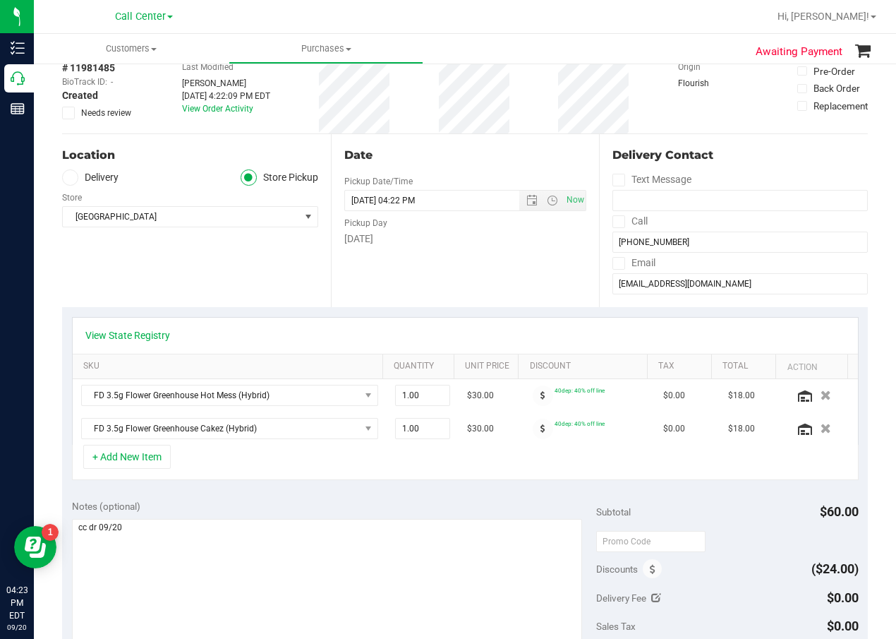
scroll to position [71, 0]
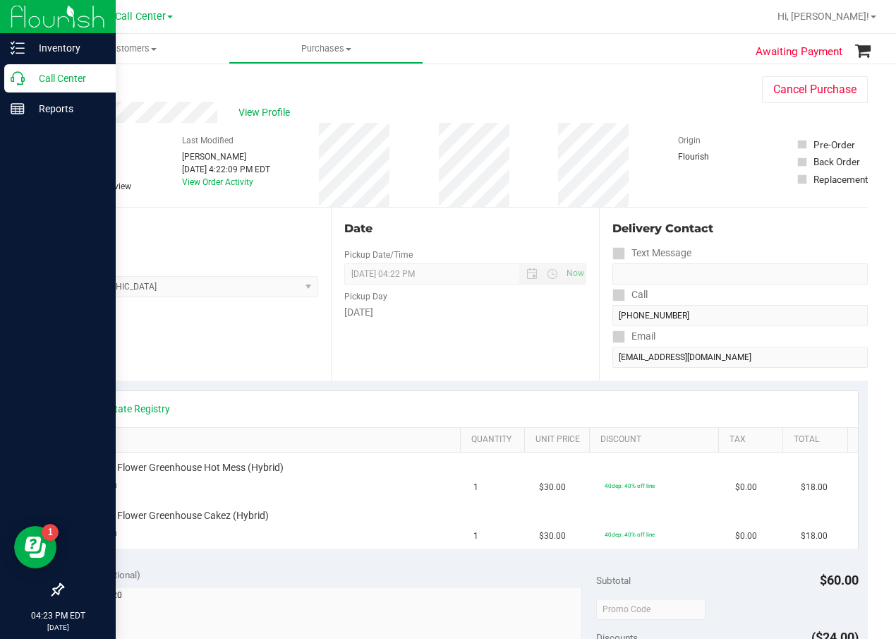
click at [29, 81] on p "Call Center" at bounding box center [67, 78] width 85 height 17
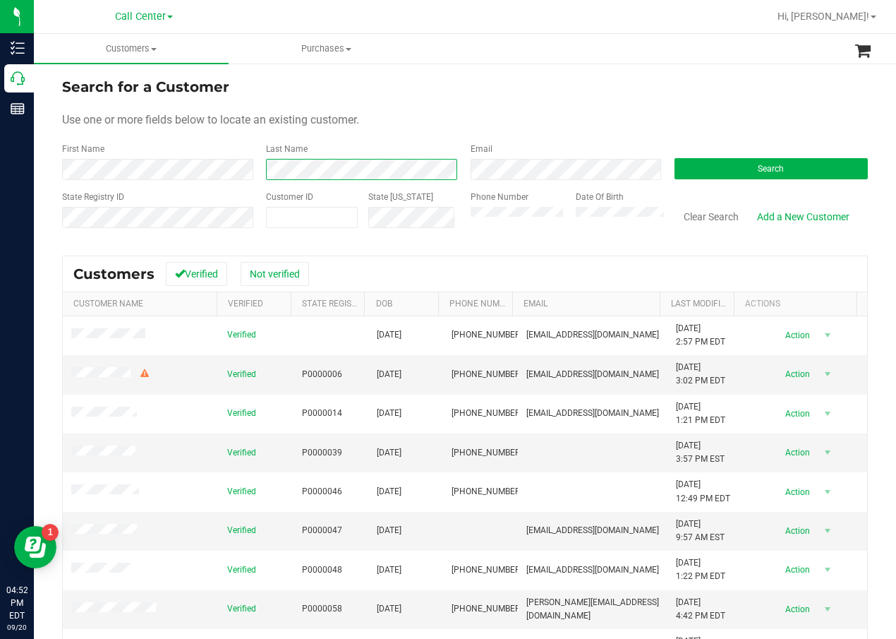
click at [306, 181] on form "Search for a Customer Use one or more fields below to locate an existing custom…" at bounding box center [465, 158] width 806 height 164
click at [715, 165] on button "Search" at bounding box center [771, 168] width 193 height 21
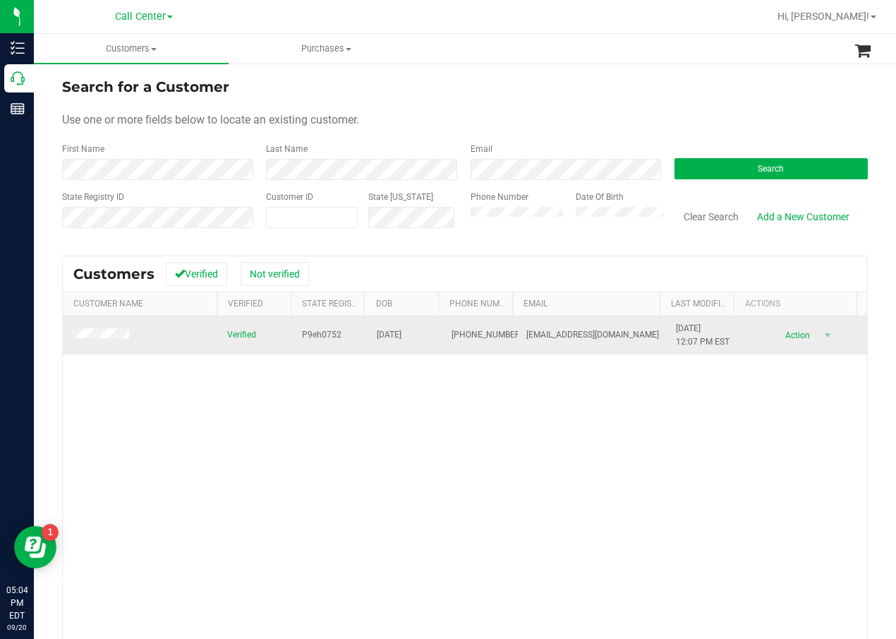
click at [318, 338] on span "P9eh0752" at bounding box center [322, 334] width 40 height 13
click at [386, 338] on span "01/11/1995" at bounding box center [389, 334] width 25 height 13
click at [386, 341] on span "01/11/1995" at bounding box center [389, 334] width 25 height 13
click at [386, 340] on span "01/11/1995" at bounding box center [389, 334] width 25 height 13
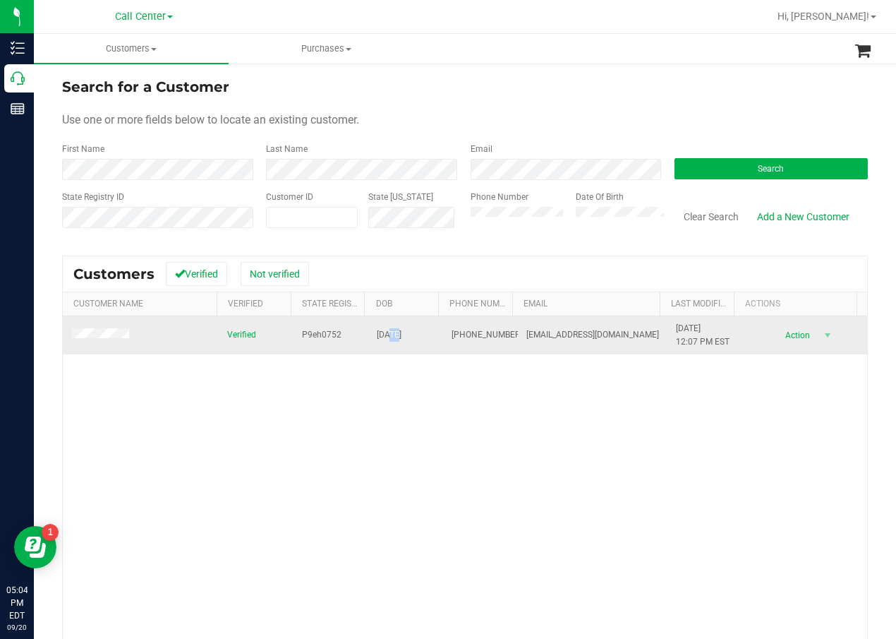
click at [388, 336] on span "01/11/1995" at bounding box center [389, 334] width 25 height 13
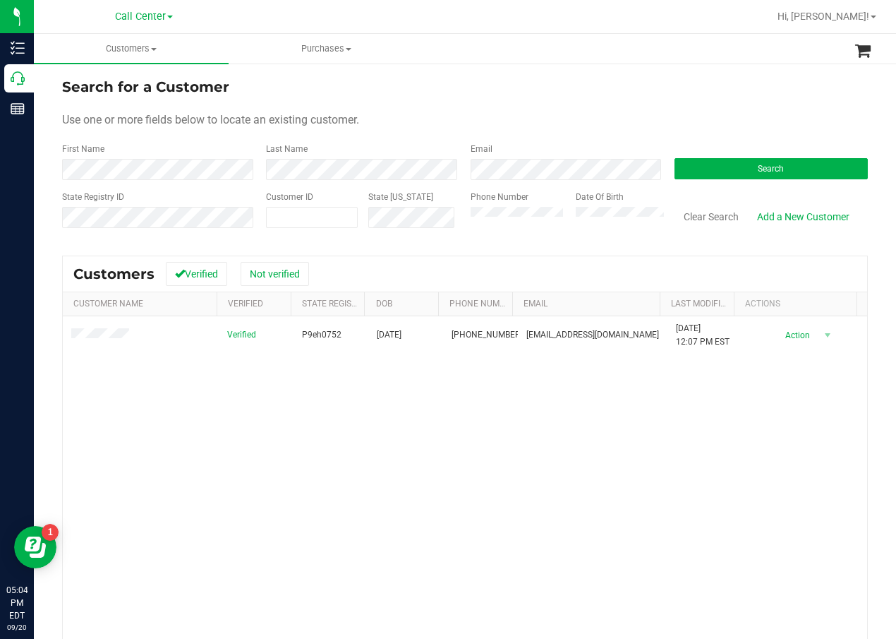
drag, startPoint x: 351, startPoint y: 362, endPoint x: 208, endPoint y: 355, distance: 143.4
click at [351, 362] on div "Verified P9eh0752 01/11/1995 (954) 646-0344 duckissues@gmail.com 1/16/2025 12:0…" at bounding box center [465, 517] width 804 height 402
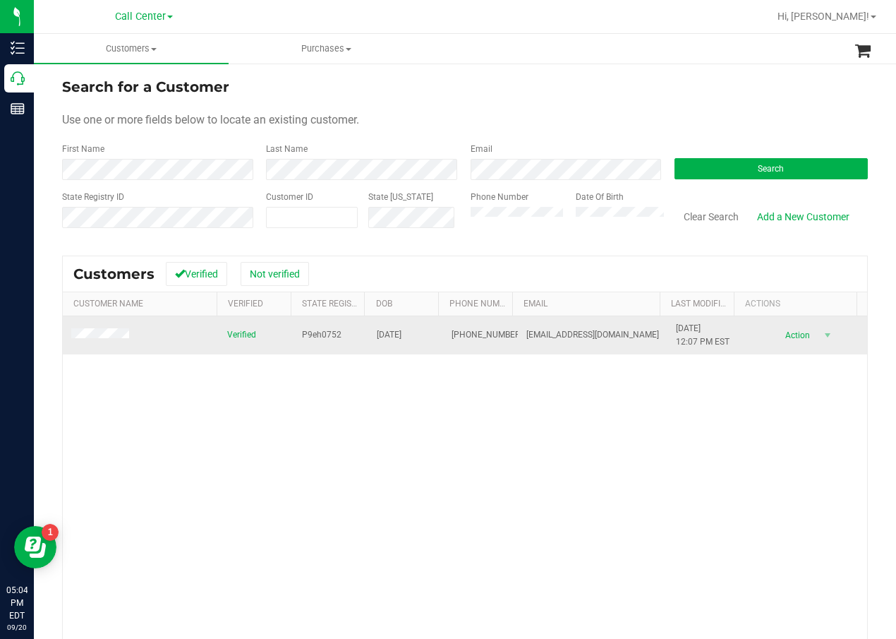
click at [115, 340] on span at bounding box center [102, 335] width 62 height 14
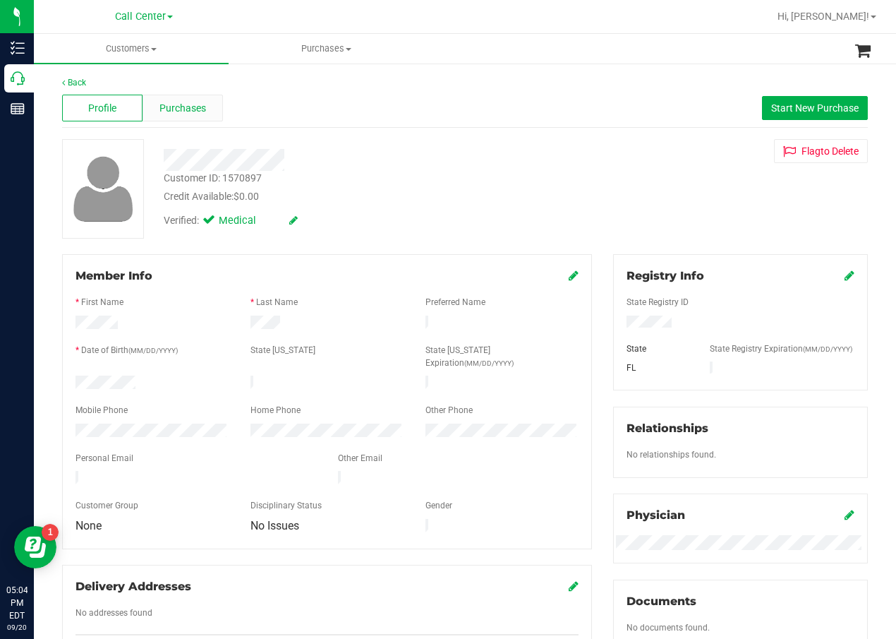
click at [203, 106] on span "Purchases" at bounding box center [182, 108] width 47 height 15
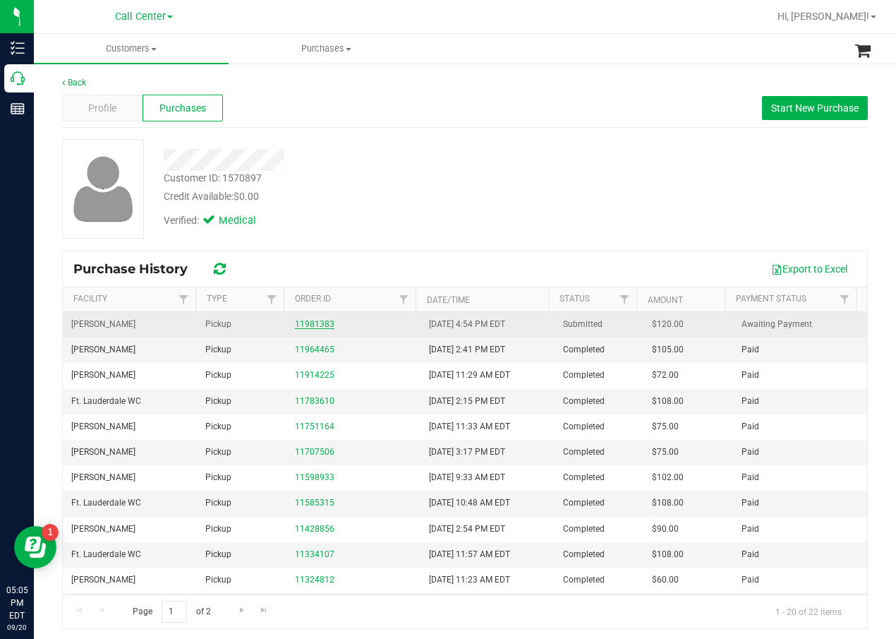
click at [301, 320] on link "11981383" at bounding box center [315, 324] width 40 height 10
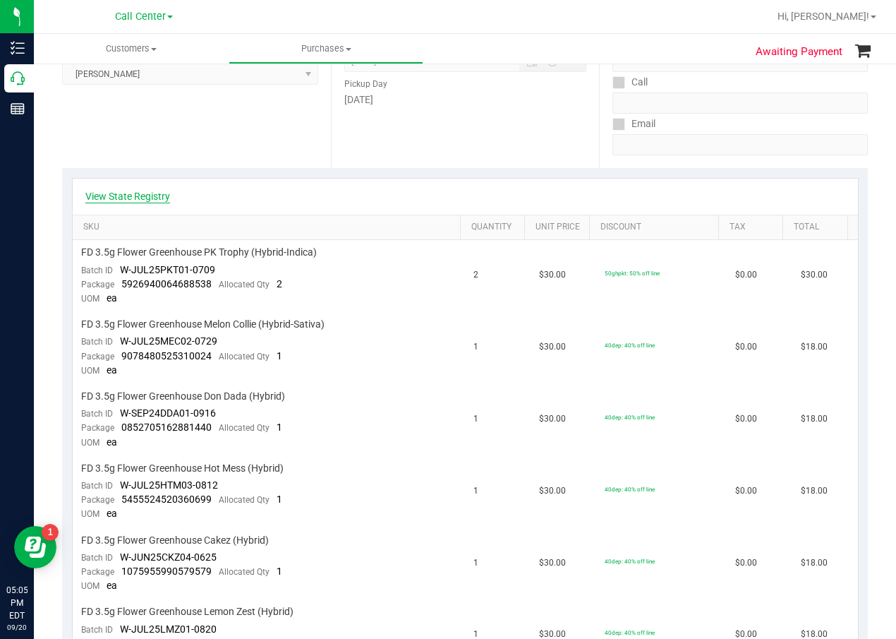
scroll to position [212, 0]
click at [126, 191] on link "View State Registry" at bounding box center [127, 197] width 85 height 14
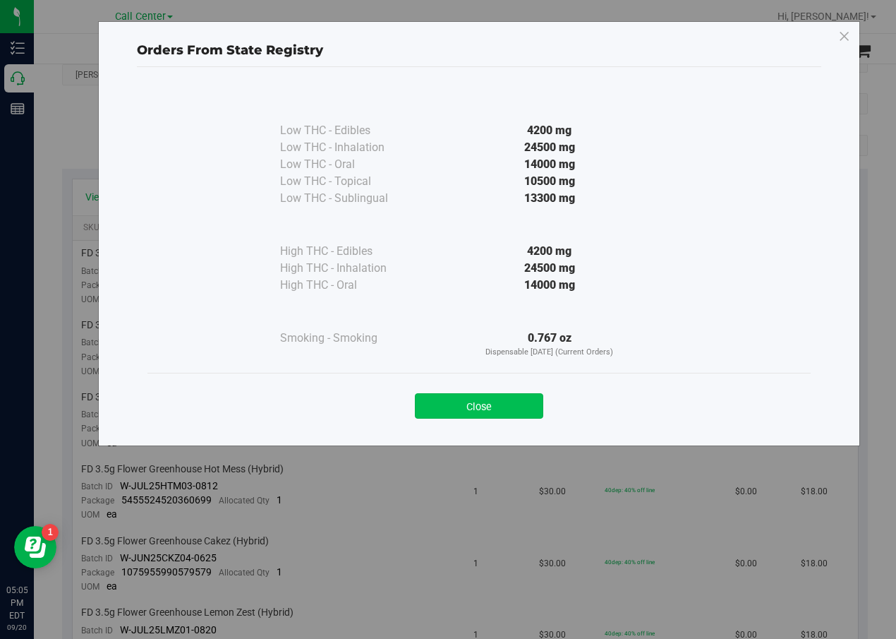
click at [479, 399] on button "Close" at bounding box center [479, 405] width 128 height 25
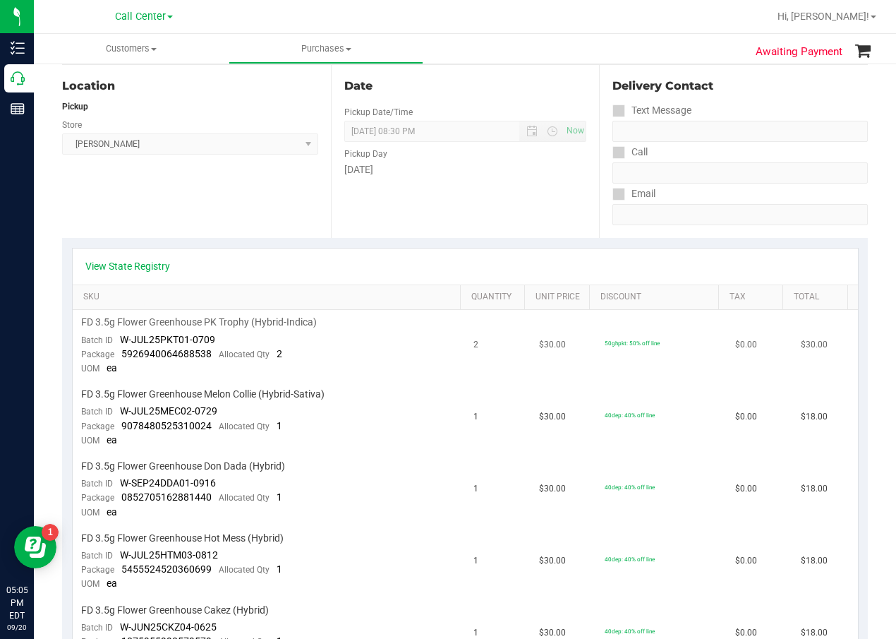
scroll to position [141, 0]
click at [465, 439] on td "1" at bounding box center [498, 419] width 66 height 72
click at [274, 317] on td "FD 3.5g Flower Greenhouse PK Trophy (Hybrid-Indica) Batch ID W-JUL25PKT01-0709 …" at bounding box center [269, 347] width 393 height 72
click at [274, 317] on span "FD 3.5g Flower Greenhouse PK Trophy (Hybrid-Indica)" at bounding box center [199, 323] width 236 height 13
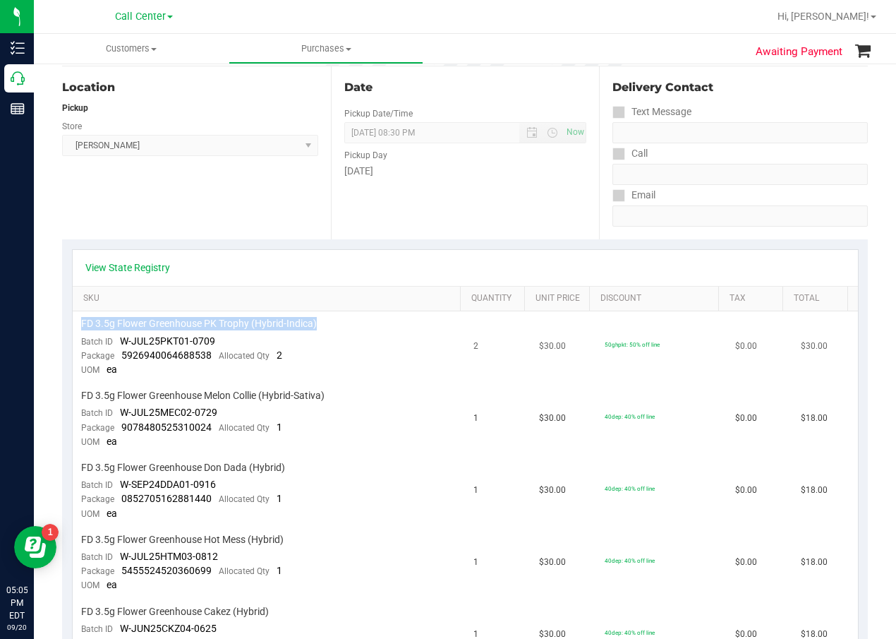
click at [274, 317] on span "FD 3.5g Flower Greenhouse PK Trophy (Hybrid-Indica)" at bounding box center [199, 323] width 236 height 13
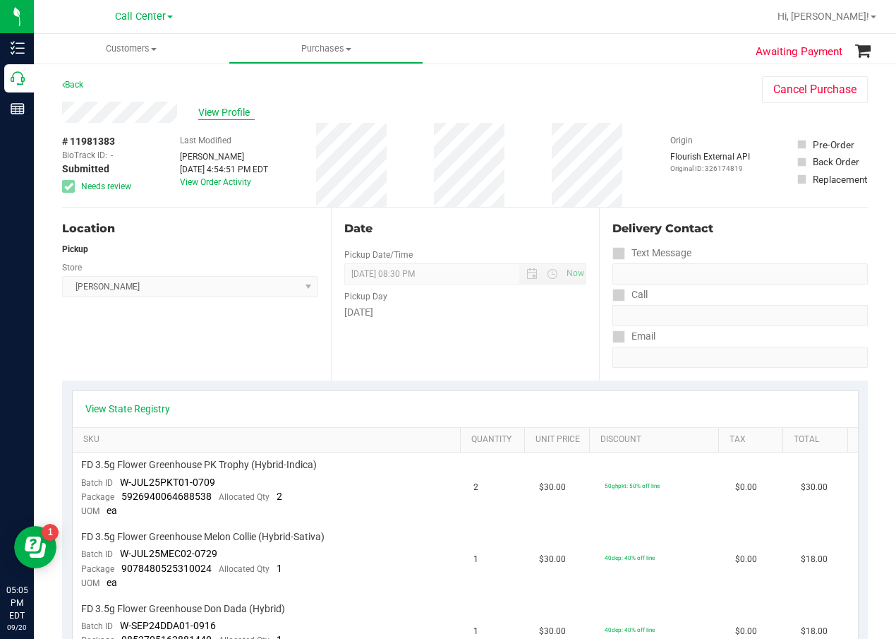
click at [238, 114] on span "View Profile" at bounding box center [226, 112] width 56 height 15
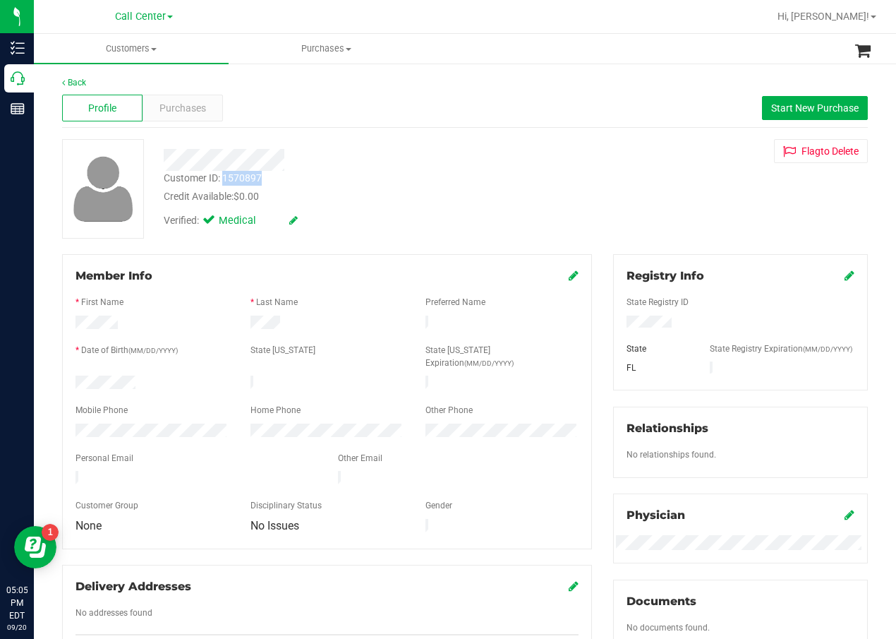
drag, startPoint x: 262, startPoint y: 177, endPoint x: 222, endPoint y: 177, distance: 39.5
click at [222, 177] on div "Customer ID: 1570897 Credit Available: $0.00" at bounding box center [359, 187] width 413 height 33
click at [201, 117] on div "Purchases" at bounding box center [183, 108] width 80 height 27
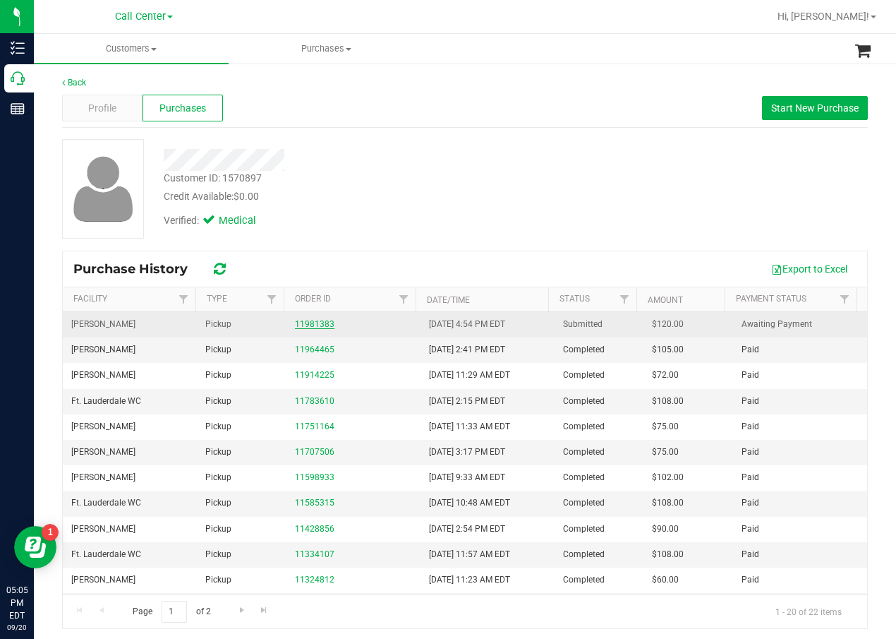
click at [308, 326] on link "11981383" at bounding box center [315, 324] width 40 height 10
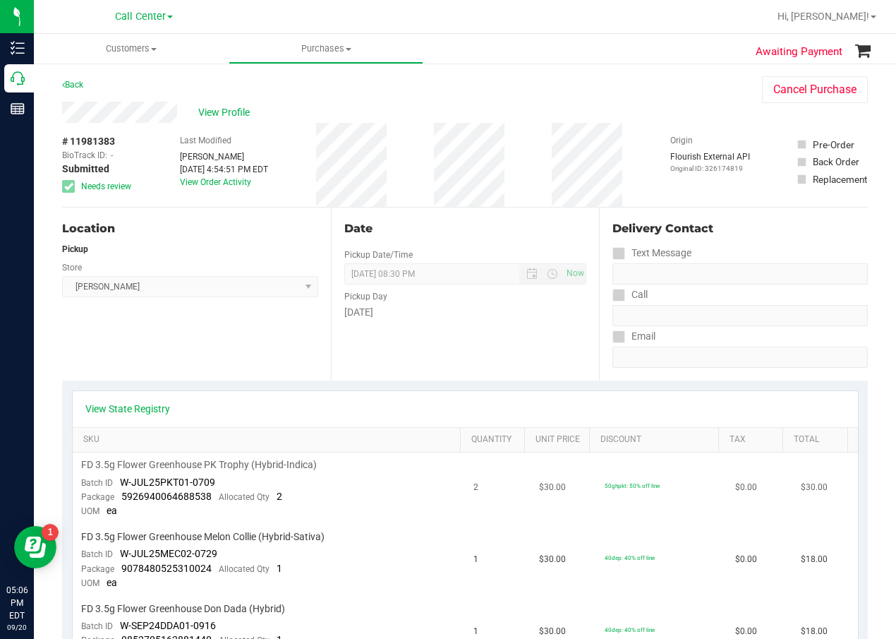
click at [207, 472] on td "FD 3.5g Flower Greenhouse PK Trophy (Hybrid-Indica) Batch ID W-JUL25PKT01-0709 …" at bounding box center [269, 488] width 393 height 72
click at [210, 461] on span "FD 3.5g Flower Greenhouse PK Trophy (Hybrid-Indica)" at bounding box center [199, 464] width 236 height 13
click at [223, 114] on span "View Profile" at bounding box center [226, 112] width 56 height 15
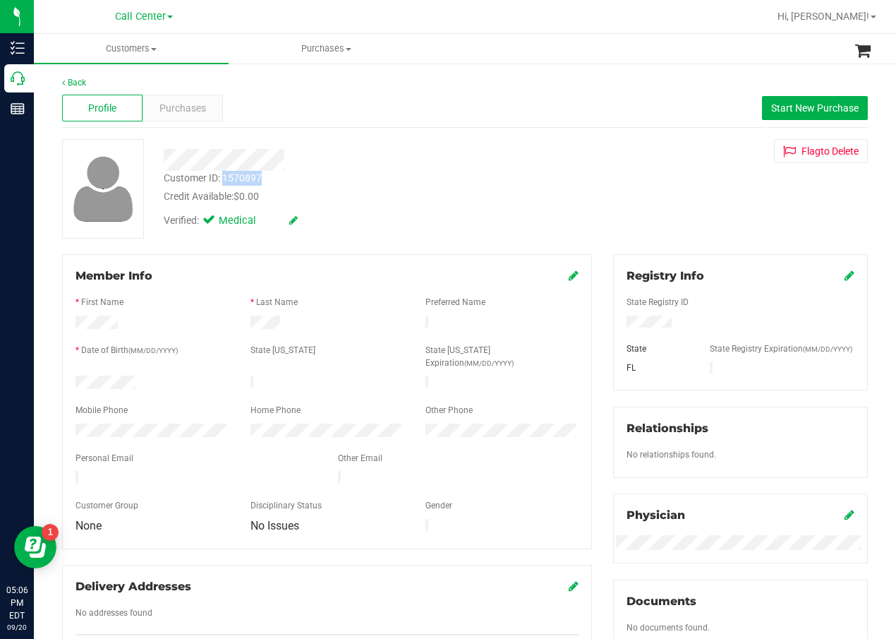
drag, startPoint x: 243, startPoint y: 181, endPoint x: 223, endPoint y: 179, distance: 20.6
click at [223, 179] on div "Customer ID: 1570897 Credit Available: $0.00" at bounding box center [359, 187] width 413 height 33
click at [451, 155] on div at bounding box center [359, 160] width 413 height 22
click at [193, 92] on div "Profile Purchases Start New Purchase" at bounding box center [465, 108] width 806 height 39
click at [195, 106] on span "Purchases" at bounding box center [182, 108] width 47 height 15
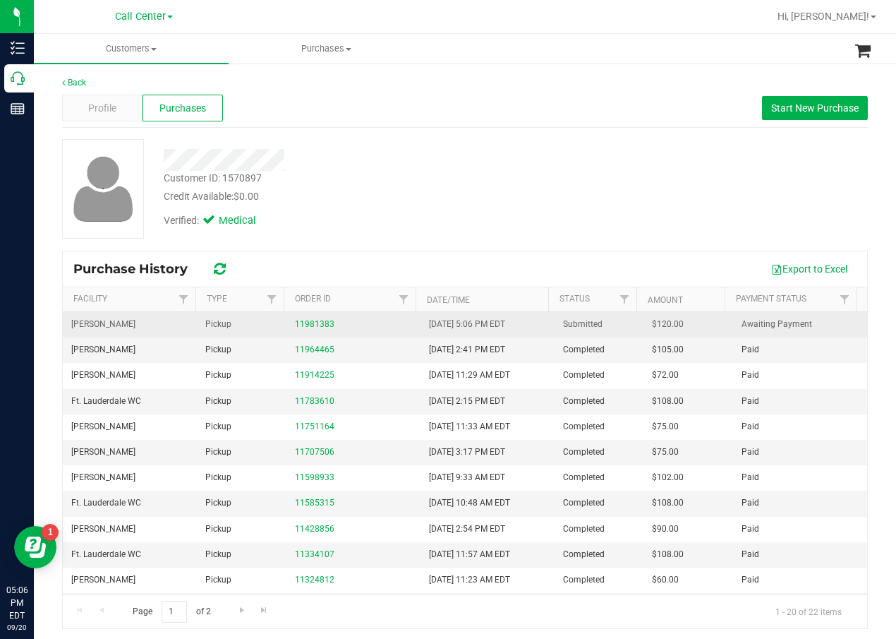
click at [318, 331] on div "11981383" at bounding box center [353, 324] width 117 height 13
click at [318, 325] on link "11981383" at bounding box center [315, 324] width 40 height 10
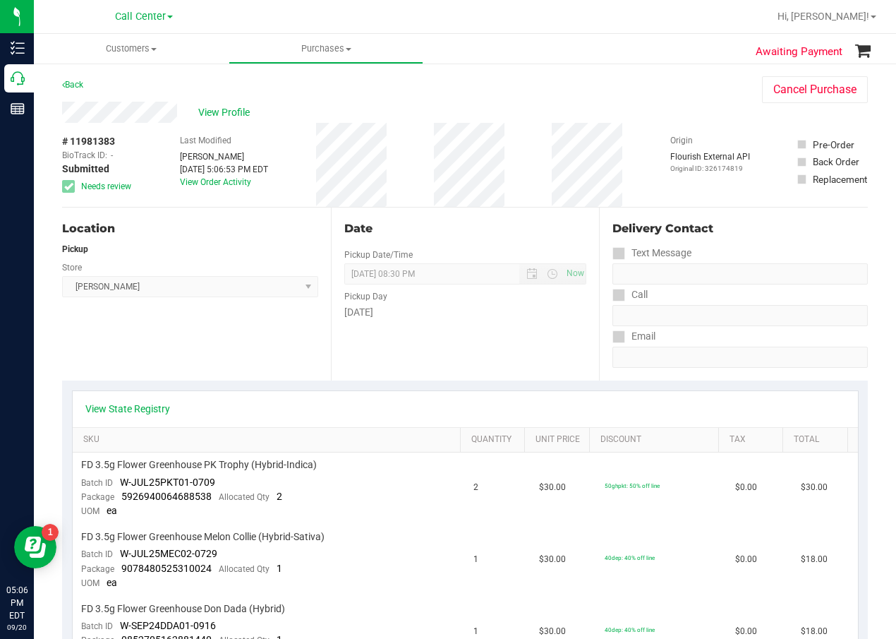
click at [85, 137] on span "# 11981383" at bounding box center [88, 141] width 53 height 15
click at [212, 461] on span "FD 3.5g Flower Greenhouse PK Trophy (Hybrid-Indica)" at bounding box center [199, 464] width 236 height 13
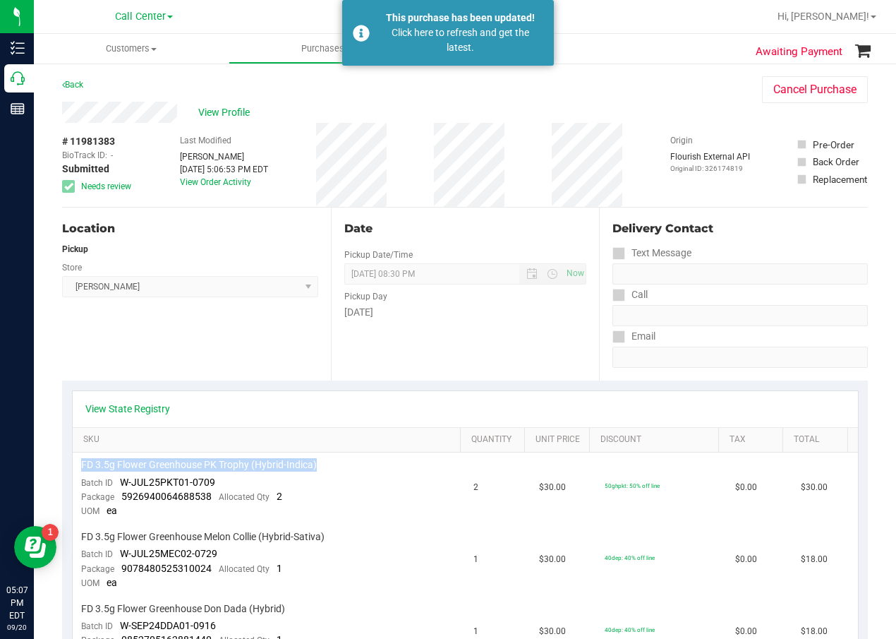
click at [474, 327] on div "Date Pickup Date/Time 09/20/2025 Now 09/20/2025 08:30 PM Now Pickup Day Saturday" at bounding box center [465, 293] width 269 height 173
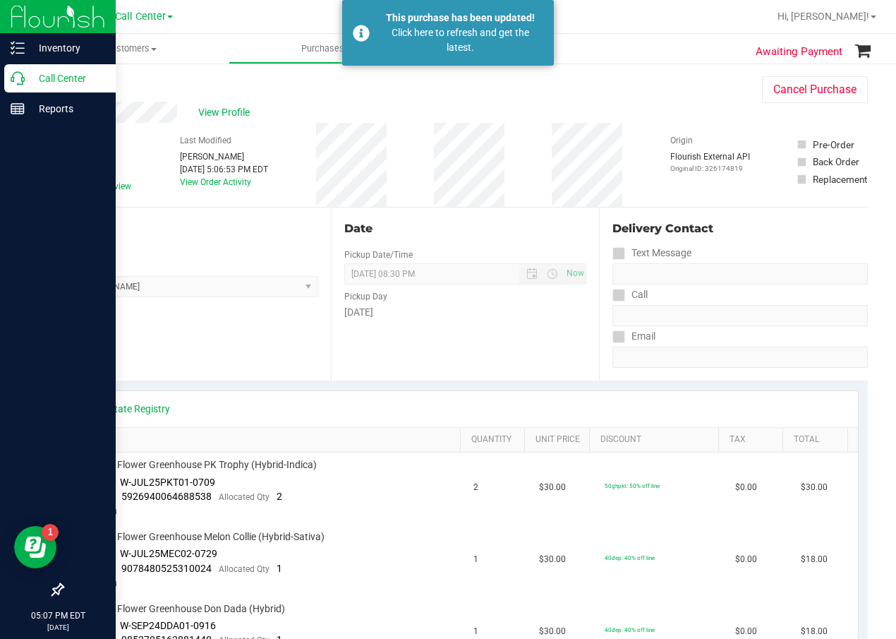
click at [33, 78] on p "Call Center" at bounding box center [67, 78] width 85 height 17
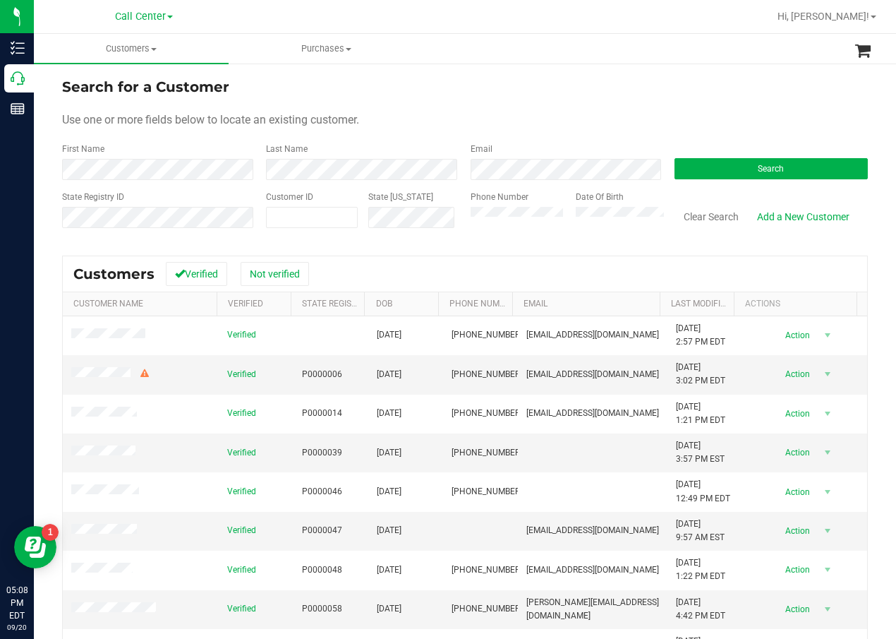
click at [711, 185] on form "Search for a Customer Use one or more fields below to locate an existing custom…" at bounding box center [465, 158] width 806 height 164
click at [717, 174] on button "Search" at bounding box center [771, 168] width 193 height 21
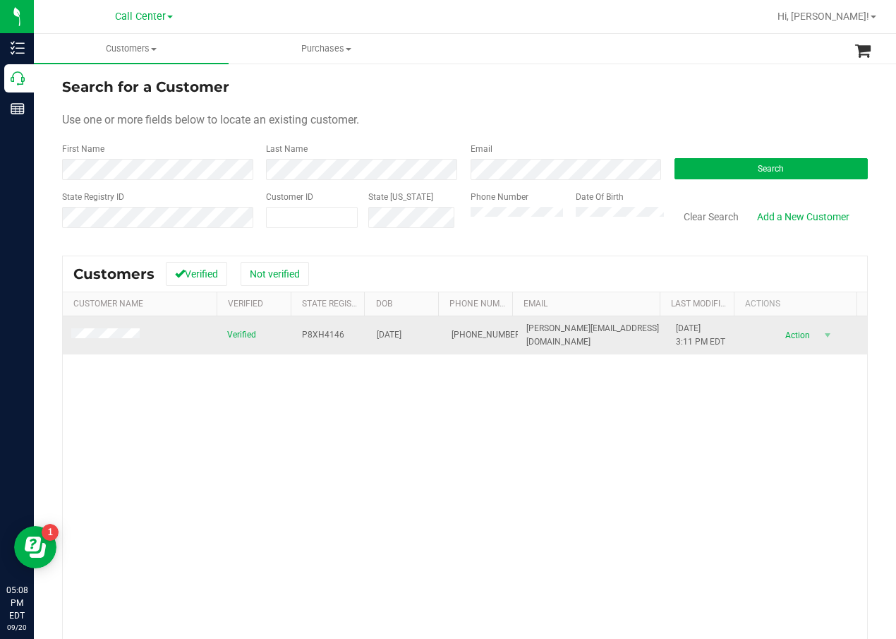
click at [309, 331] on span "P8XH4146" at bounding box center [323, 334] width 42 height 13
click at [378, 330] on span "12/19/1995" at bounding box center [389, 334] width 25 height 13
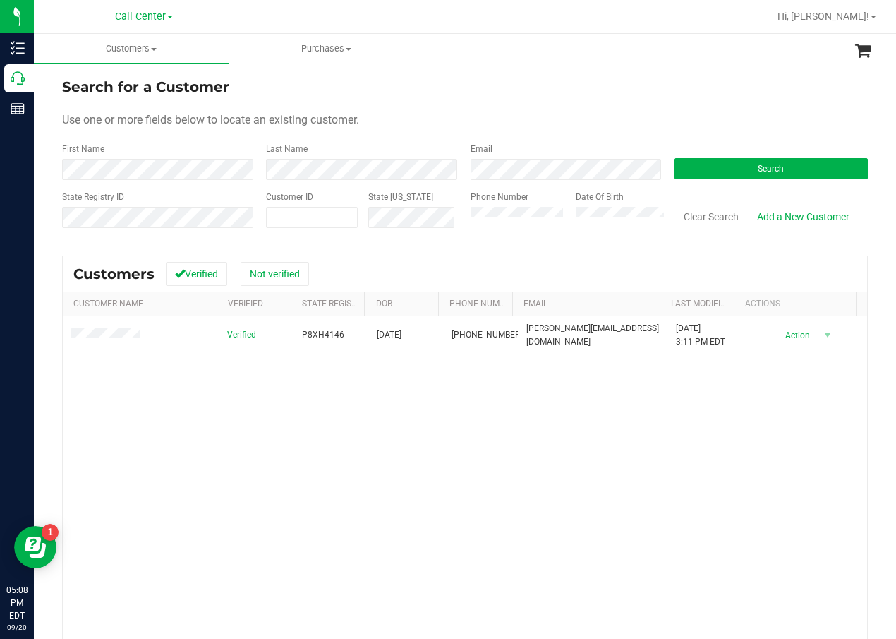
click at [404, 481] on div "Verified P8XH4146 12/19/1995 (716) 598-4144 roberto_carrubba@yahoo.com 6/28/202…" at bounding box center [465, 517] width 804 height 402
click at [364, 248] on div "Search for a Customer Use one or more fields below to locate an existing custom…" at bounding box center [465, 414] width 806 height 677
click at [326, 215] on span at bounding box center [311, 217] width 91 height 21
click at [306, 219] on span at bounding box center [311, 217] width 91 height 21
click at [294, 208] on span at bounding box center [311, 217] width 91 height 21
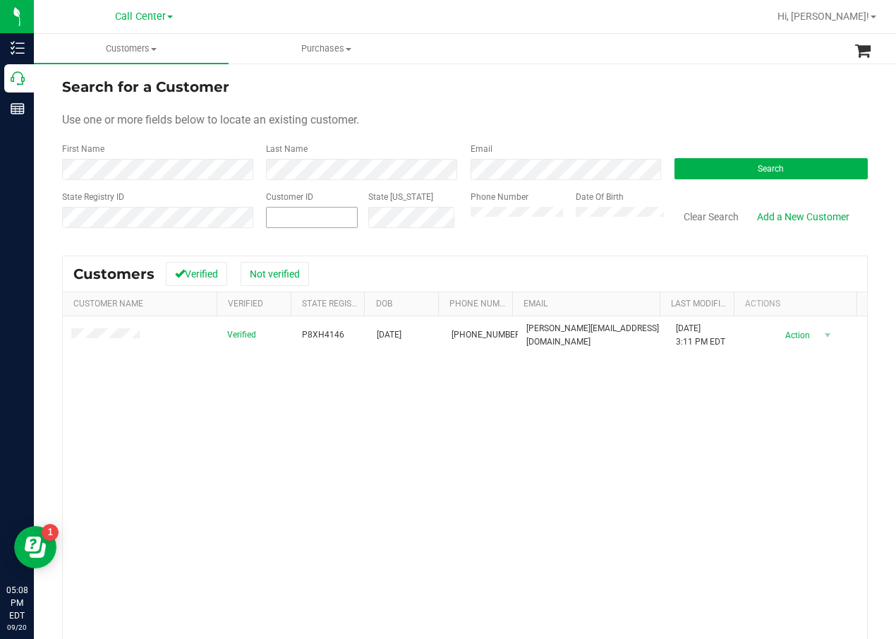
drag, startPoint x: 284, startPoint y: 215, endPoint x: 296, endPoint y: 212, distance: 12.9
click at [284, 215] on span at bounding box center [311, 217] width 91 height 21
click at [303, 214] on span at bounding box center [311, 217] width 91 height 21
click at [286, 457] on div "Verified P8XH4146 12/19/1995 (716) 598-4144 roberto_carrubba@yahoo.com 6/28/202…" at bounding box center [465, 517] width 804 height 402
click at [348, 401] on div "Verified P8XH4146 12/19/1995 (716) 598-4144 roberto_carrubba@yahoo.com 6/28/202…" at bounding box center [465, 517] width 804 height 402
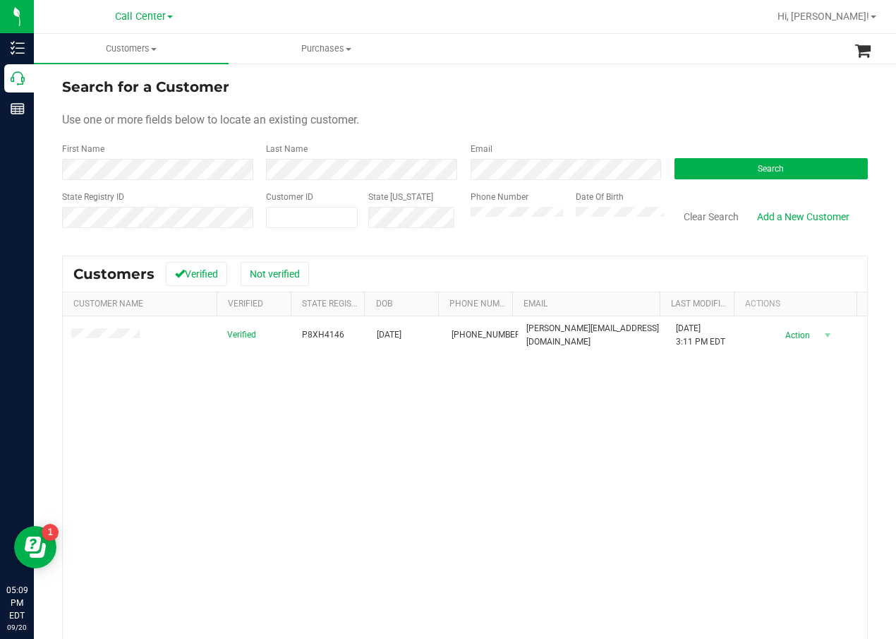
click at [348, 401] on div "Verified P8XH4146 12/19/1995 (716) 598-4144 roberto_carrubba@yahoo.com 6/28/202…" at bounding box center [465, 517] width 804 height 402
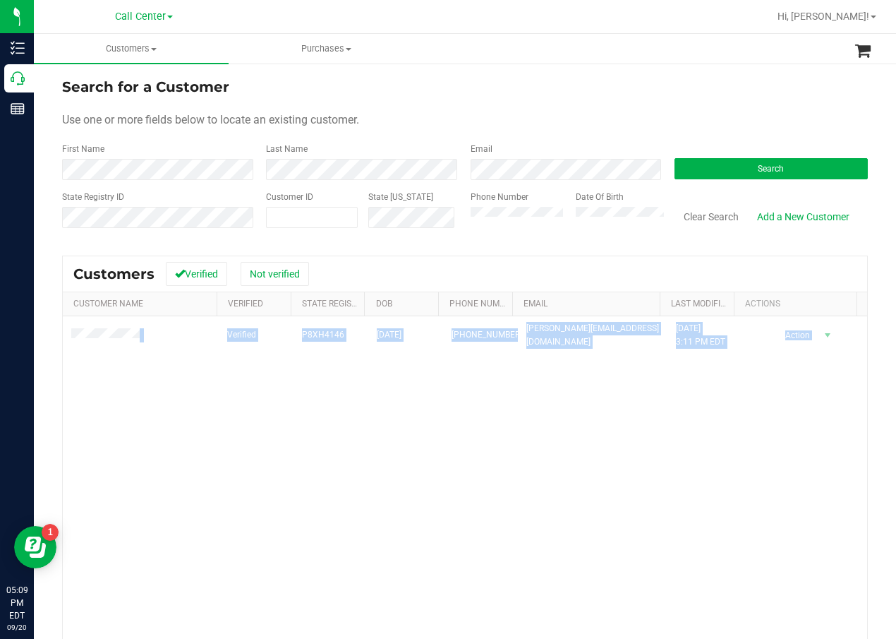
click at [348, 401] on div "Verified P8XH4146 12/19/1995 (716) 598-4144 roberto_carrubba@yahoo.com 6/28/202…" at bounding box center [465, 517] width 804 height 402
click at [349, 380] on div "Verified P8XH4146 12/19/1995 (716) 598-4144 roberto_carrubba@yahoo.com 6/28/202…" at bounding box center [465, 517] width 804 height 402
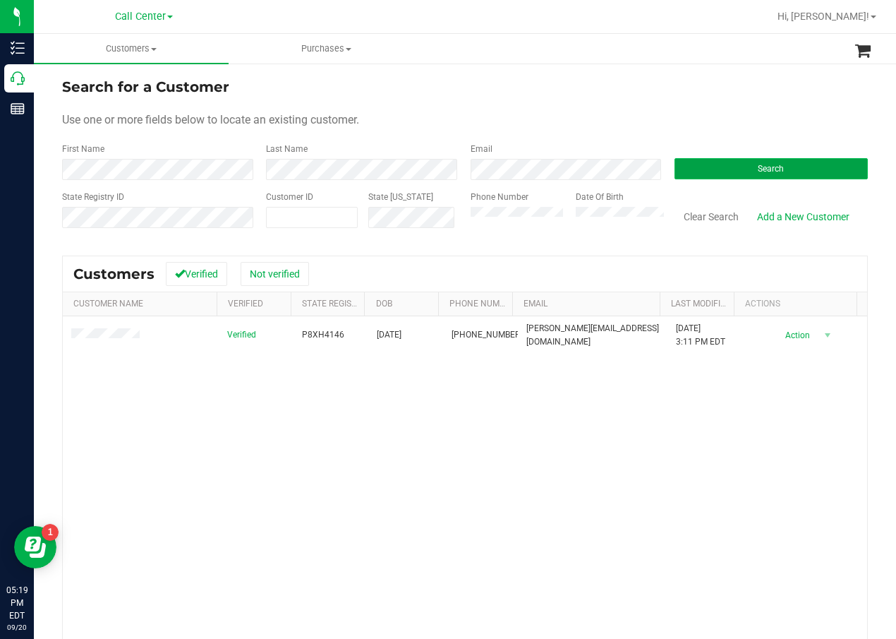
click at [708, 165] on button "Search" at bounding box center [771, 168] width 193 height 21
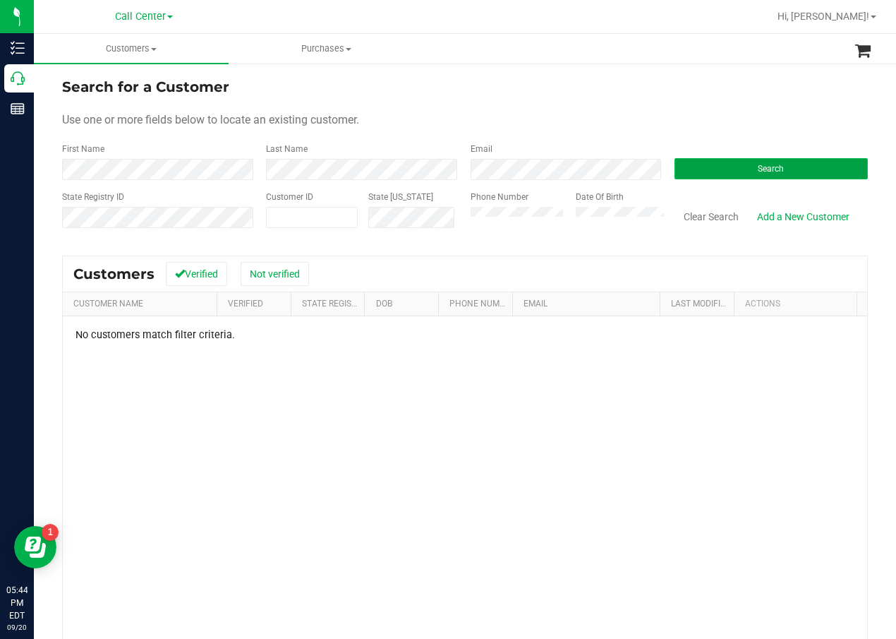
click at [731, 170] on button "Search" at bounding box center [771, 168] width 193 height 21
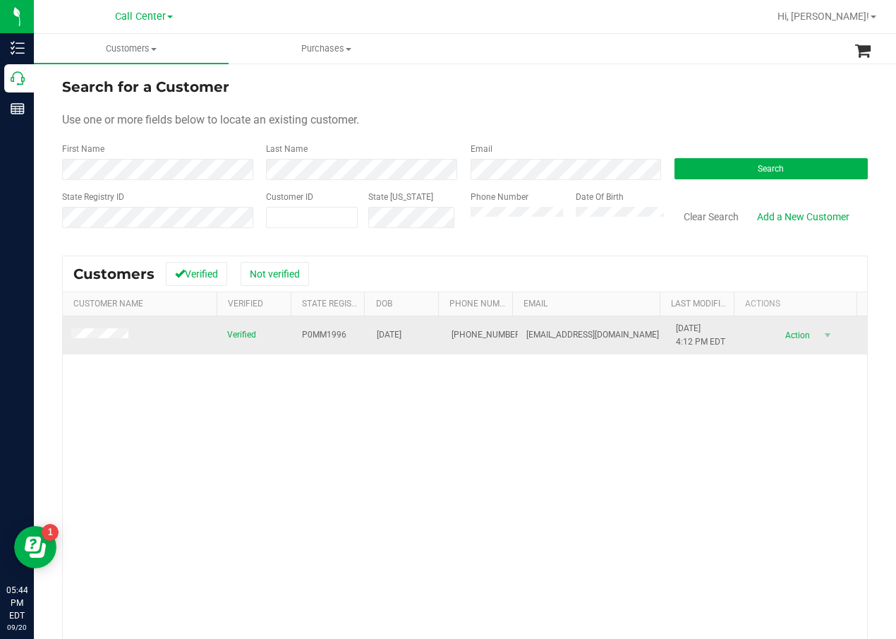
click at [313, 327] on td "P0MM1996" at bounding box center [331, 335] width 75 height 38
click at [384, 327] on td "11/03/2003" at bounding box center [405, 335] width 75 height 38
click at [387, 332] on span "11/03/2003" at bounding box center [389, 334] width 25 height 13
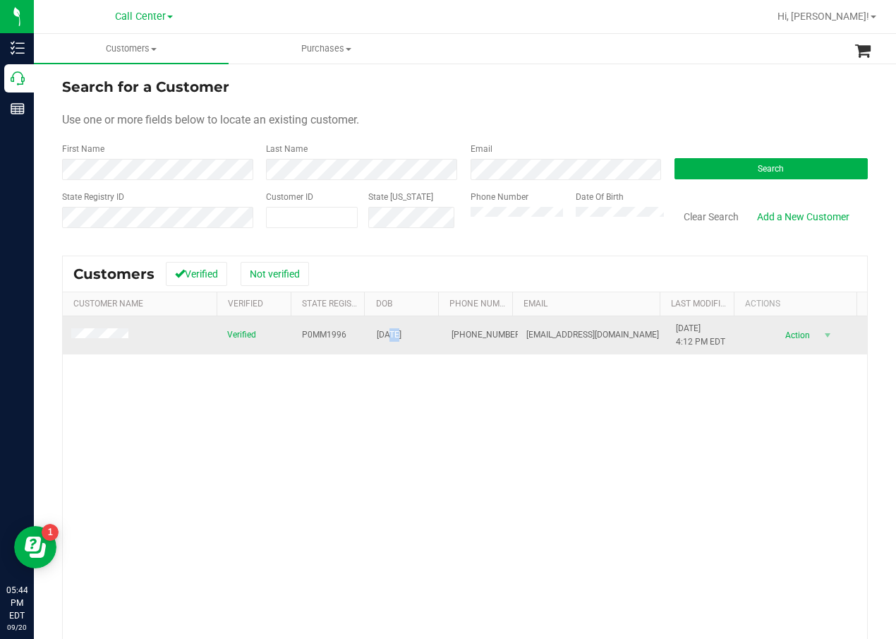
click at [387, 332] on span "11/03/2003" at bounding box center [389, 334] width 25 height 13
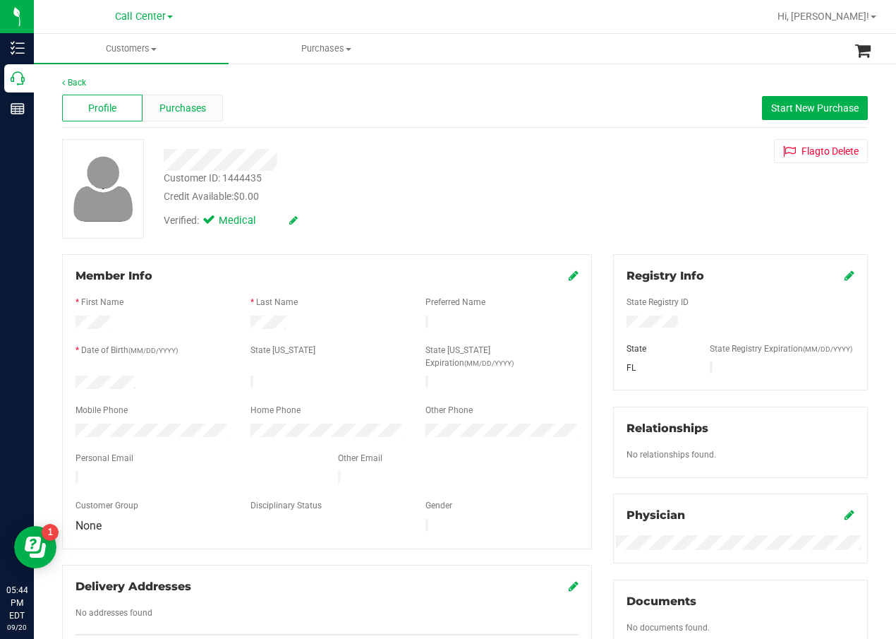
click at [204, 114] on span "Purchases" at bounding box center [182, 108] width 47 height 15
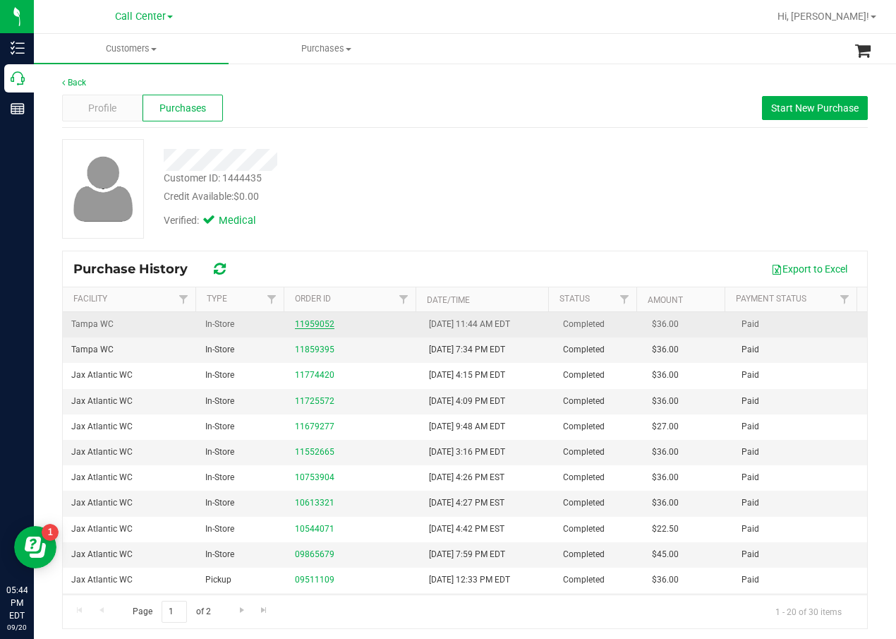
click at [298, 327] on link "11959052" at bounding box center [315, 324] width 40 height 10
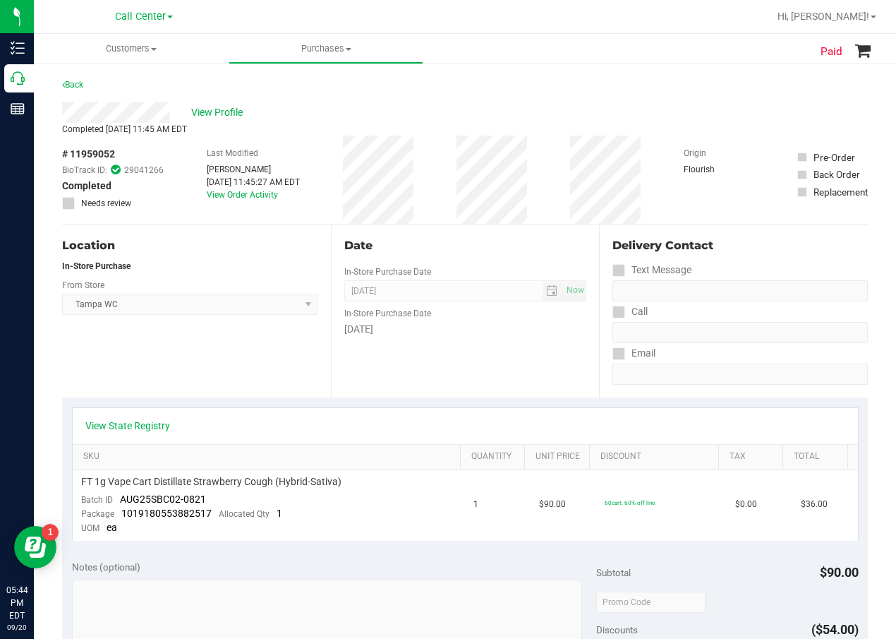
click at [458, 217] on div "# 11959052 BioTrack ID: 29041266 Completed Needs review Last Modified Gabe Zieg…" at bounding box center [465, 179] width 806 height 88
click at [222, 121] on div "View Profile" at bounding box center [465, 112] width 806 height 21
click at [230, 108] on span "View Profile" at bounding box center [219, 112] width 56 height 15
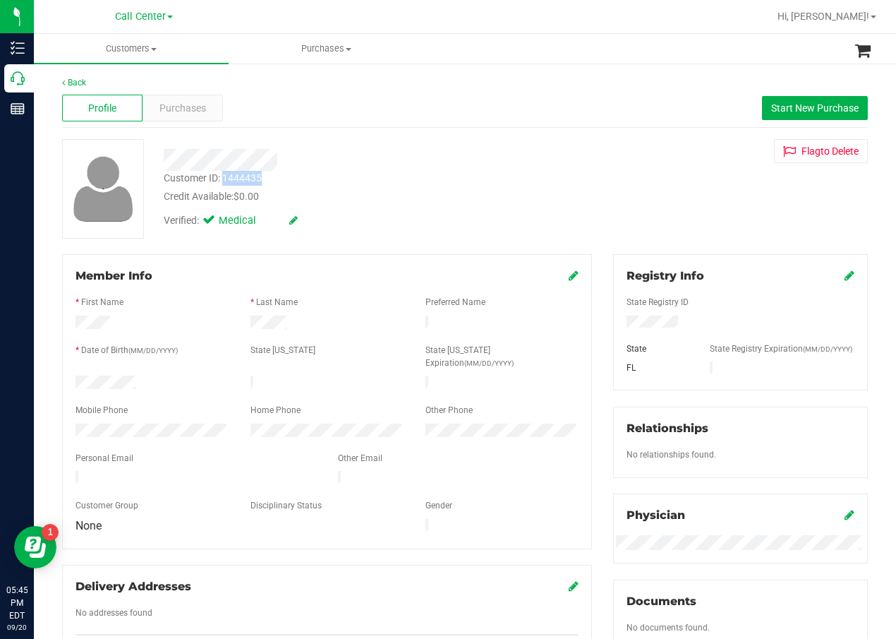
drag, startPoint x: 267, startPoint y: 171, endPoint x: 226, endPoint y: 179, distance: 41.5
click at [226, 179] on div "Customer ID: 1444435 Credit Available: $0.00" at bounding box center [359, 187] width 413 height 33
click at [193, 111] on span "Purchases" at bounding box center [182, 108] width 47 height 15
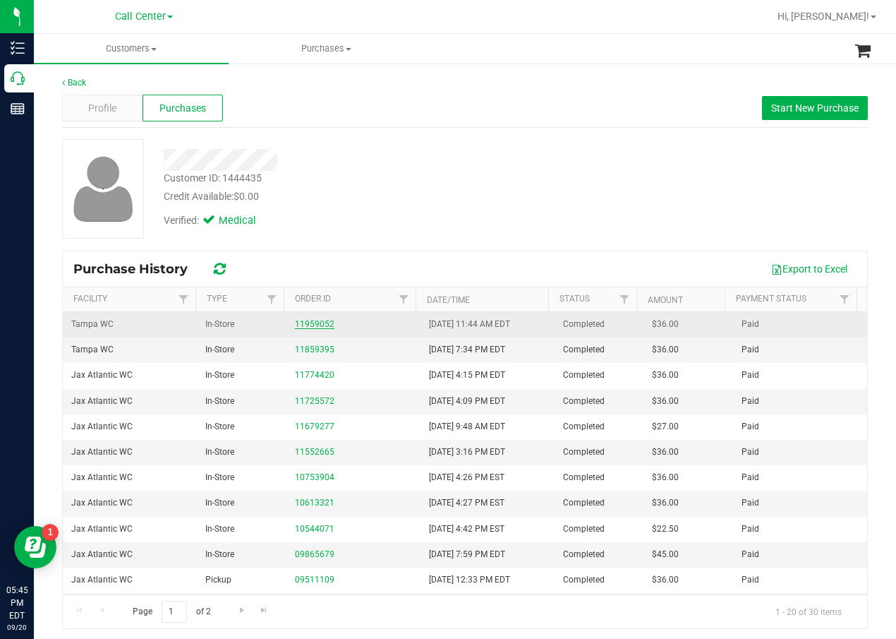
click at [302, 325] on link "11959052" at bounding box center [315, 324] width 40 height 10
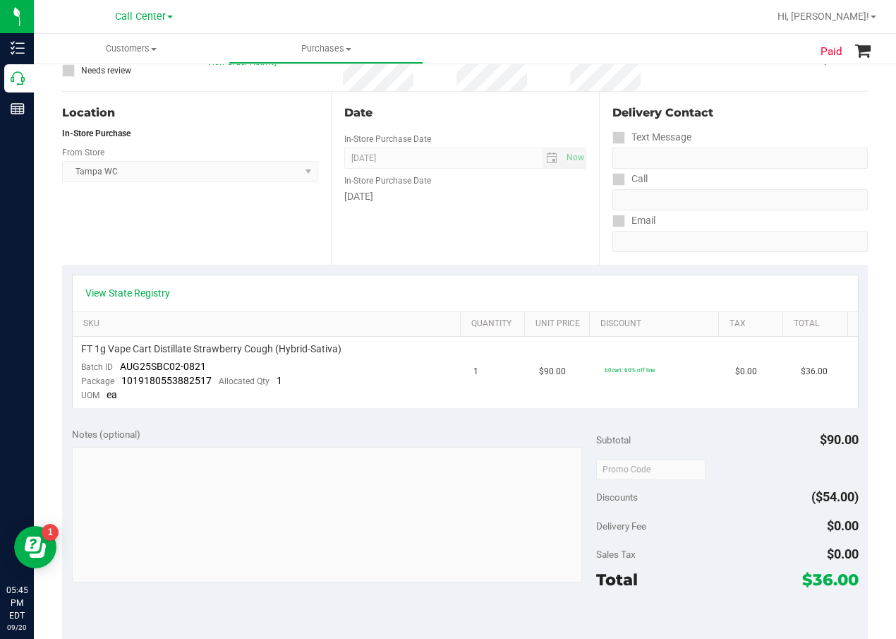
scroll to position [141, 0]
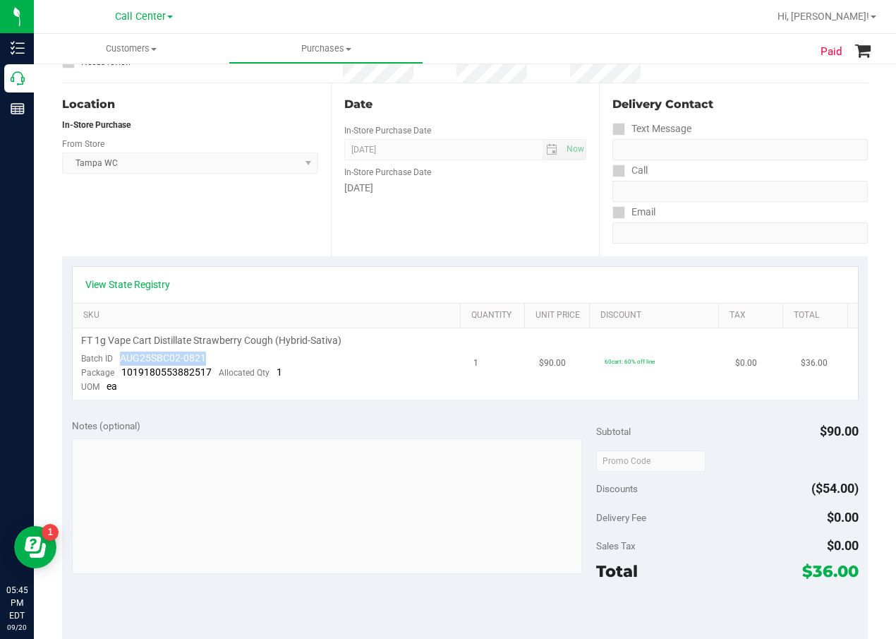
drag, startPoint x: 227, startPoint y: 354, endPoint x: 138, endPoint y: 358, distance: 89.0
click at [122, 354] on td "FT 1g Vape Cart Distillate Strawberry Cough (Hybrid-Sativa) Batch ID AUG25SBC02…" at bounding box center [269, 363] width 393 height 71
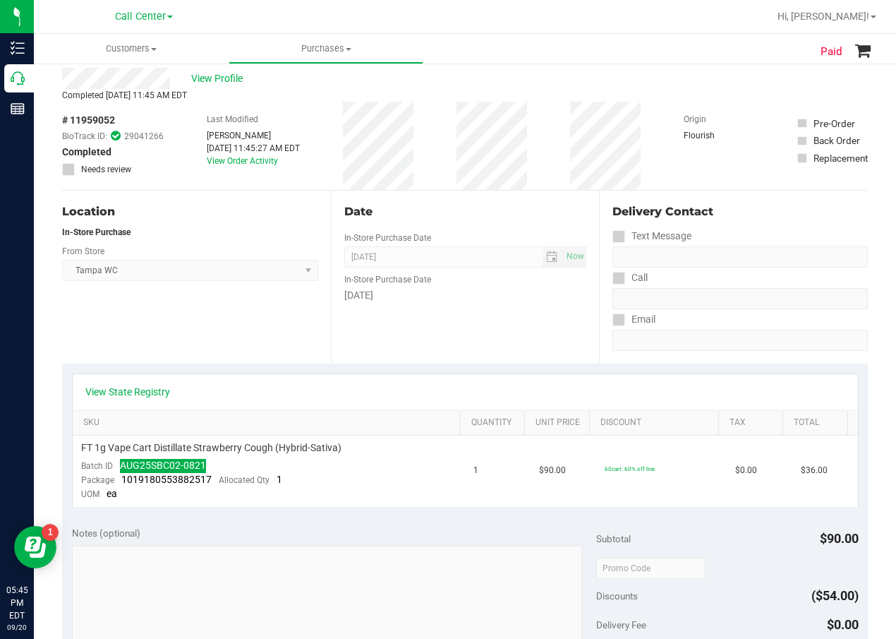
scroll to position [0, 0]
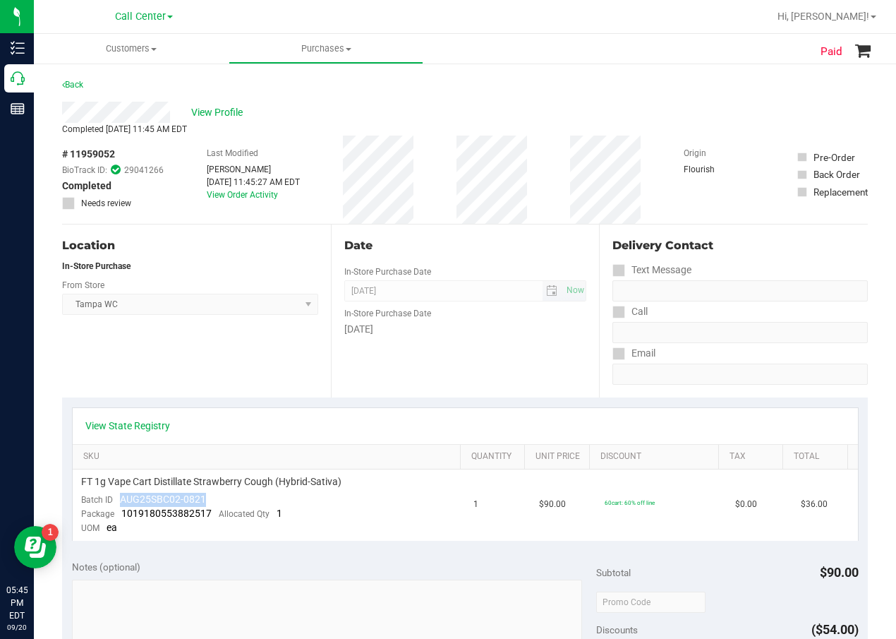
click at [513, 289] on span "Sep 16, 2025 Now" at bounding box center [465, 290] width 243 height 21
click at [105, 149] on span "# 11959052" at bounding box center [88, 154] width 53 height 15
click at [273, 477] on span "FT 1g Vape Cart Distillate Strawberry Cough (Hybrid-Sativa)" at bounding box center [211, 481] width 260 height 13
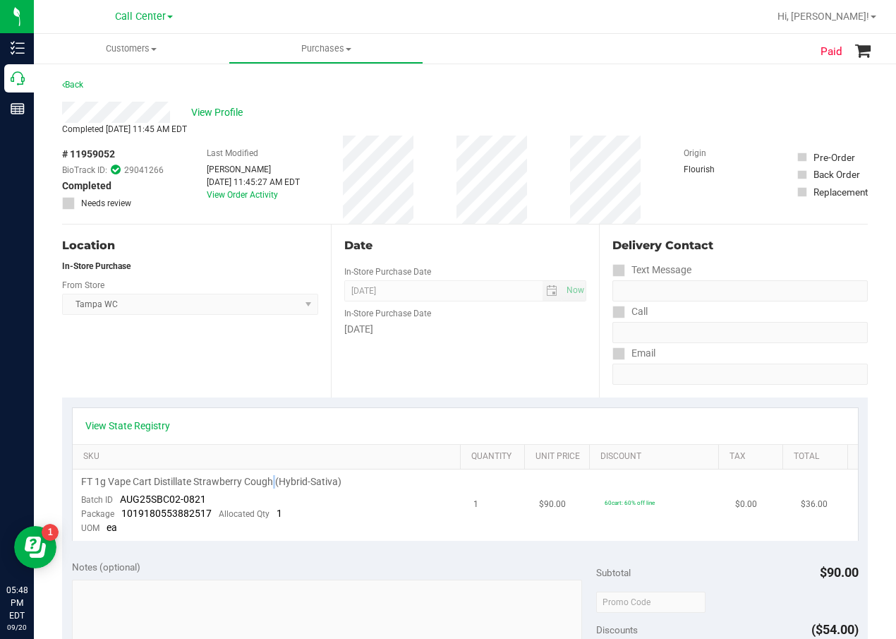
click at [273, 477] on span "FT 1g Vape Cart Distillate Strawberry Cough (Hybrid-Sativa)" at bounding box center [211, 481] width 260 height 13
drag, startPoint x: 226, startPoint y: 500, endPoint x: 121, endPoint y: 498, distance: 104.5
click at [121, 498] on td "FT 1g Vape Cart Distillate Strawberry Cough (Hybrid-Sativa) Batch ID AUG25SBC02…" at bounding box center [269, 504] width 393 height 71
drag, startPoint x: 165, startPoint y: 516, endPoint x: 122, endPoint y: 517, distance: 43.1
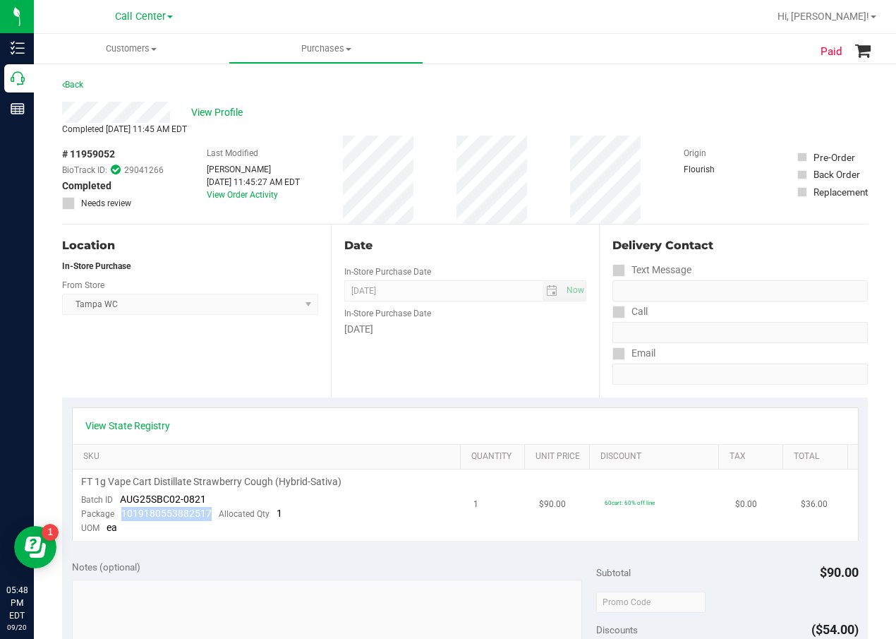
click at [122, 517] on div "Package 1019180553882517 Allocated Qty 1" at bounding box center [181, 514] width 201 height 14
drag, startPoint x: 364, startPoint y: 299, endPoint x: 334, endPoint y: 241, distance: 65.3
click at [364, 299] on span "Sep 16, 2025 Now" at bounding box center [465, 290] width 243 height 21
click at [228, 113] on span "View Profile" at bounding box center [219, 112] width 56 height 15
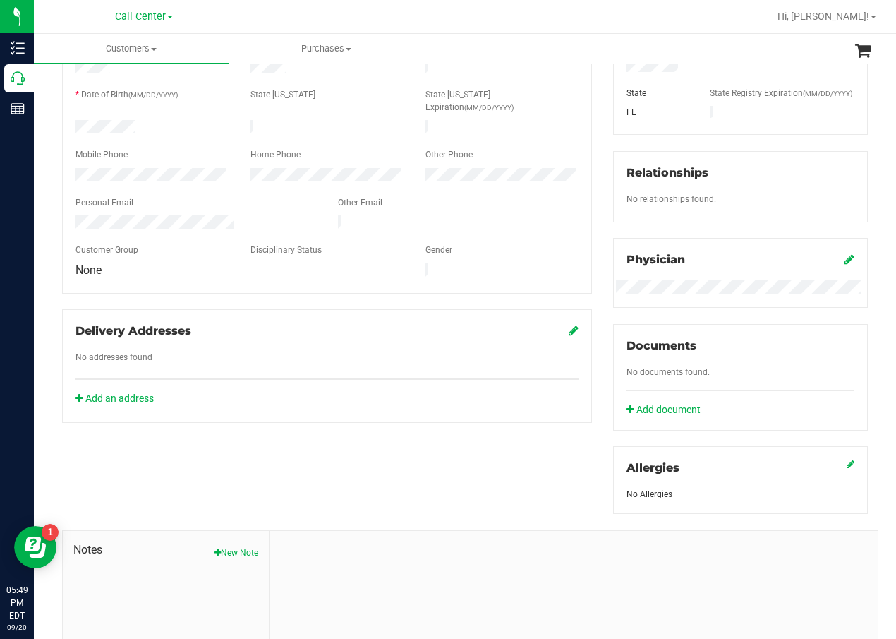
scroll to position [282, 0]
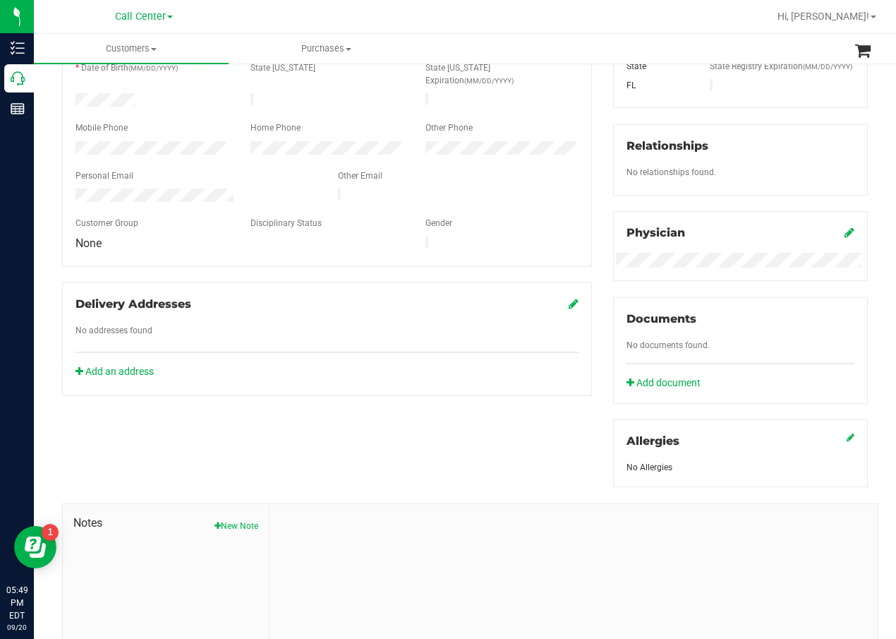
drag, startPoint x: 340, startPoint y: 449, endPoint x: 344, endPoint y: 464, distance: 15.2
click at [342, 451] on div "Member Info * First Name * Last Name Preferred Name * Date of Birth (MM/DD/YYYY…" at bounding box center [465, 333] width 827 height 722
click at [227, 548] on div "Notes New Note" at bounding box center [166, 598] width 207 height 189
click at [229, 532] on button "New Note" at bounding box center [237, 525] width 44 height 13
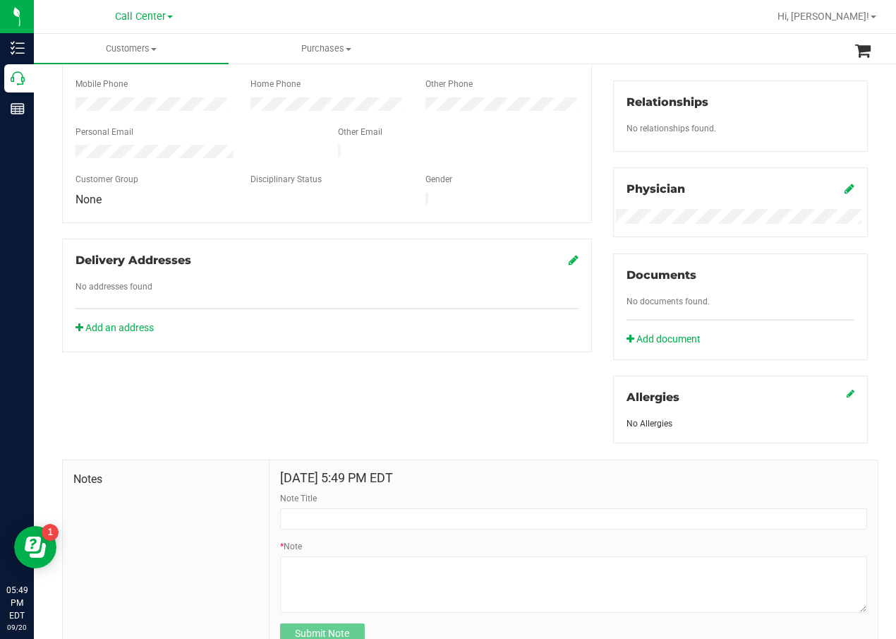
scroll to position [400, 0]
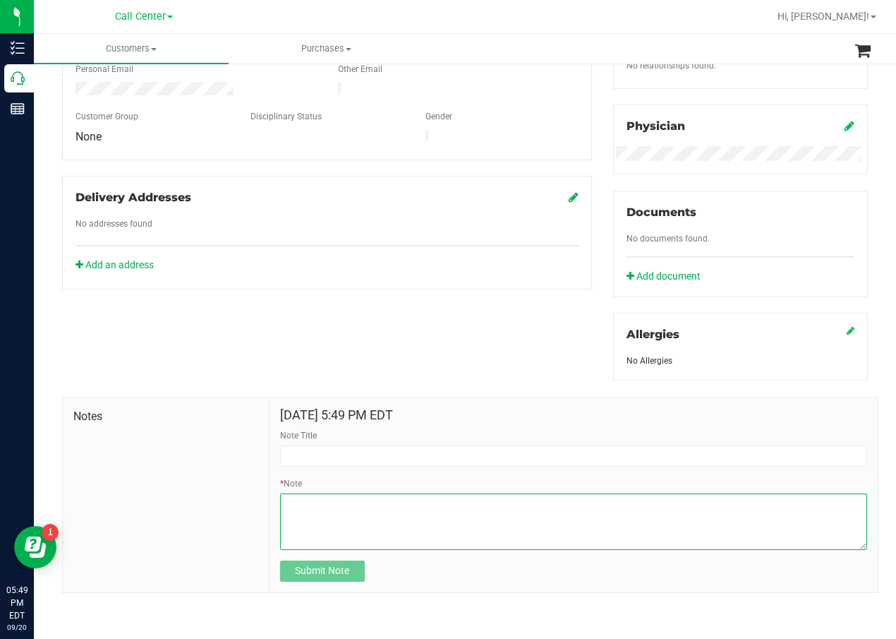
drag, startPoint x: 327, startPoint y: 510, endPoint x: 334, endPoint y: 507, distance: 7.9
click at [328, 510] on textarea "* Note" at bounding box center [573, 521] width 587 height 56
paste textarea "Completed By: Daniela Ramos Montoya Contact Reasons: feedback.complaint.product…"
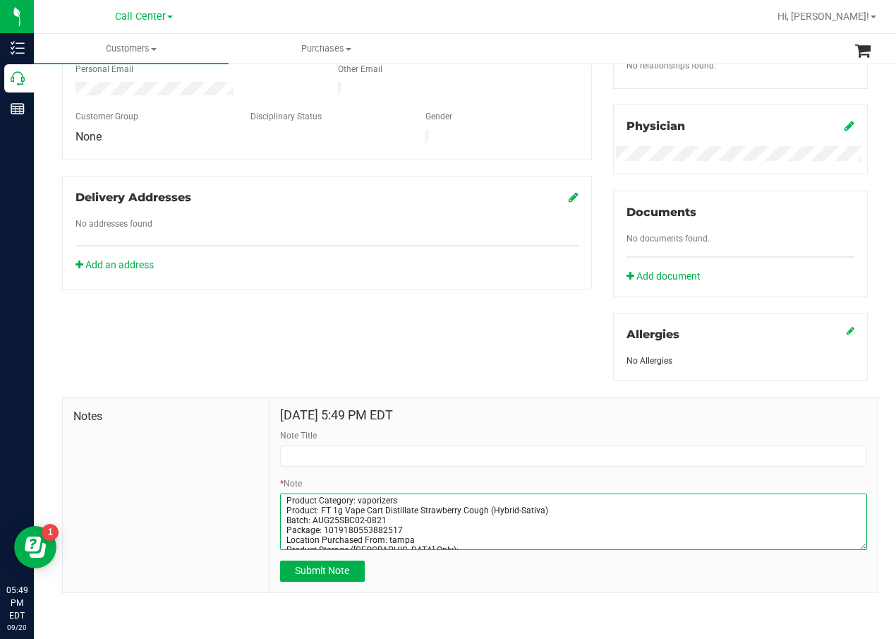
scroll to position [0, 0]
click at [350, 525] on textarea "* Note" at bounding box center [573, 521] width 587 height 56
type textarea "Completed By: Daniela Ramos Montoya Contact Reasons: feedback.complaint.product…"
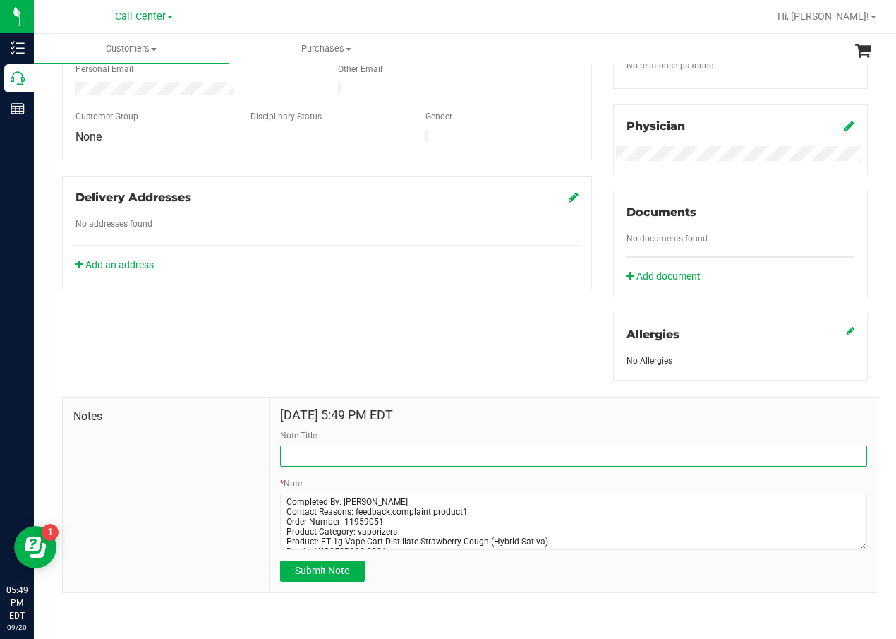
click at [361, 451] on input "Note Title" at bounding box center [573, 455] width 587 height 21
paste input "Order Number: 11959051"
type input "Order Number: 11959051"
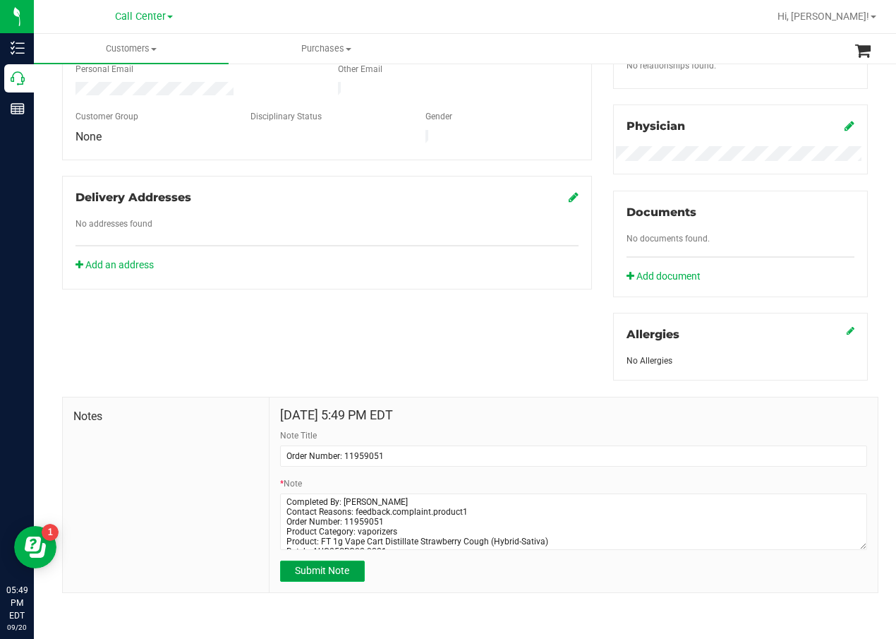
click at [342, 564] on span "Submit Note" at bounding box center [322, 569] width 54 height 11
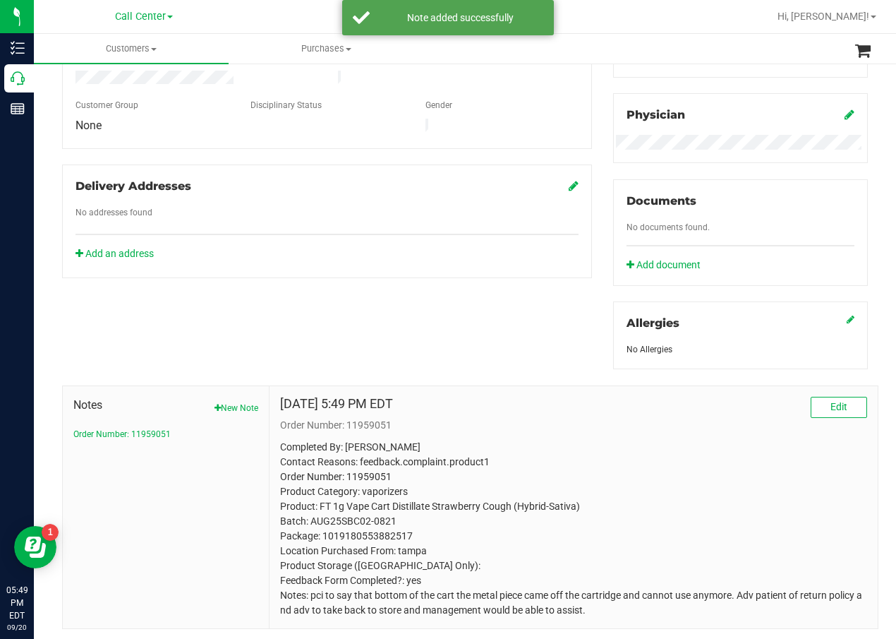
click at [294, 246] on div "Add an address" at bounding box center [327, 253] width 524 height 15
click at [381, 276] on div "Member Info * First Name * Last Name Preferred Name * Date of Birth (MM/DD/YYYY…" at bounding box center [465, 241] width 827 height 775
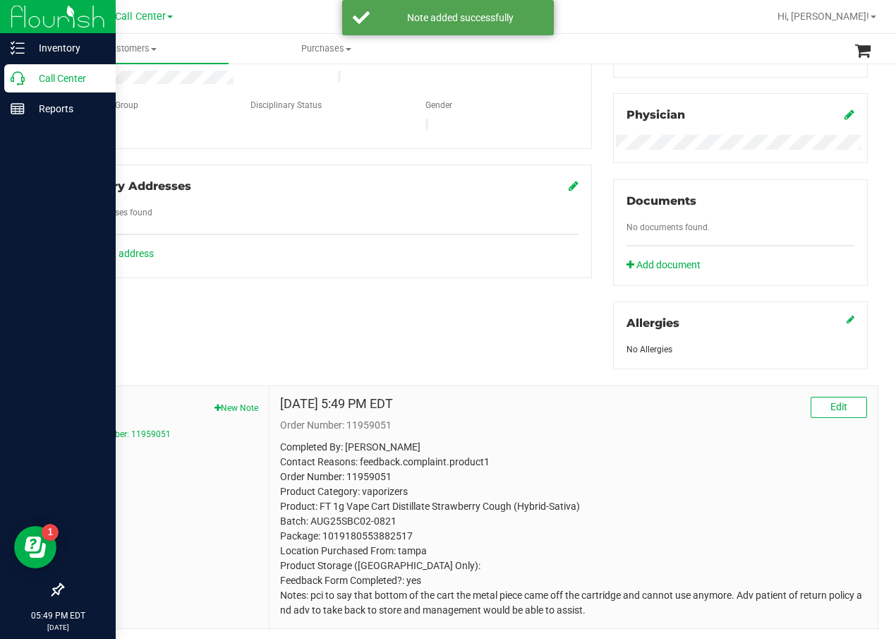
click at [11, 75] on icon at bounding box center [18, 78] width 14 height 14
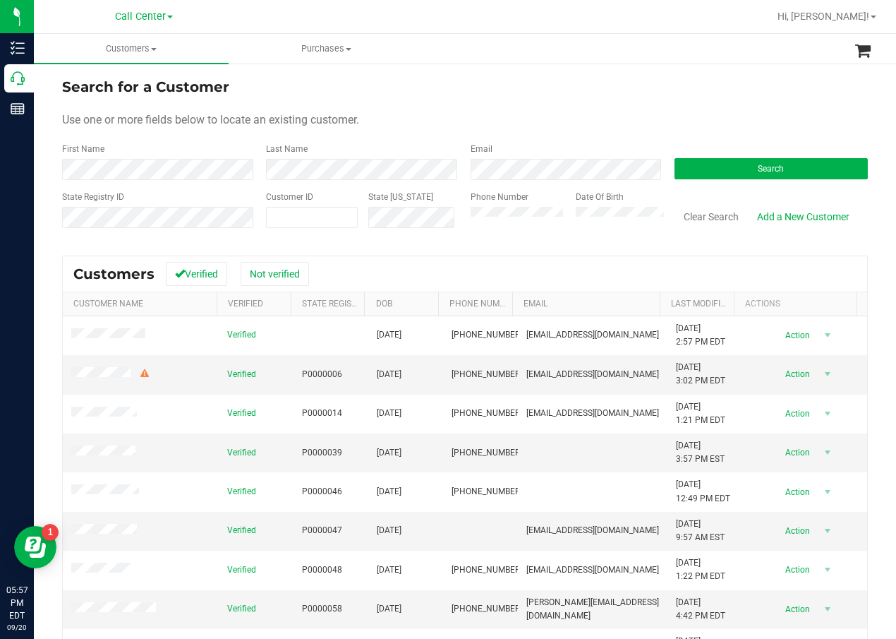
click at [369, 27] on div at bounding box center [511, 17] width 516 height 28
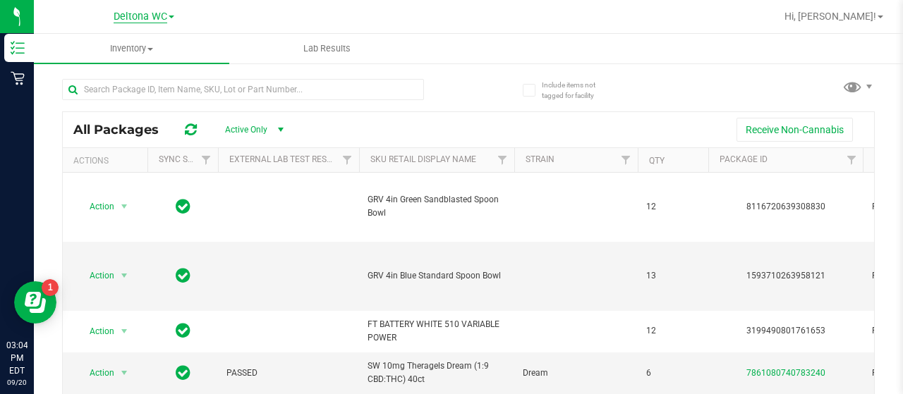
click at [121, 18] on span "Deltona WC" at bounding box center [141, 17] width 54 height 13
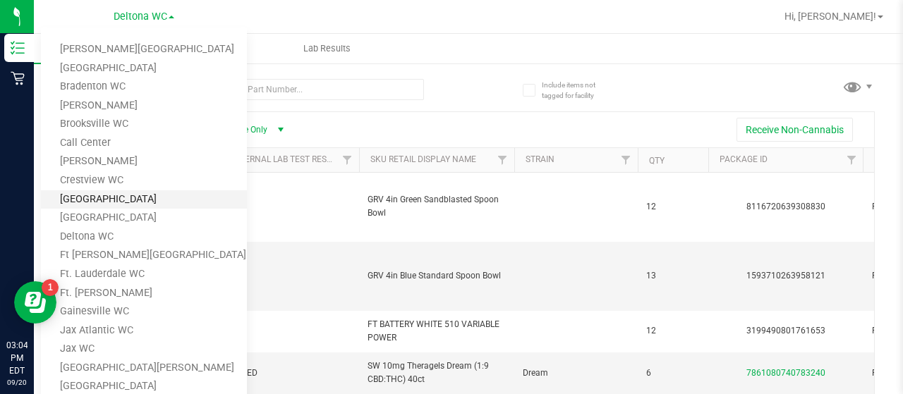
click at [115, 204] on link "[GEOGRAPHIC_DATA]" at bounding box center [144, 200] width 206 height 19
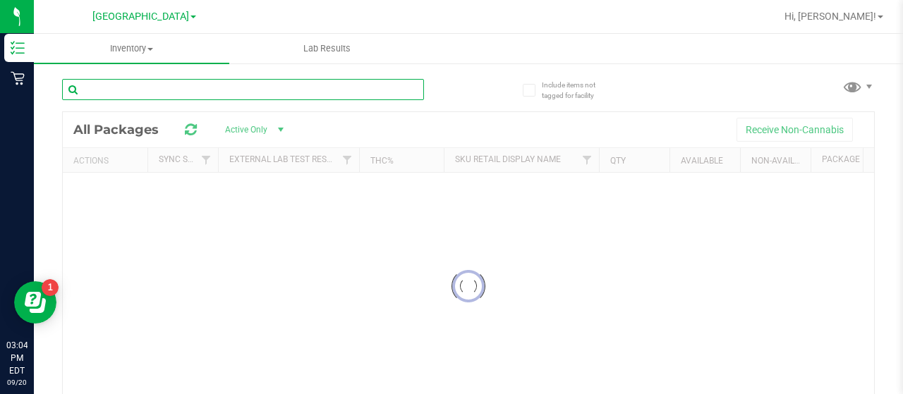
click at [184, 87] on input "text" at bounding box center [243, 89] width 362 height 21
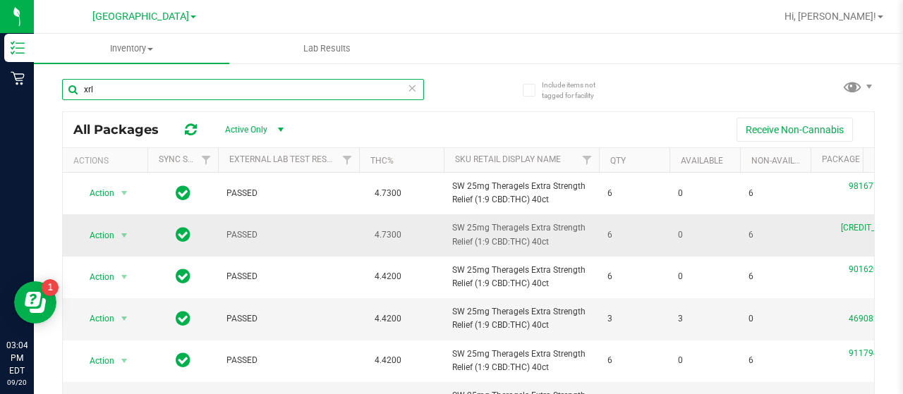
scroll to position [11, 0]
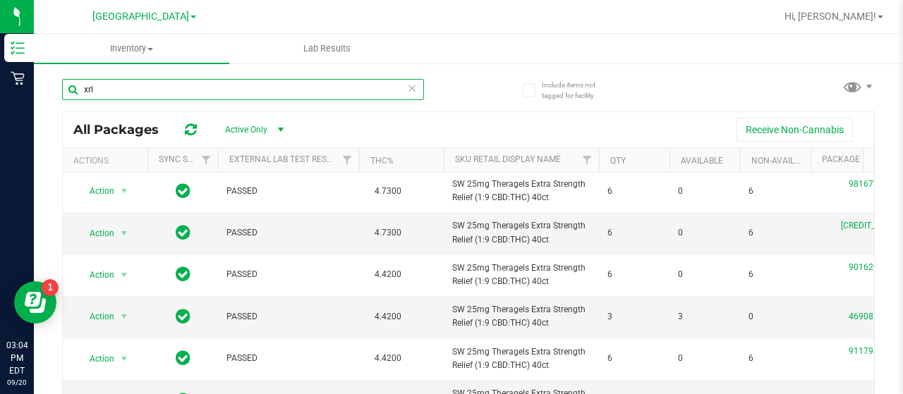
type input "xrl"
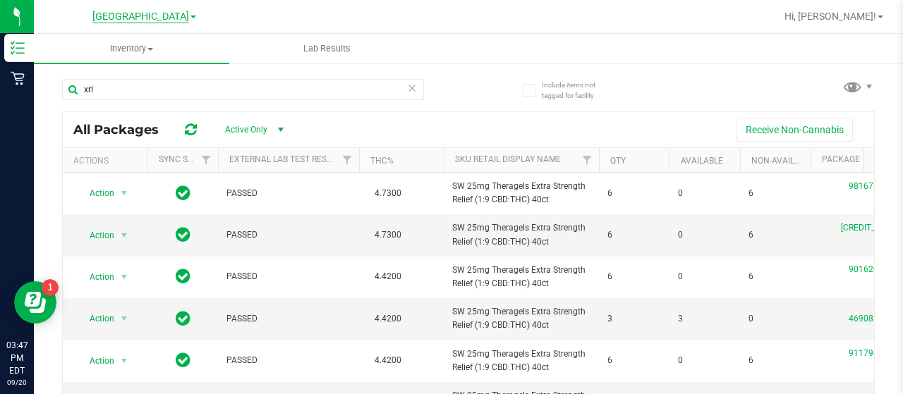
scroll to position [11, 0]
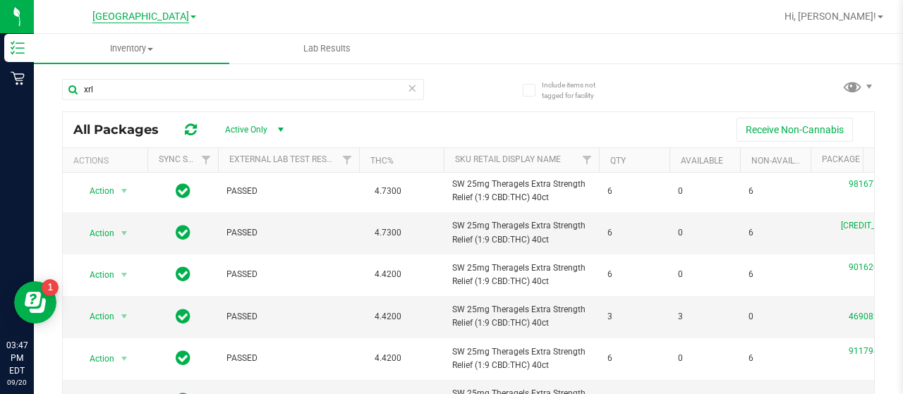
click at [161, 13] on span "[GEOGRAPHIC_DATA]" at bounding box center [140, 17] width 97 height 13
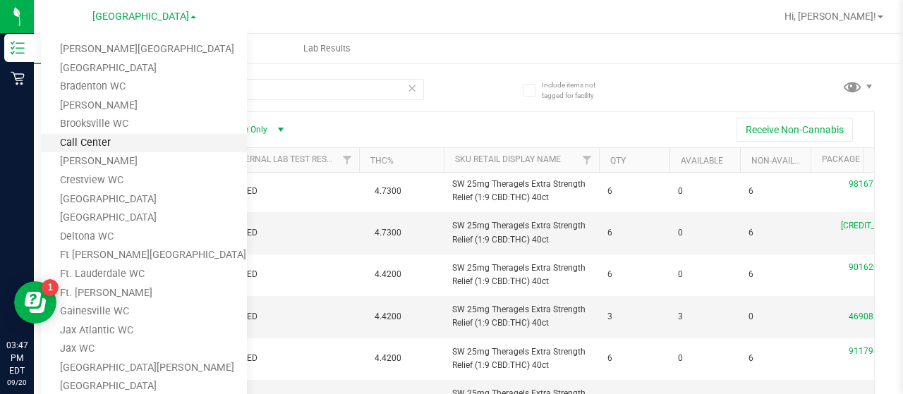
click at [135, 150] on link "Call Center" at bounding box center [144, 143] width 206 height 19
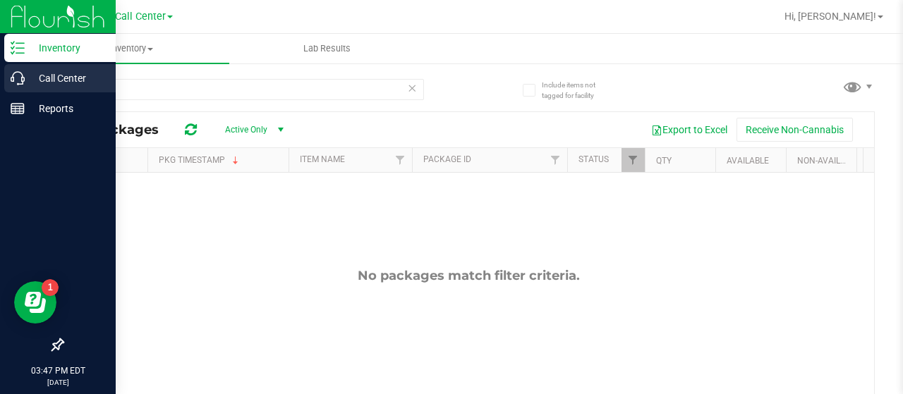
click at [61, 87] on div "Call Center" at bounding box center [59, 78] width 111 height 28
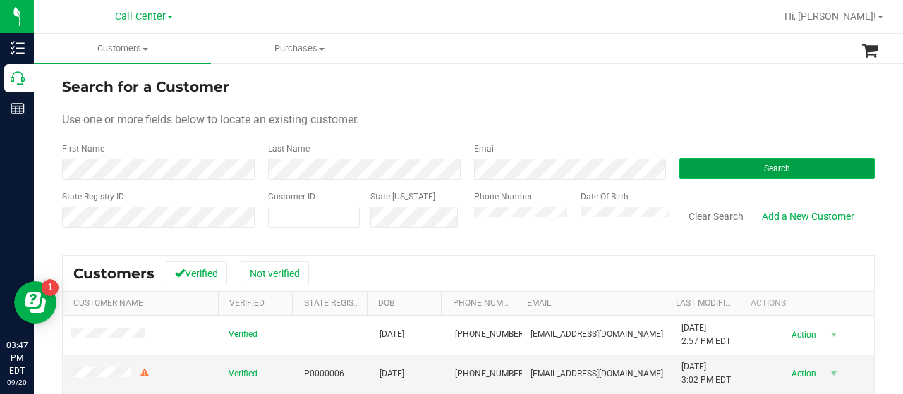
click at [792, 171] on button "Search" at bounding box center [777, 168] width 195 height 21
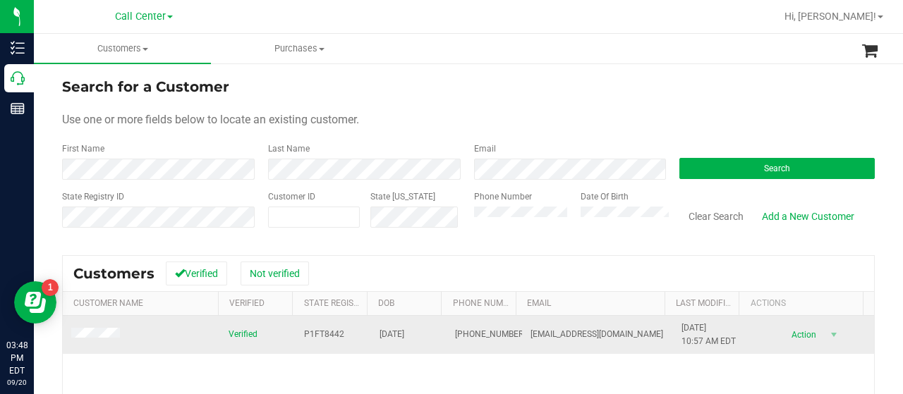
click at [107, 328] on span at bounding box center [97, 335] width 53 height 15
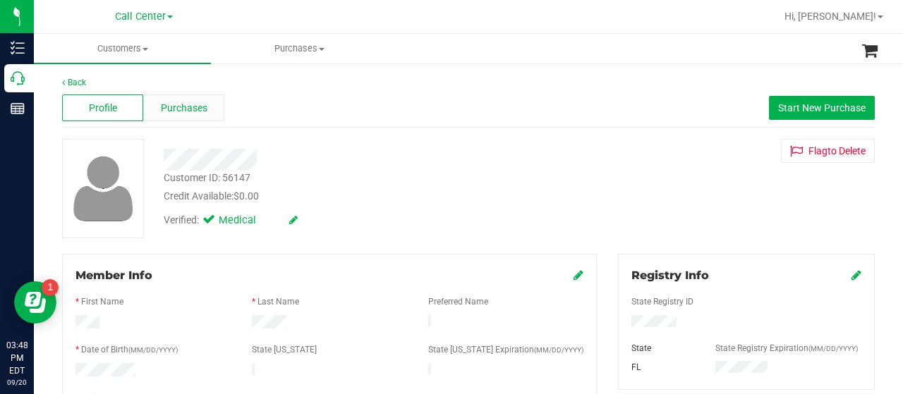
click at [206, 112] on div "Purchases" at bounding box center [183, 108] width 81 height 27
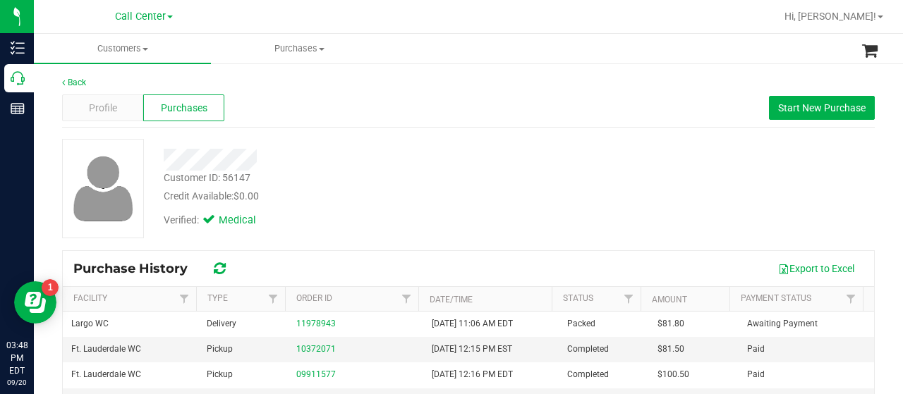
click at [358, 157] on div at bounding box center [361, 160] width 417 height 22
click at [439, 153] on div at bounding box center [361, 160] width 417 height 22
click at [780, 115] on button "Start New Purchase" at bounding box center [822, 108] width 106 height 24
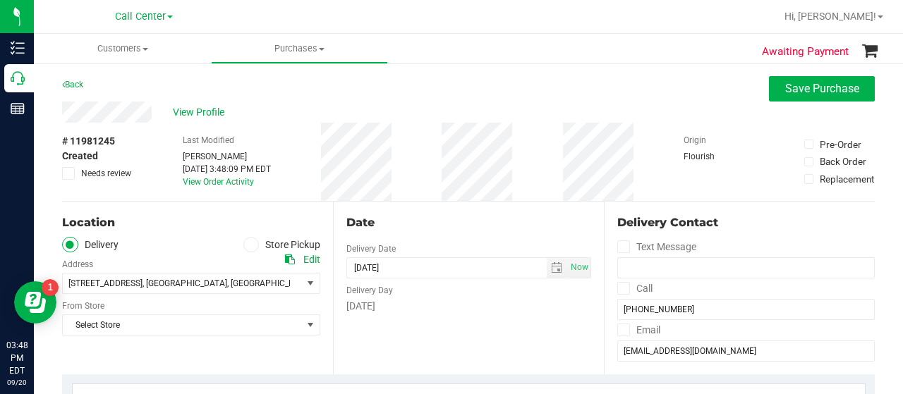
click at [277, 239] on label "Store Pickup" at bounding box center [282, 245] width 78 height 16
click at [0, 0] on input "Store Pickup" at bounding box center [0, 0] width 0 height 0
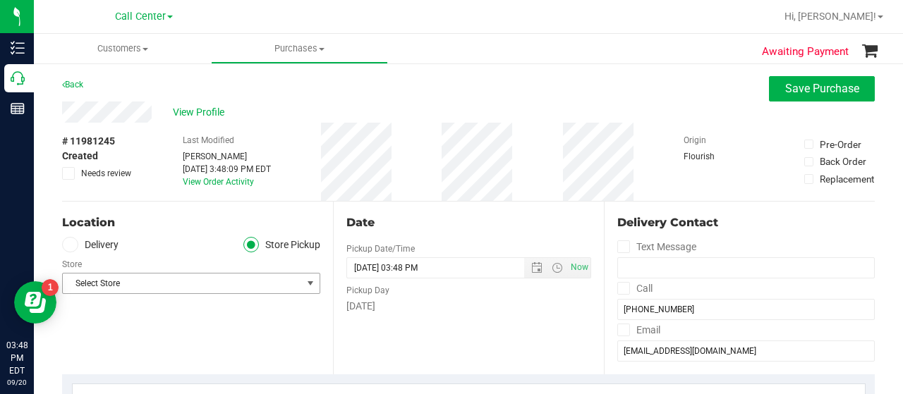
click at [286, 279] on span "Select Store" at bounding box center [182, 284] width 239 height 20
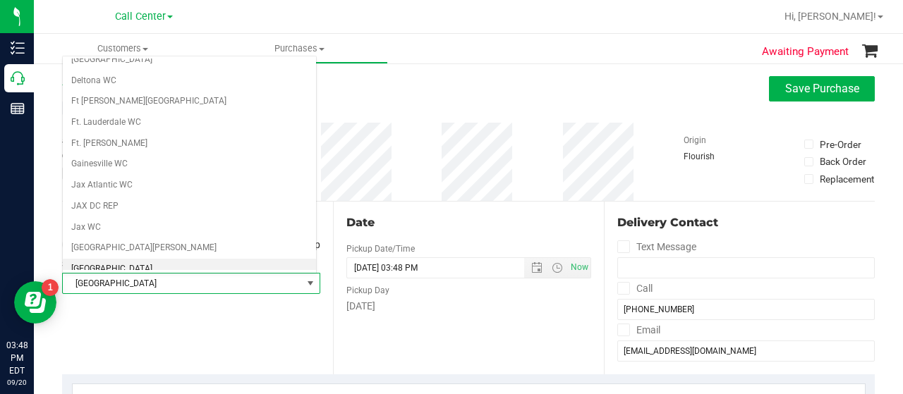
scroll to position [219, 0]
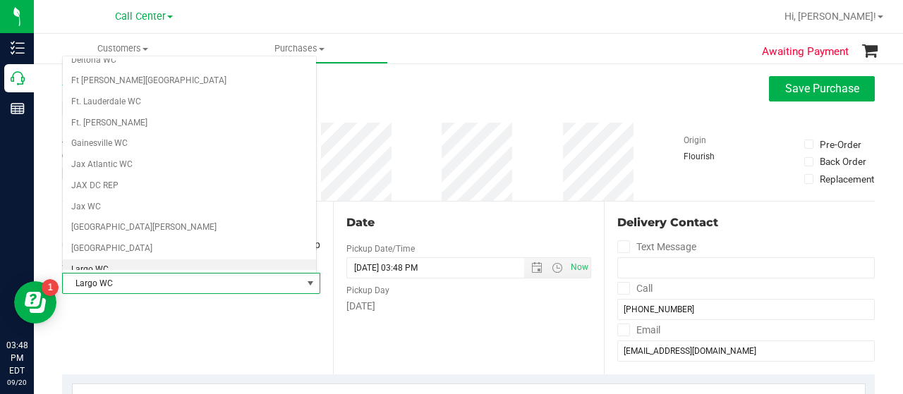
click at [123, 260] on li "Largo WC" at bounding box center [189, 270] width 253 height 21
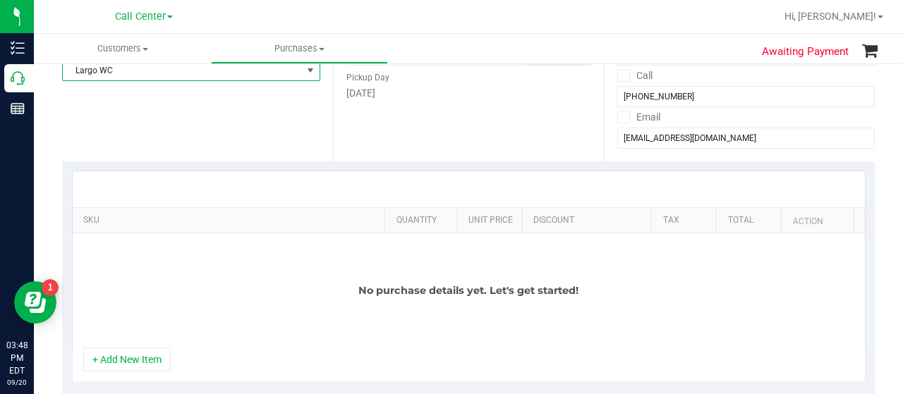
scroll to position [282, 0]
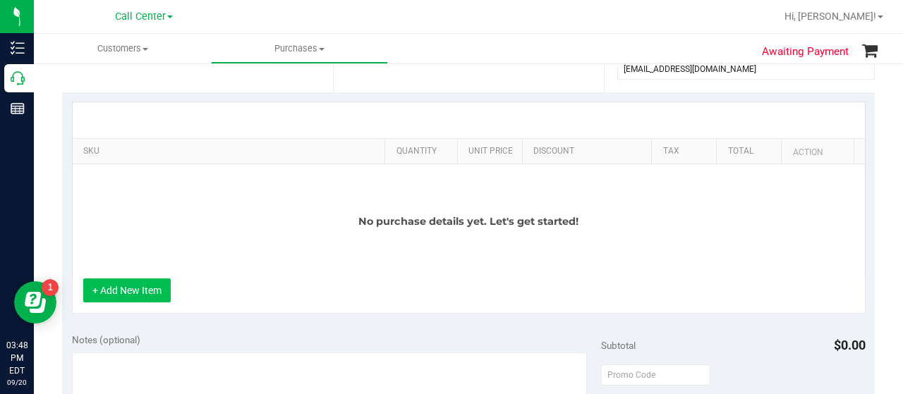
click at [151, 286] on button "+ Add New Item" at bounding box center [126, 291] width 87 height 24
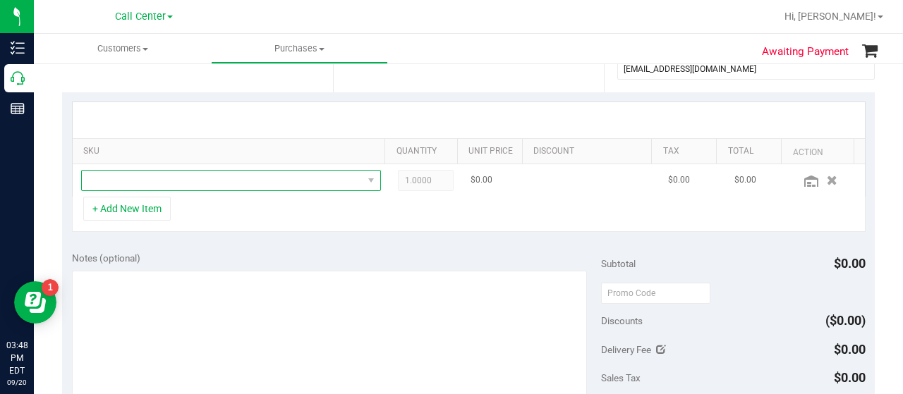
click at [270, 181] on span "NO DATA FOUND" at bounding box center [222, 181] width 281 height 20
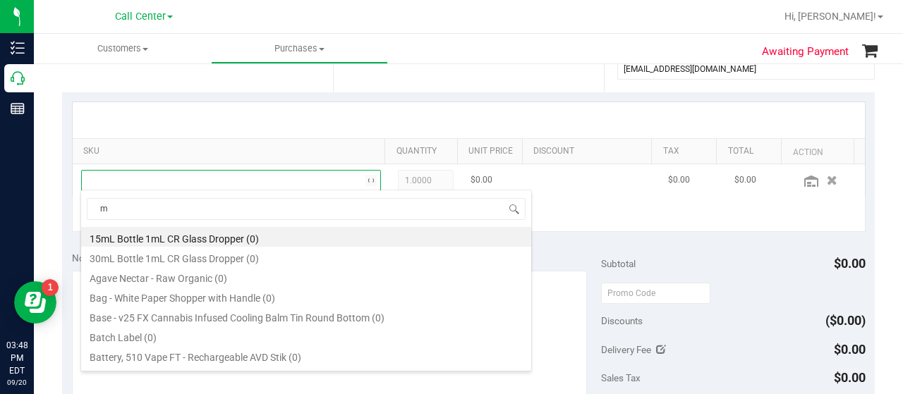
scroll to position [20, 284]
type input "mb"
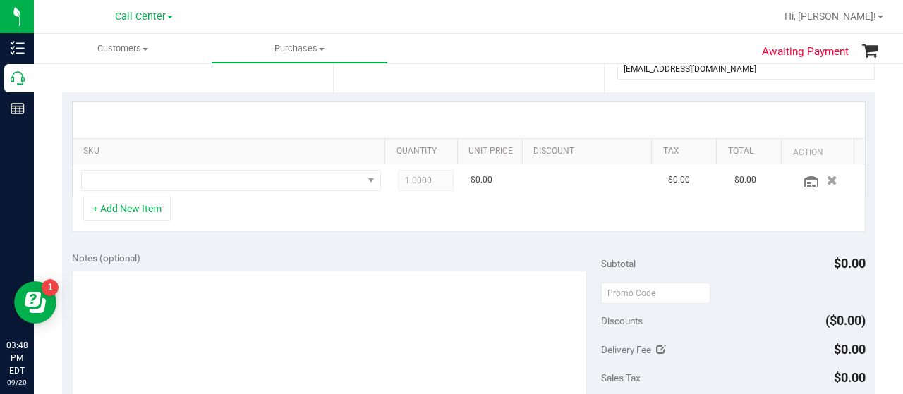
click at [210, 198] on div "+ Add New Item" at bounding box center [469, 214] width 794 height 35
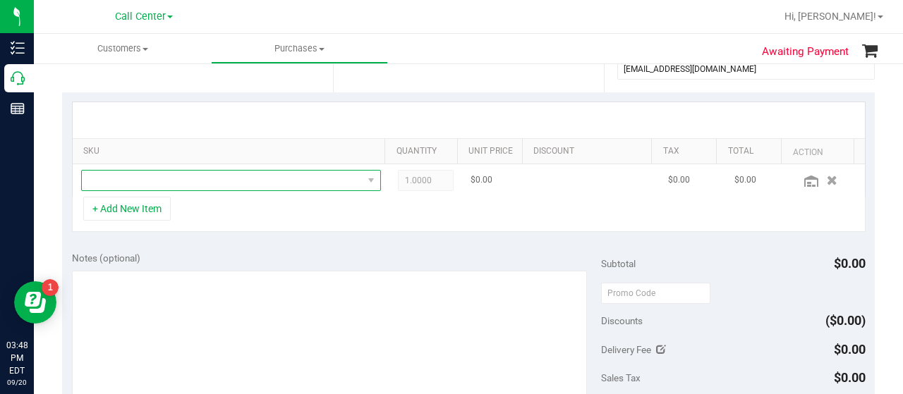
click at [244, 183] on span "NO DATA FOUND" at bounding box center [222, 181] width 281 height 20
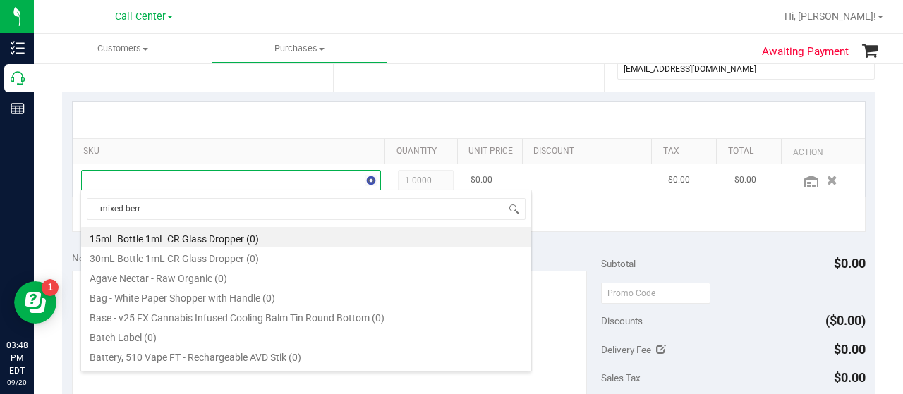
type input "mixed [PERSON_NAME]"
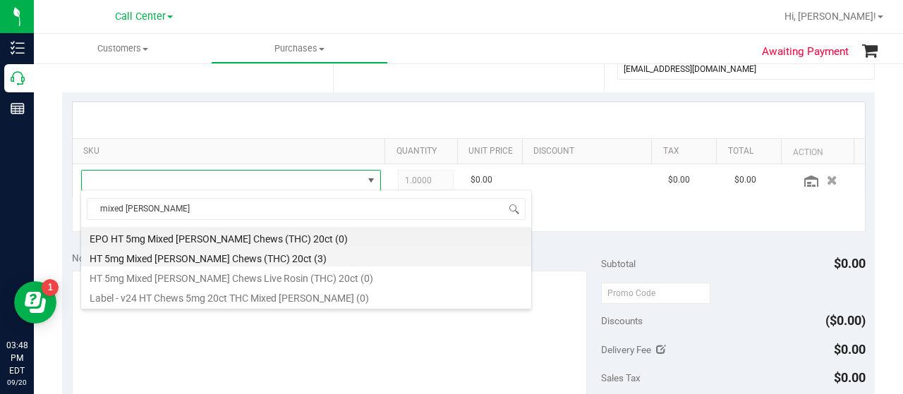
click at [271, 260] on li "HT 5mg Mixed [PERSON_NAME] Chews (THC) 20ct (3)" at bounding box center [306, 257] width 450 height 20
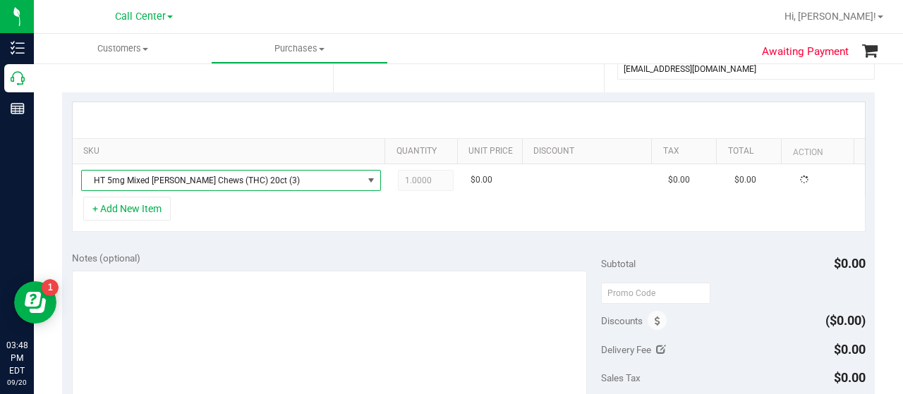
click at [271, 260] on div "Notes (optional)" at bounding box center [336, 258] width 529 height 14
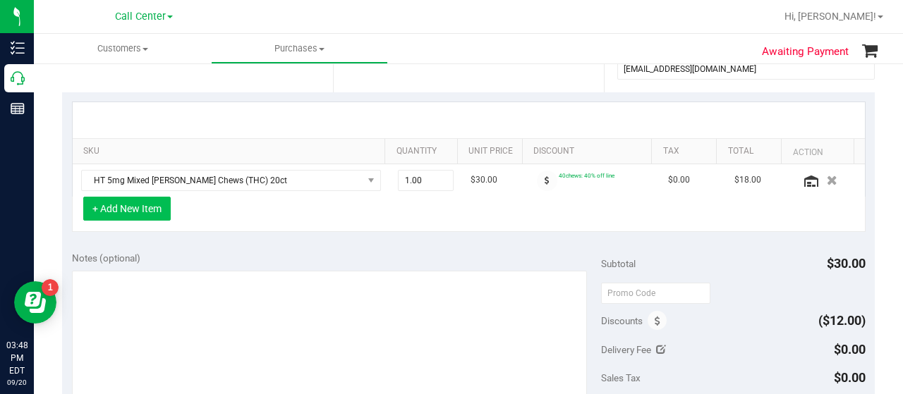
click at [124, 206] on button "+ Add New Item" at bounding box center [126, 209] width 87 height 24
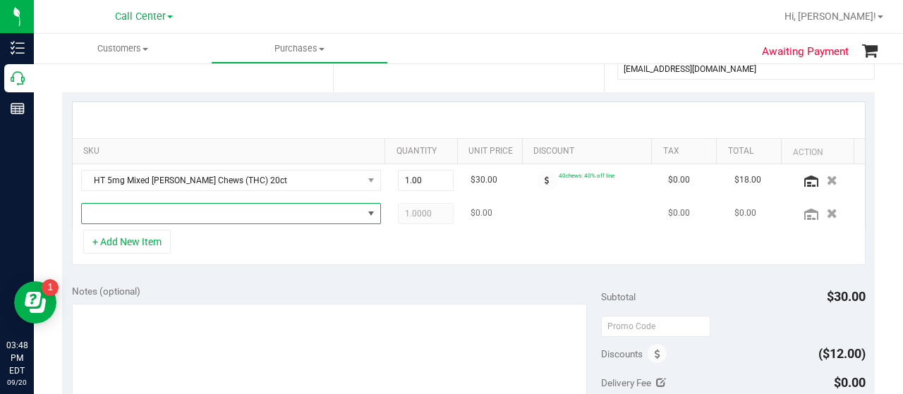
click at [186, 207] on span "NO DATA FOUND" at bounding box center [222, 214] width 281 height 20
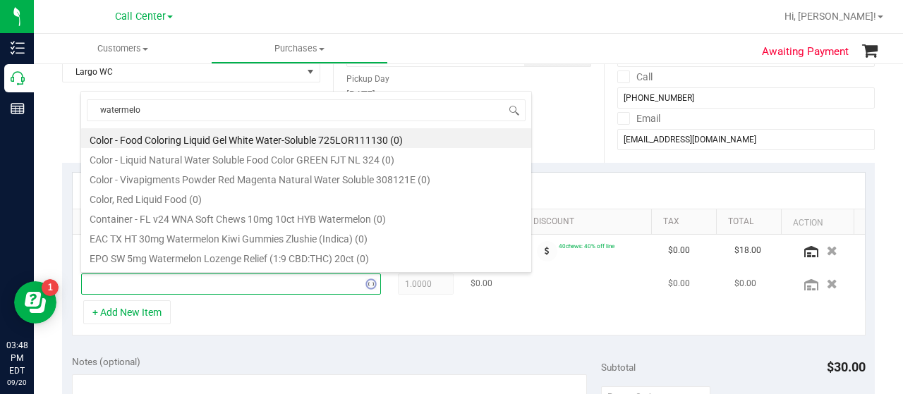
type input "watermelon"
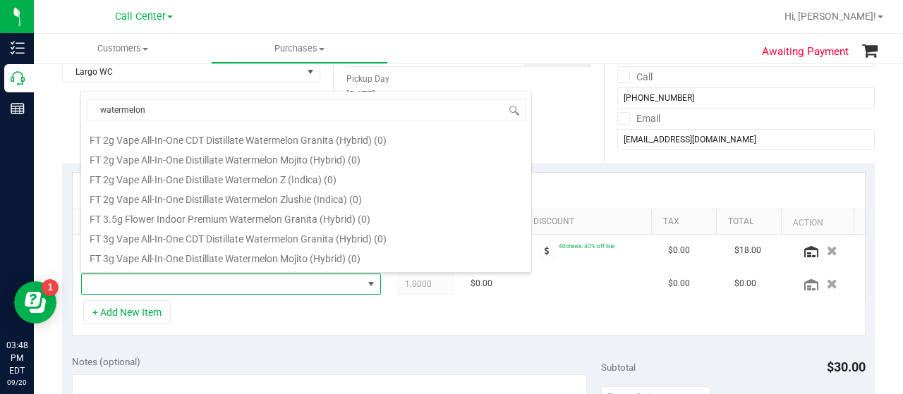
scroll to position [635, 0]
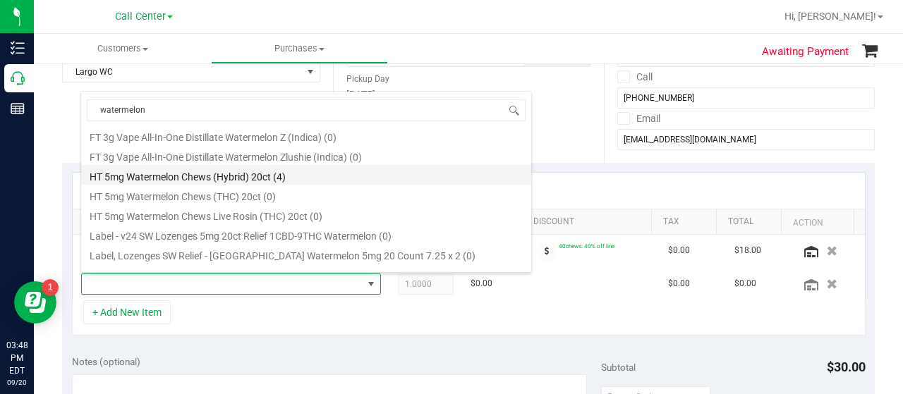
click at [268, 171] on li "HT 5mg Watermelon Chews (Hybrid) 20ct (4)" at bounding box center [306, 175] width 450 height 20
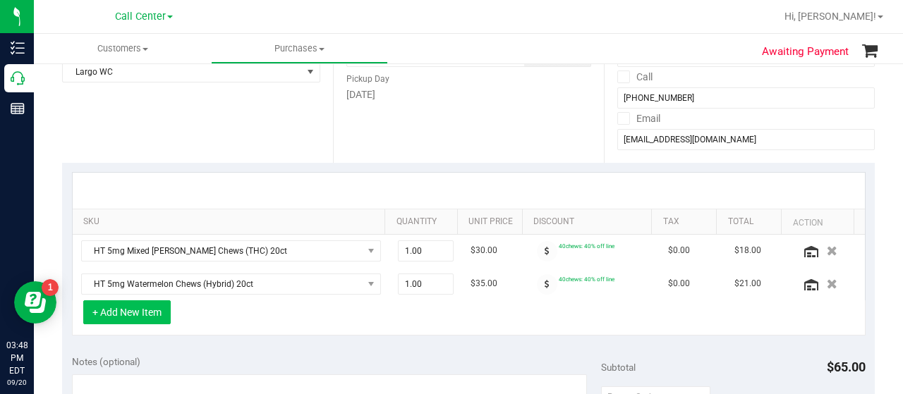
click at [126, 317] on button "+ Add New Item" at bounding box center [126, 313] width 87 height 24
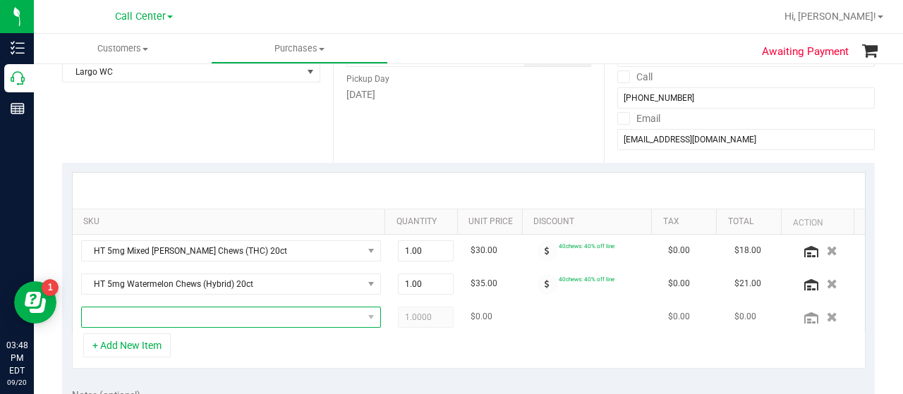
click at [130, 314] on span "NO DATA FOUND" at bounding box center [222, 318] width 281 height 20
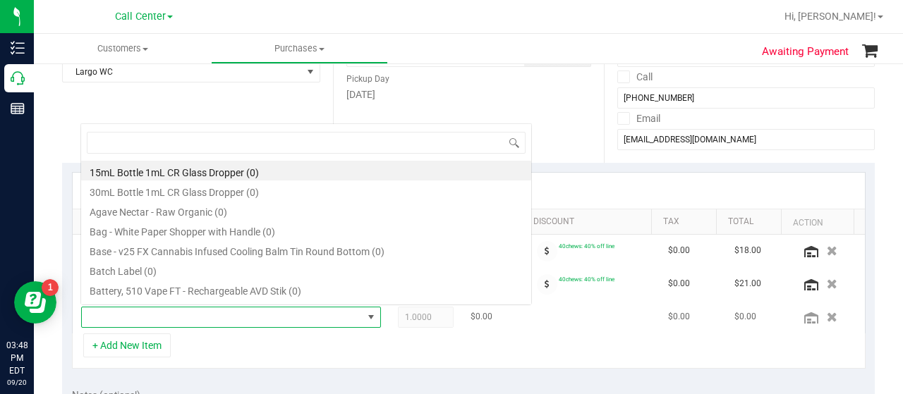
scroll to position [20, 284]
type input "wna"
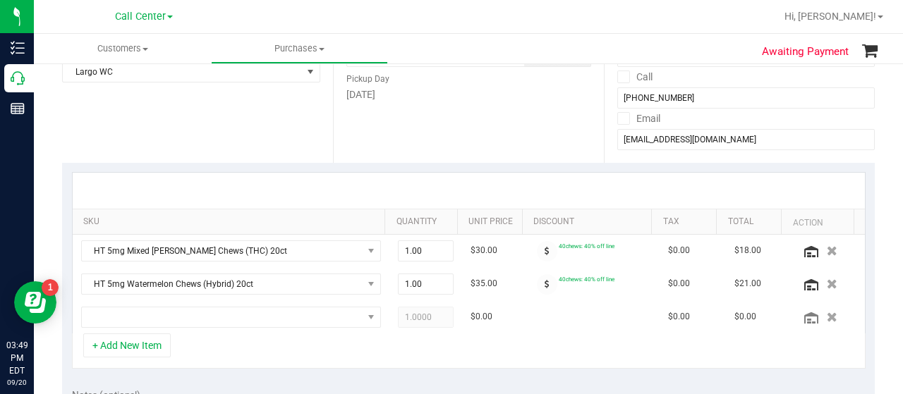
scroll to position [0, 0]
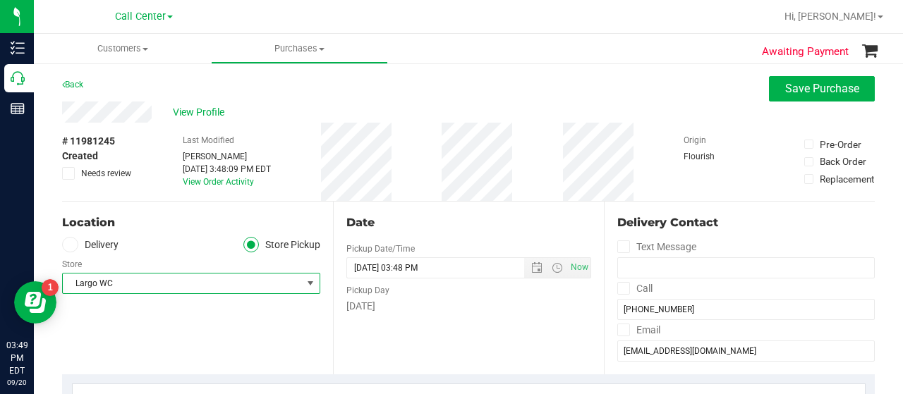
click at [207, 279] on span "Largo WC" at bounding box center [182, 284] width 239 height 20
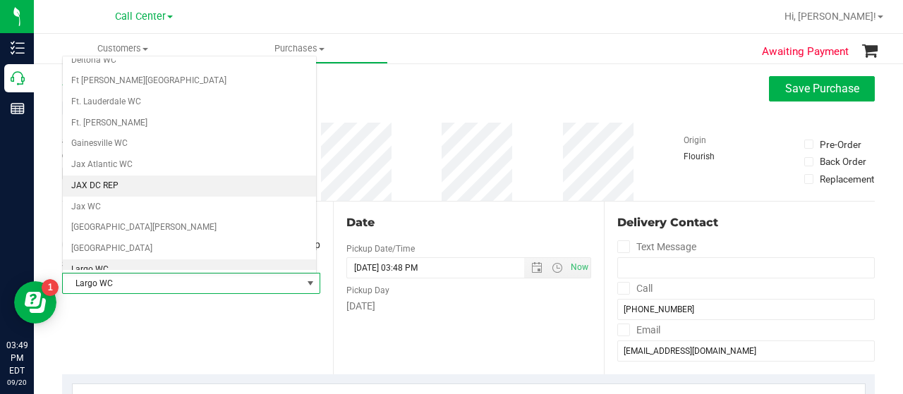
scroll to position [78, 0]
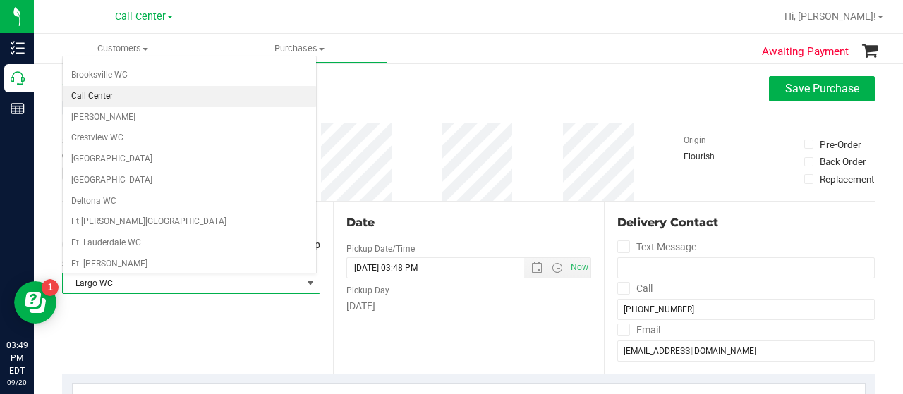
click at [223, 98] on li "Call Center" at bounding box center [189, 96] width 253 height 21
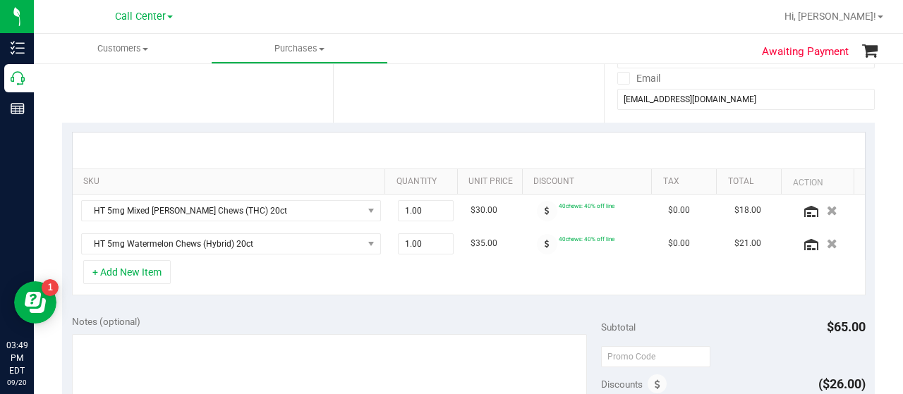
scroll to position [282, 0]
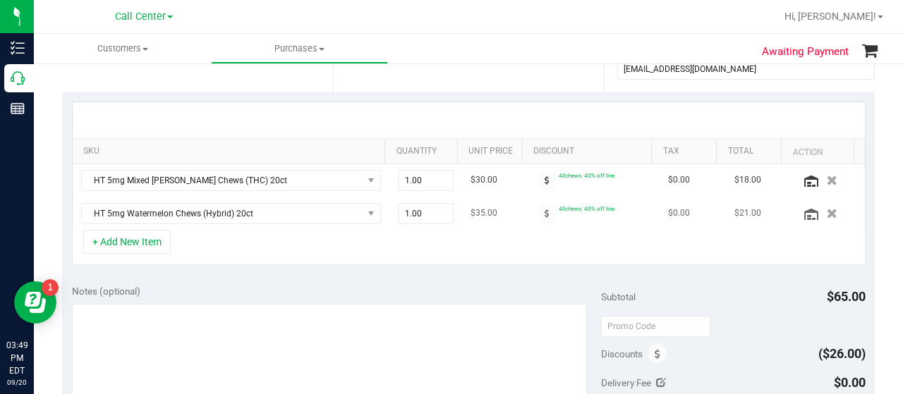
click at [809, 223] on td at bounding box center [828, 214] width 73 height 32
click at [826, 214] on icon "button" at bounding box center [832, 213] width 12 height 11
click at [826, 180] on icon "button" at bounding box center [832, 180] width 12 height 11
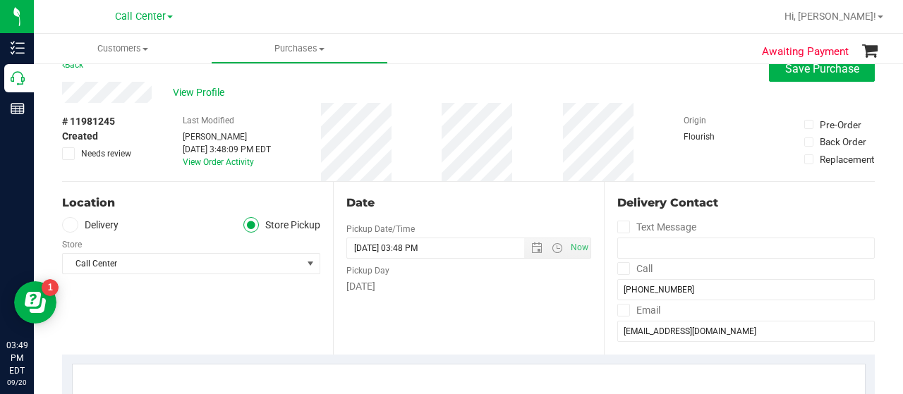
scroll to position [0, 0]
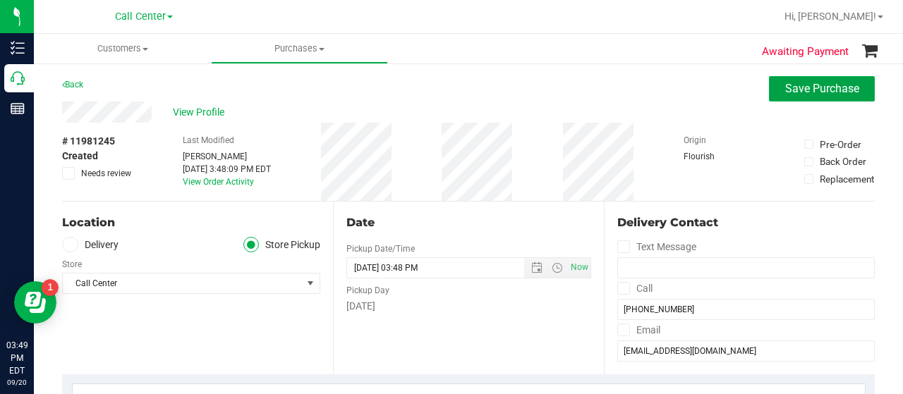
click at [840, 101] on button "Save Purchase" at bounding box center [822, 88] width 106 height 25
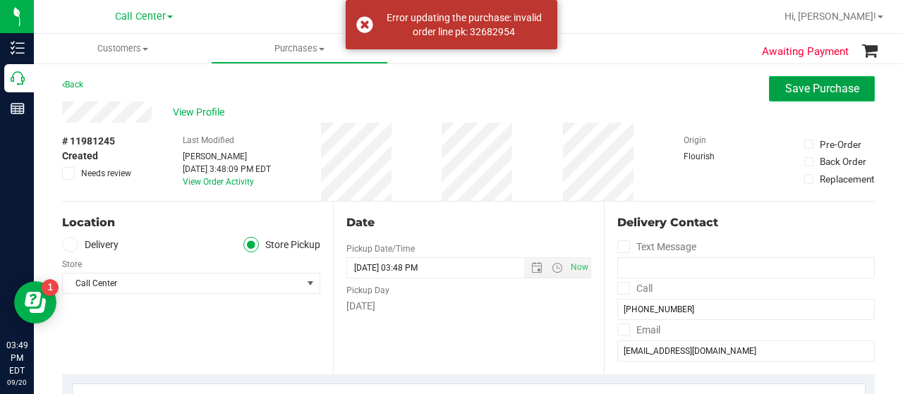
click at [814, 95] on span "Save Purchase" at bounding box center [822, 88] width 74 height 13
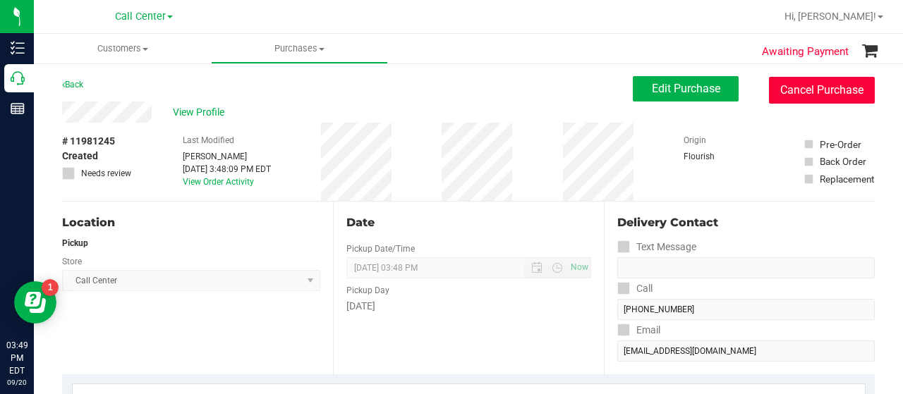
click at [814, 95] on button "Cancel Purchase" at bounding box center [822, 90] width 106 height 27
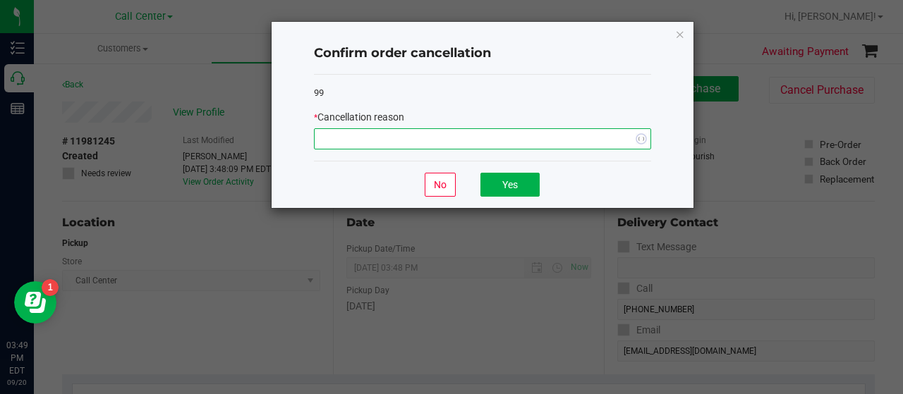
click at [531, 143] on span "NO DATA FOUND" at bounding box center [474, 139] width 318 height 20
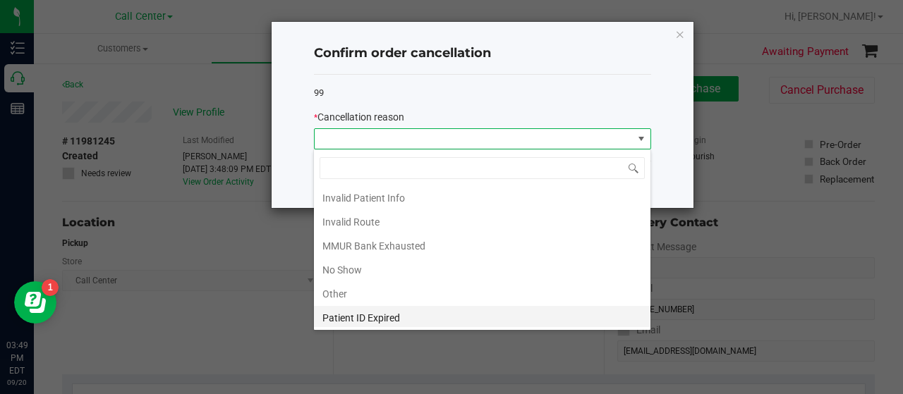
scroll to position [71, 0]
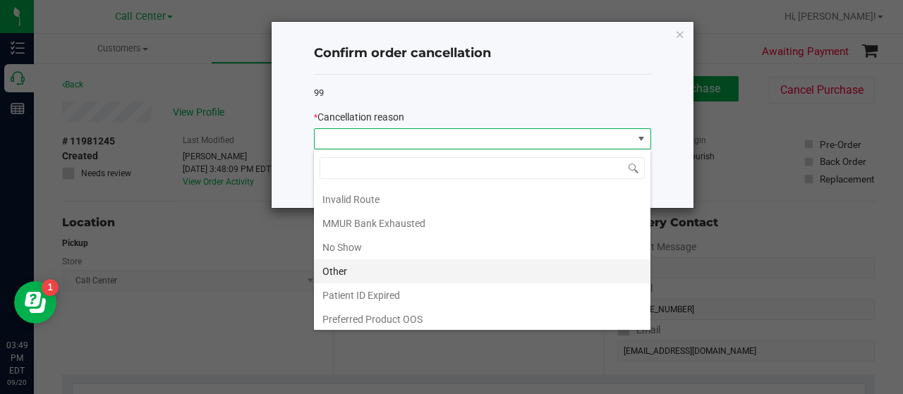
click at [485, 262] on li "Other" at bounding box center [482, 272] width 337 height 24
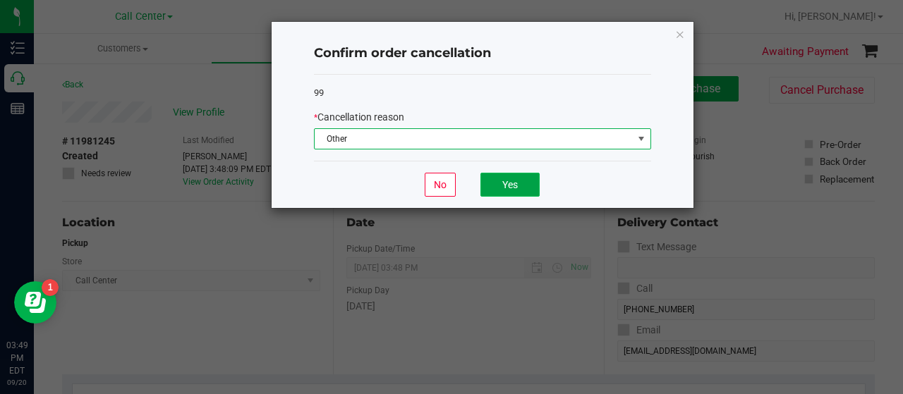
click at [532, 191] on button "Yes" at bounding box center [510, 185] width 59 height 24
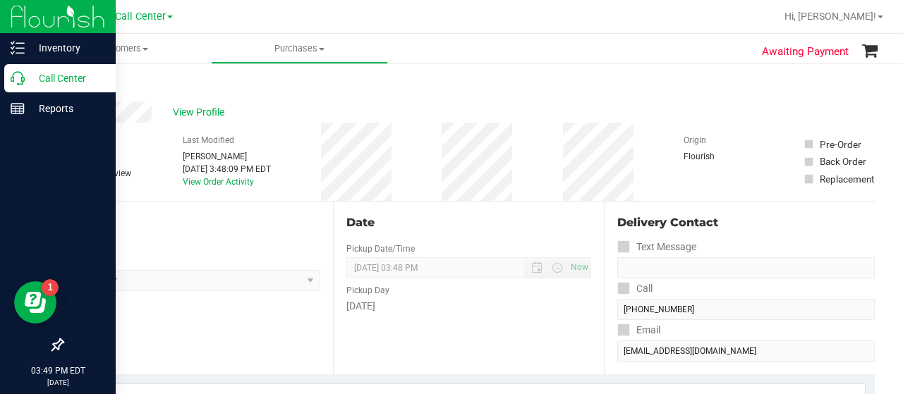
click at [27, 91] on div "Call Center" at bounding box center [59, 78] width 111 height 28
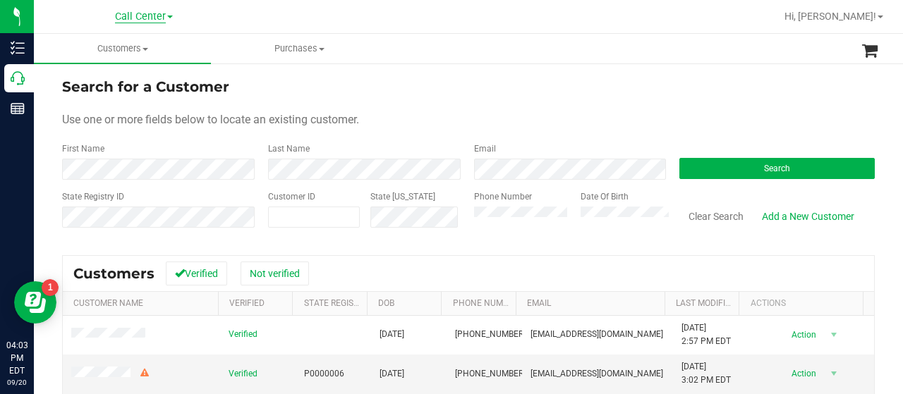
click at [152, 13] on span "Call Center" at bounding box center [140, 17] width 51 height 13
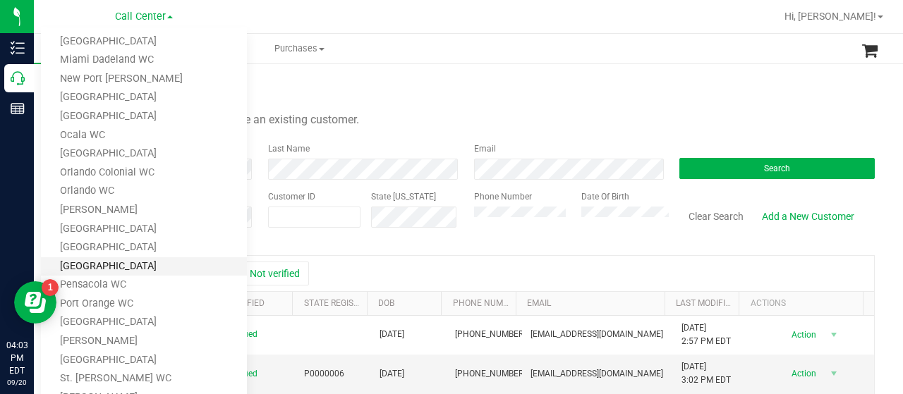
scroll to position [423, 0]
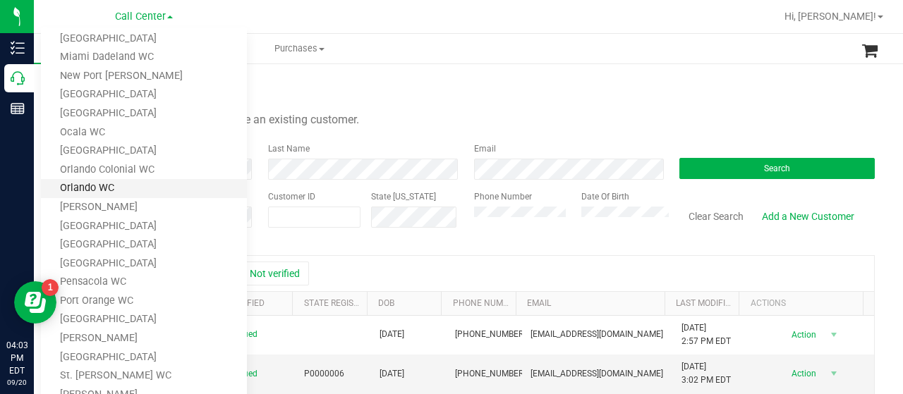
click at [168, 197] on link "Orlando WC" at bounding box center [144, 188] width 206 height 19
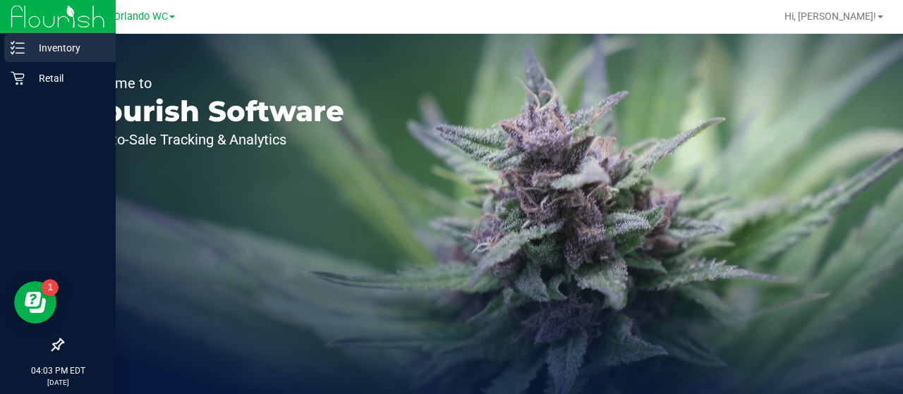
click at [19, 50] on icon at bounding box center [18, 48] width 14 height 14
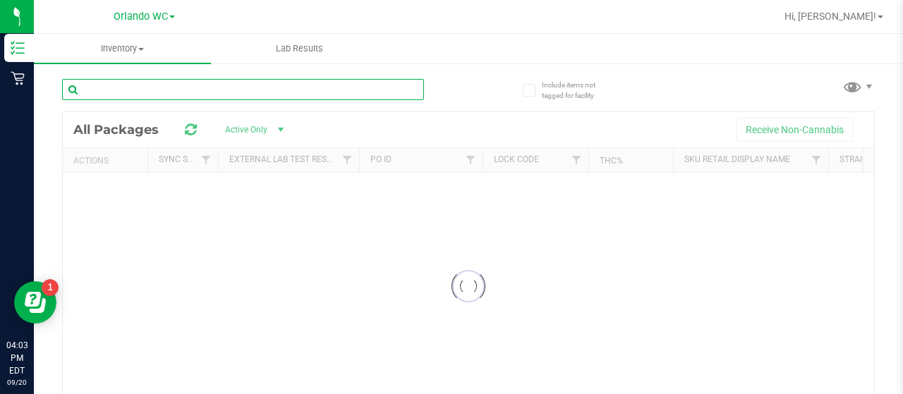
click at [130, 81] on input "text" at bounding box center [243, 89] width 362 height 21
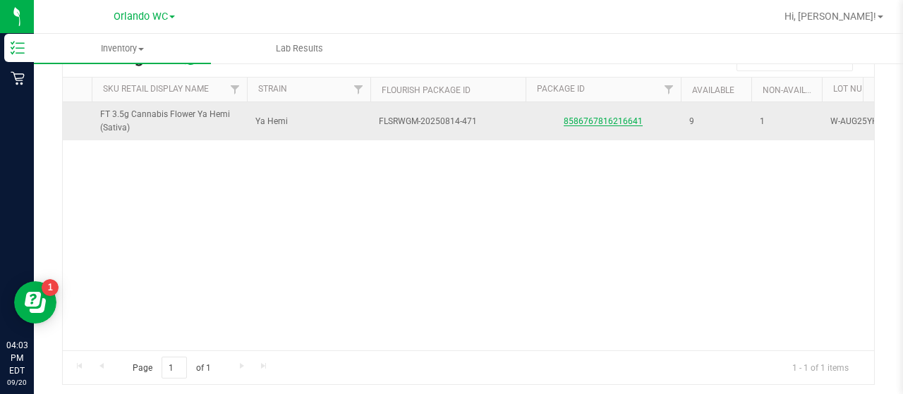
type input "ya hemi"
click at [624, 122] on link "8586767816216641" at bounding box center [603, 121] width 79 height 10
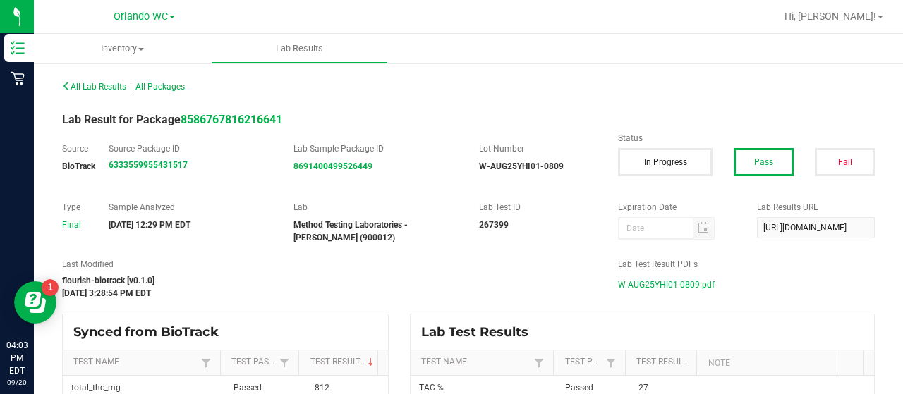
click at [665, 288] on span "W-AUG25YHI01-0809.pdf" at bounding box center [666, 284] width 97 height 21
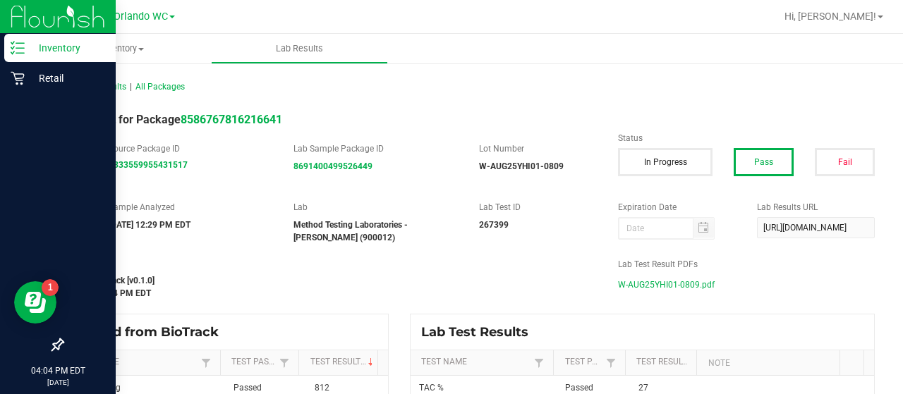
click at [27, 50] on p "Inventory" at bounding box center [67, 48] width 85 height 17
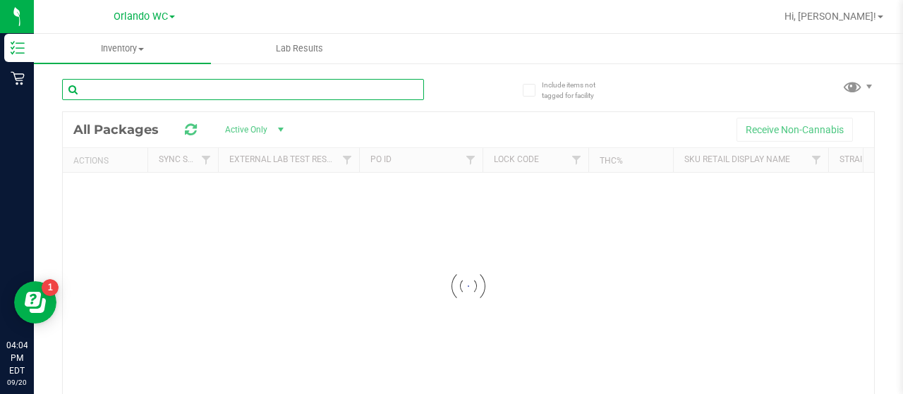
click at [145, 97] on input "text" at bounding box center [243, 89] width 362 height 21
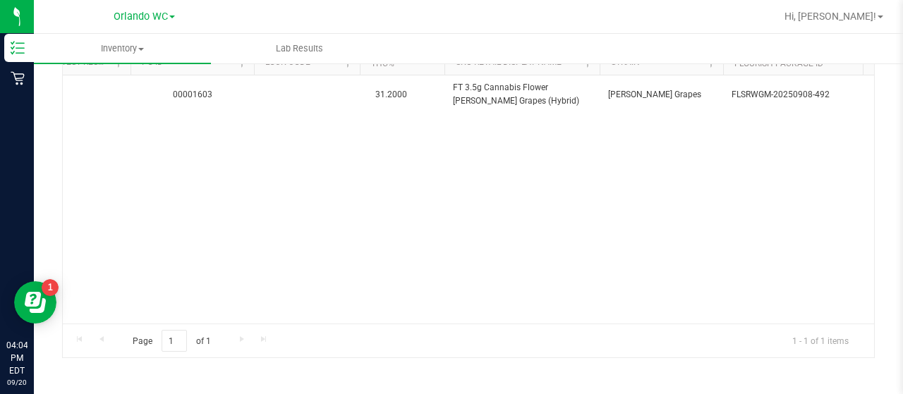
scroll to position [0, 301]
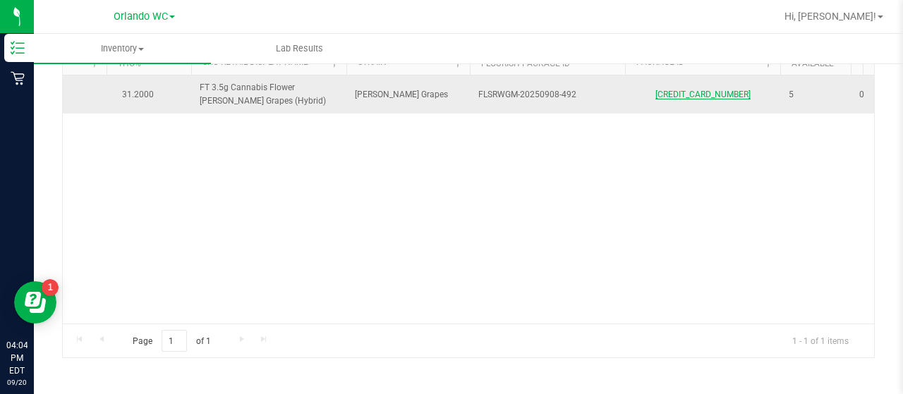
type input "[PERSON_NAME]"
click at [694, 90] on link "[CREDIT_CARD_NUMBER]" at bounding box center [703, 95] width 95 height 10
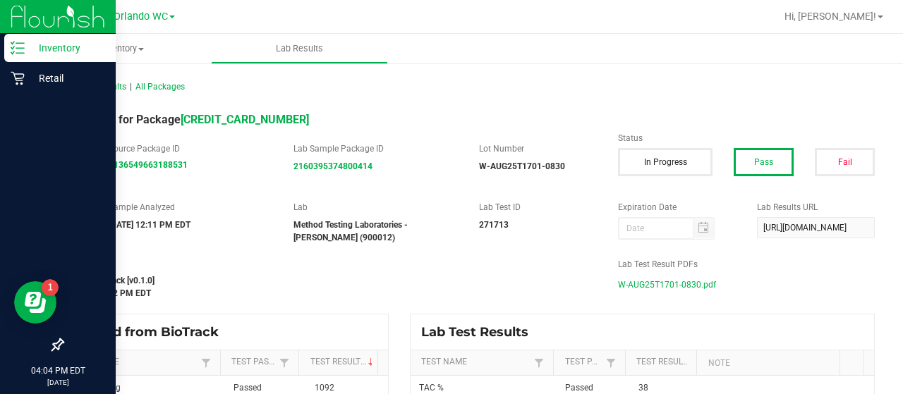
click at [28, 46] on p "Inventory" at bounding box center [67, 48] width 85 height 17
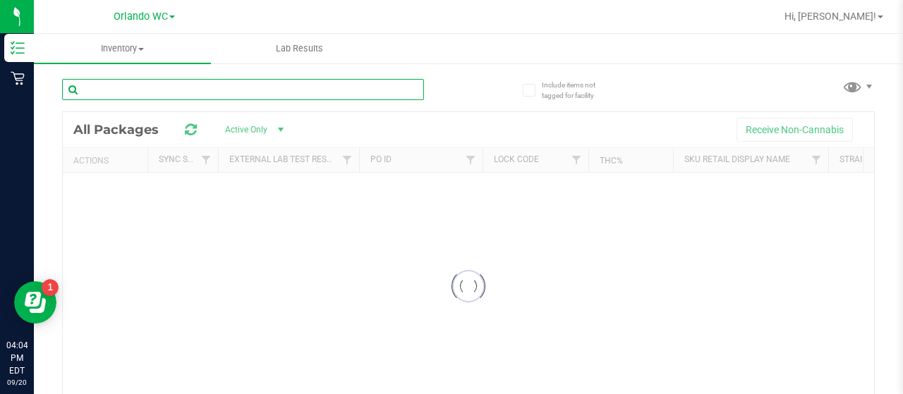
click at [135, 84] on input "text" at bounding box center [243, 89] width 362 height 21
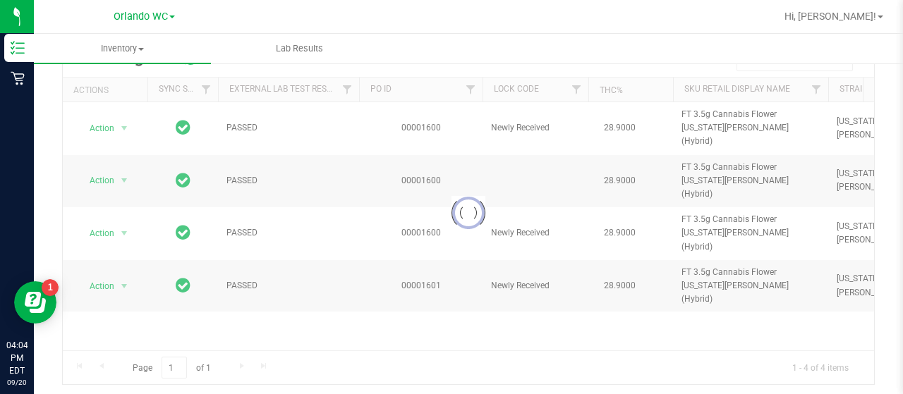
type input "[US_STATE] r"
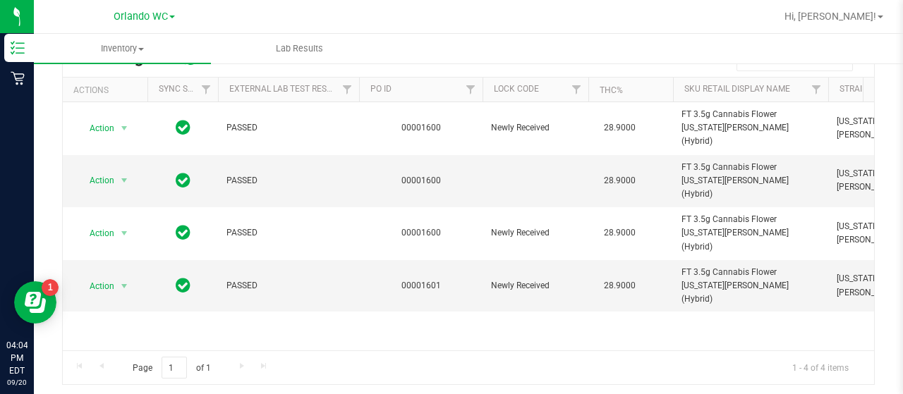
drag, startPoint x: 329, startPoint y: 341, endPoint x: 358, endPoint y: 339, distance: 29.0
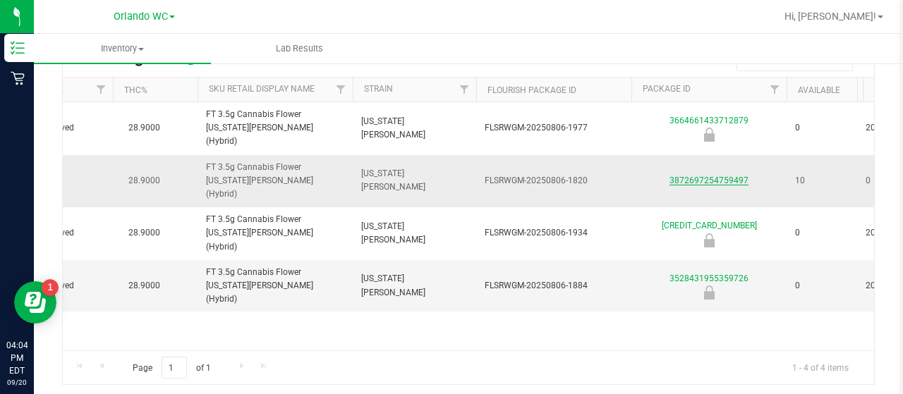
click at [707, 176] on link "3872697254759497" at bounding box center [709, 181] width 79 height 10
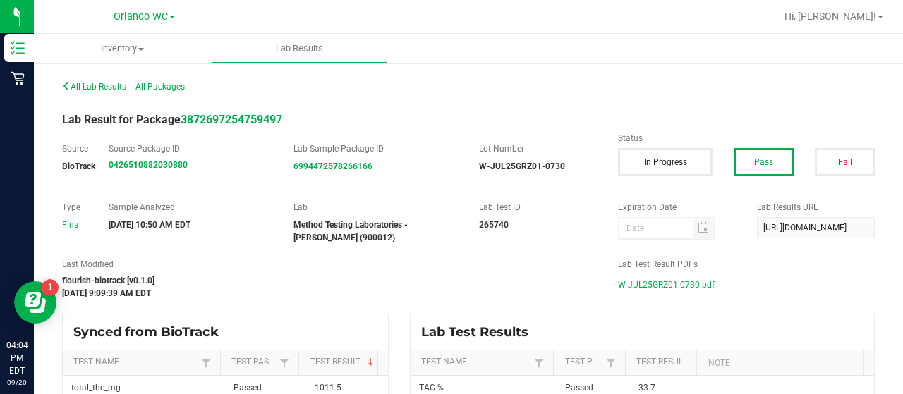
click at [651, 284] on span "W-JUL25GRZ01-0730.pdf" at bounding box center [666, 284] width 97 height 21
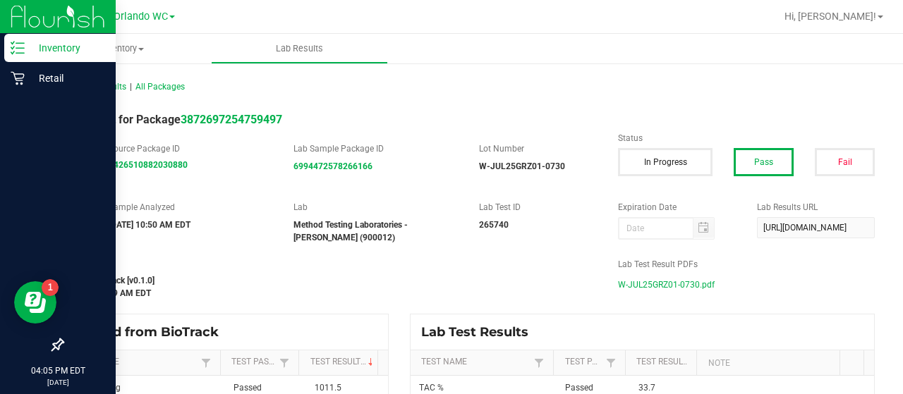
click at [63, 52] on p "Inventory" at bounding box center [67, 48] width 85 height 17
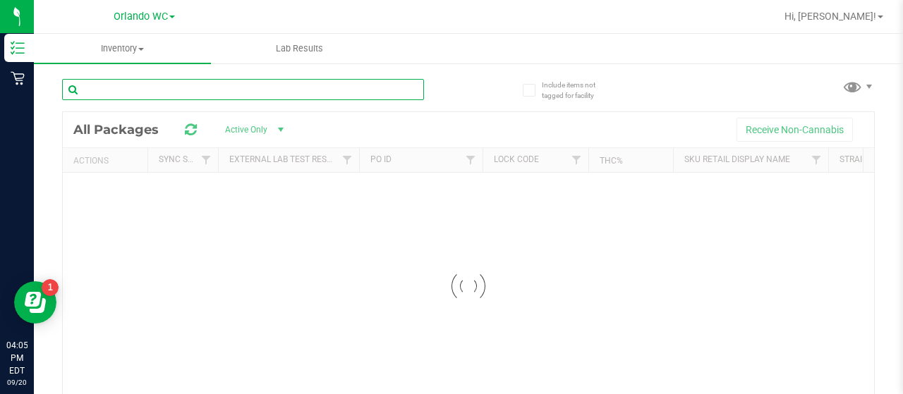
click at [167, 97] on input "text" at bounding box center [243, 89] width 362 height 21
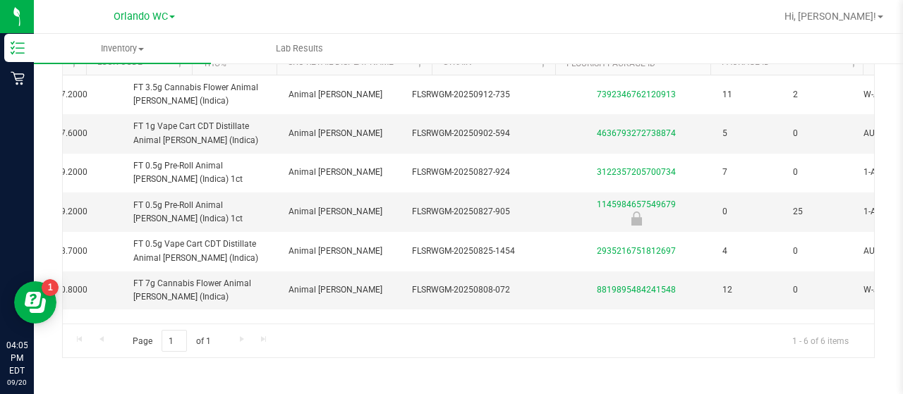
scroll to position [0, 548]
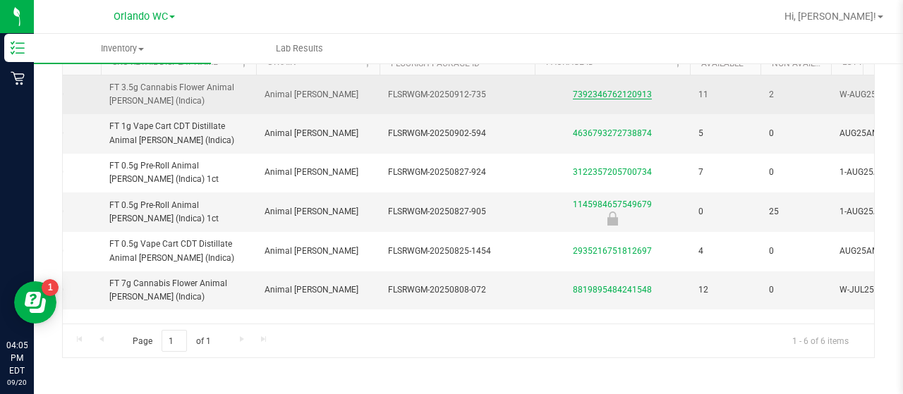
type input "aml"
click at [627, 92] on link "7392346762120913" at bounding box center [612, 95] width 79 height 10
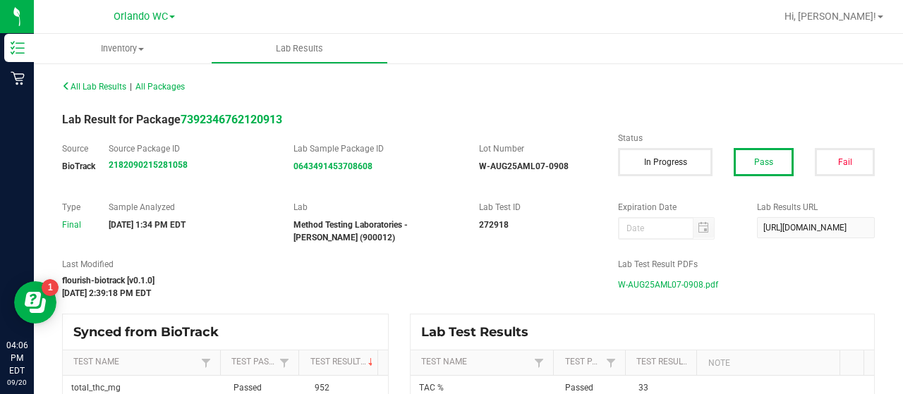
click at [672, 287] on span "W-AUG25AML07-0908.pdf" at bounding box center [668, 284] width 100 height 21
click at [485, 84] on div "All Lab Results | All Packages" at bounding box center [469, 86] width 834 height 35
